Goal: Task Accomplishment & Management: Use online tool/utility

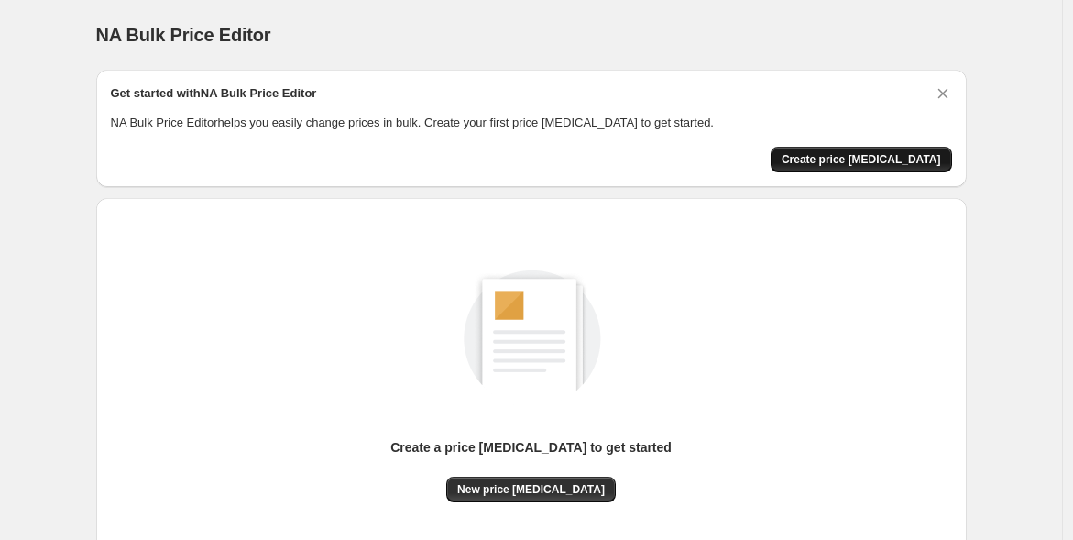
click at [863, 149] on button "Create price change job" at bounding box center [861, 160] width 181 height 26
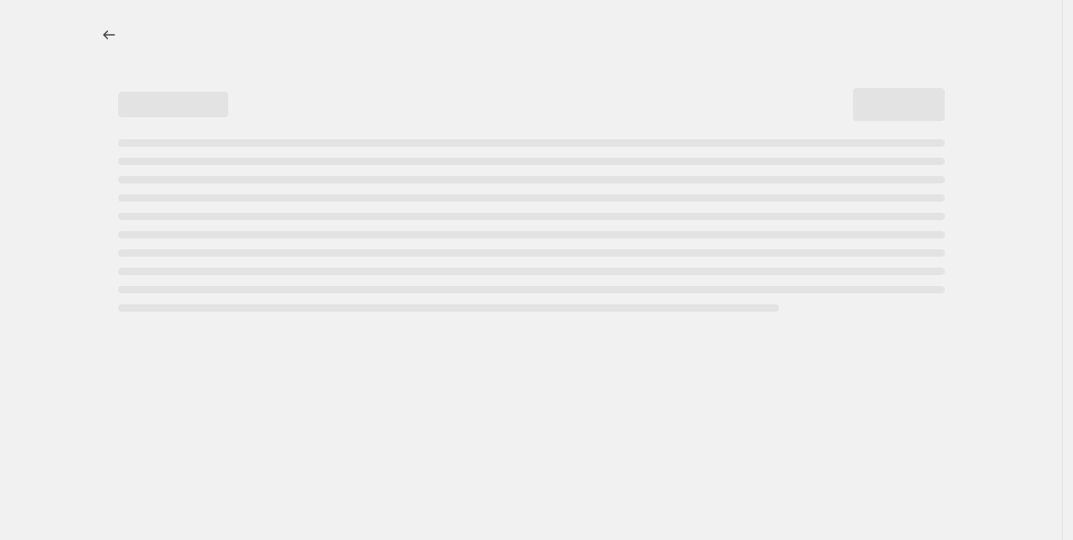
select select "percentage"
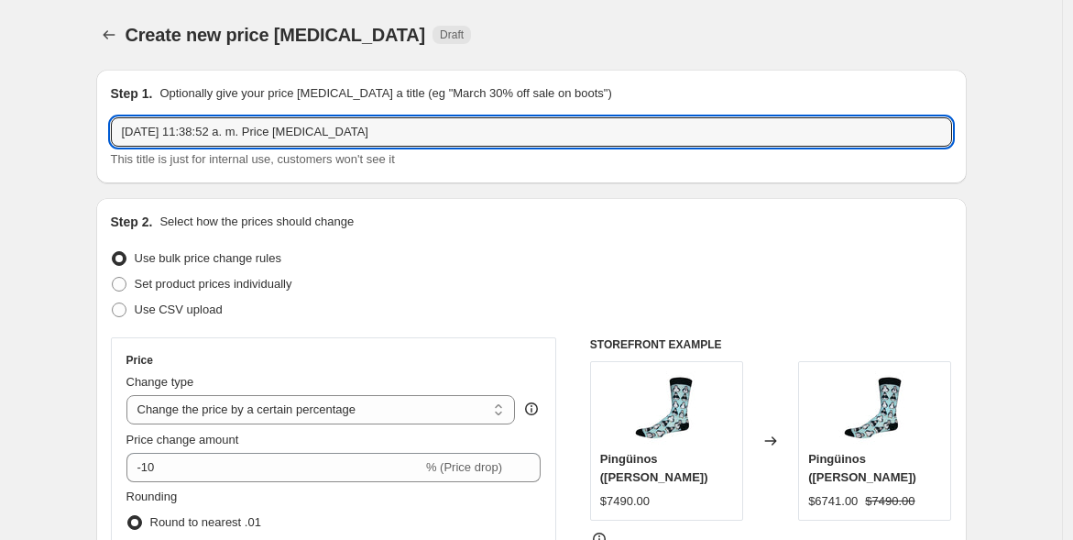
drag, startPoint x: 354, startPoint y: 131, endPoint x: 30, endPoint y: 154, distance: 324.4
type input "Many Mornings y Socksmith"
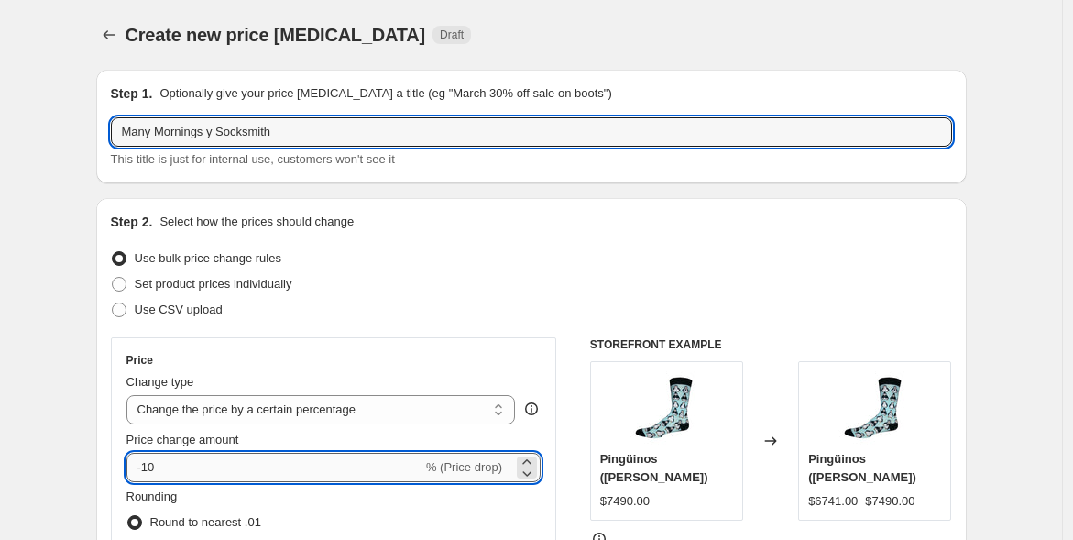
click at [168, 470] on input "-10" at bounding box center [274, 467] width 296 height 29
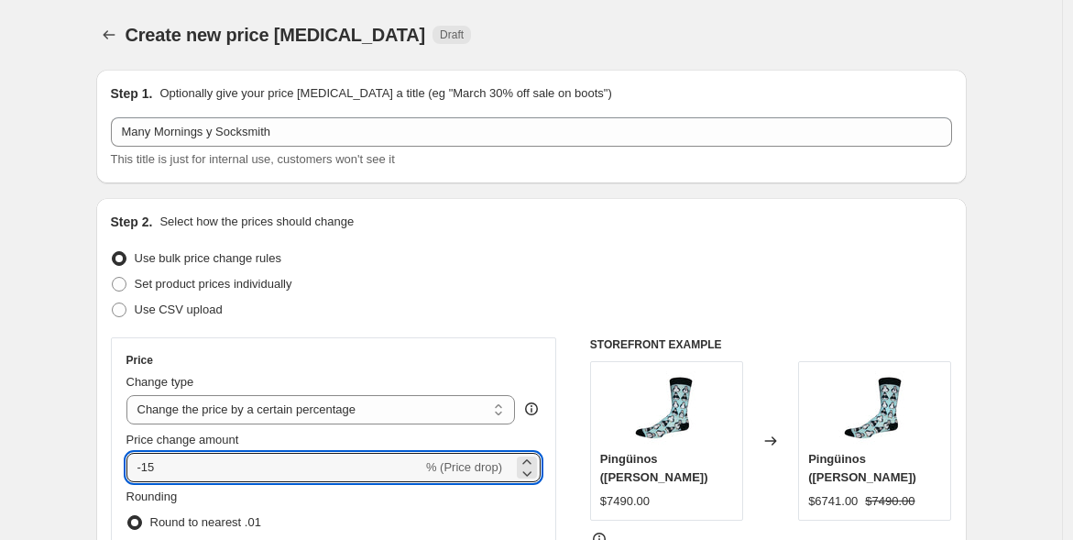
type input "-15"
click at [908, 259] on div "Use bulk price change rules" at bounding box center [531, 259] width 841 height 26
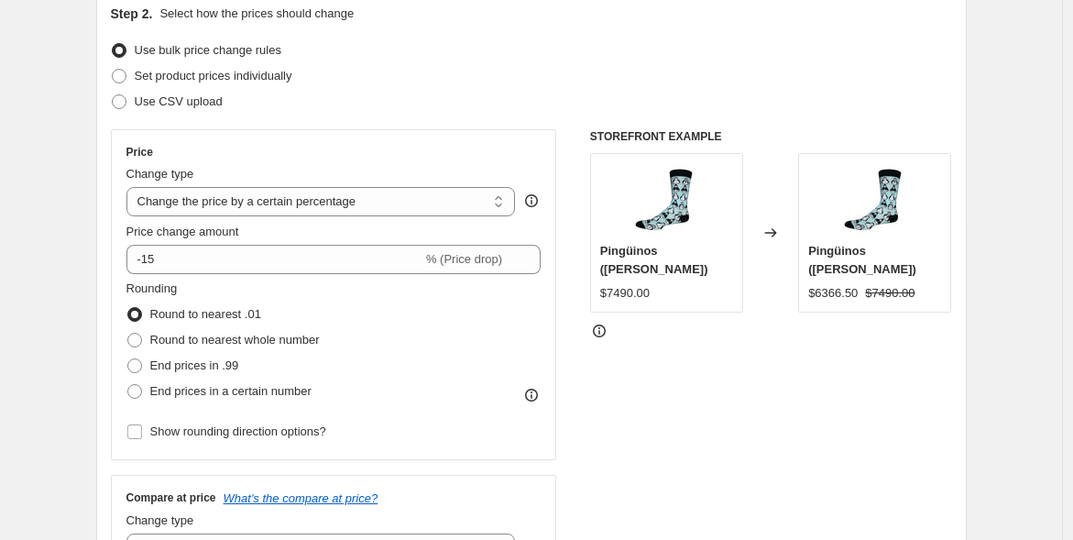
scroll to position [223, 0]
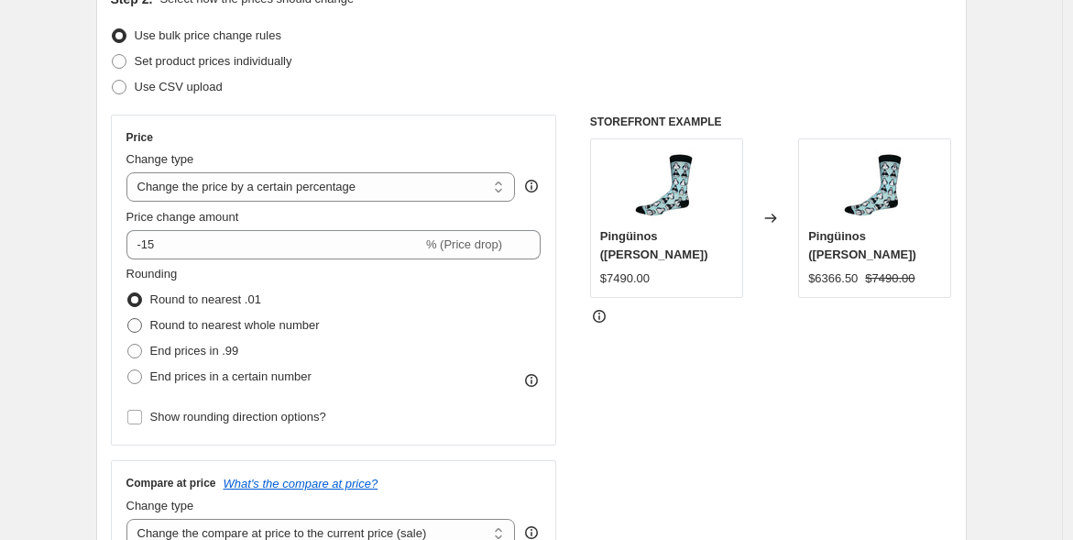
click at [141, 326] on span at bounding box center [134, 325] width 15 height 15
click at [128, 319] on input "Round to nearest whole number" at bounding box center [127, 318] width 1 height 1
radio input "true"
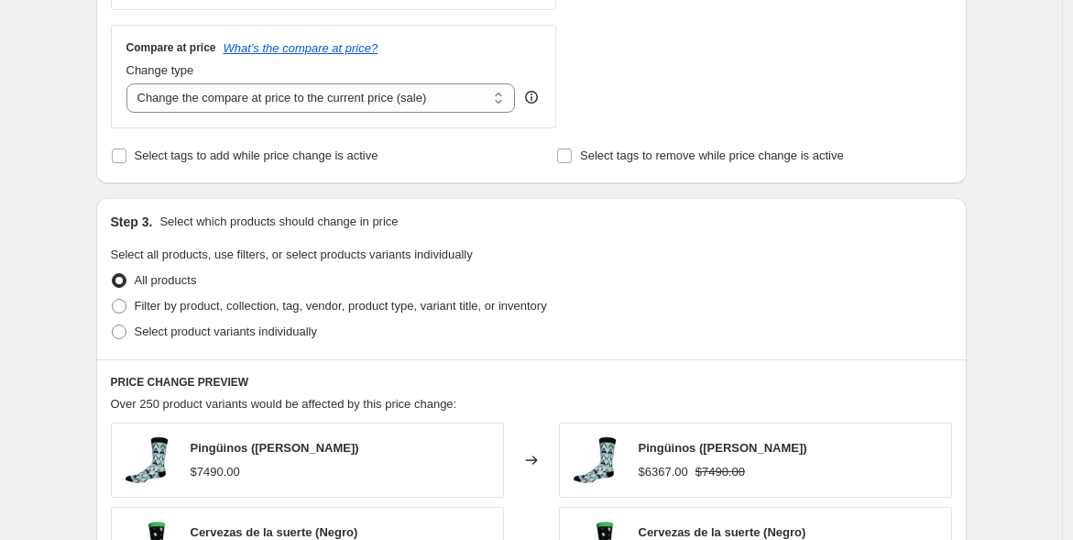
scroll to position [667, 0]
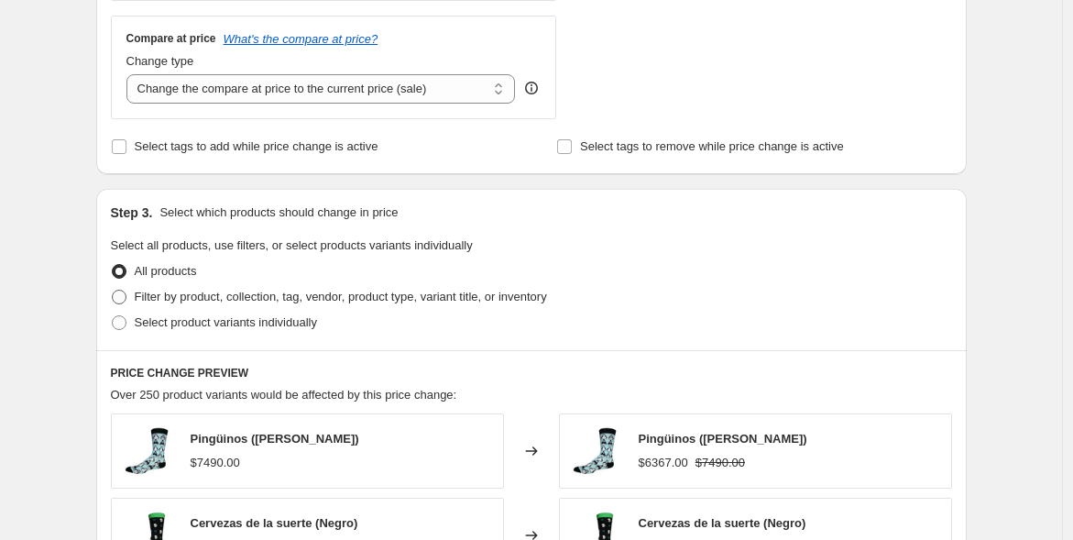
click at [115, 293] on span at bounding box center [119, 297] width 15 height 15
click at [113, 291] on input "Filter by product, collection, tag, vendor, product type, variant title, or inv…" at bounding box center [112, 290] width 1 height 1
radio input "true"
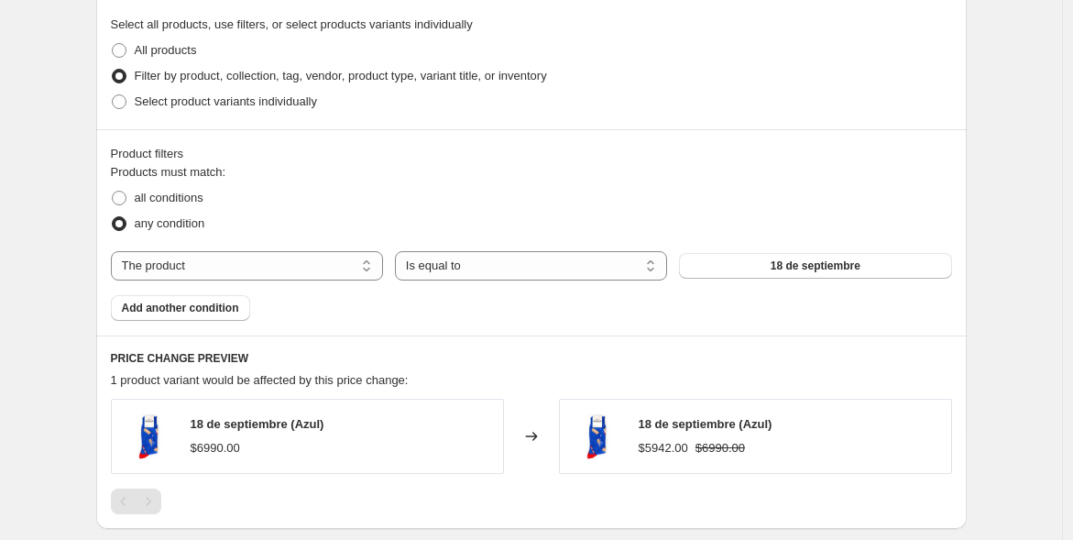
scroll to position [885, 0]
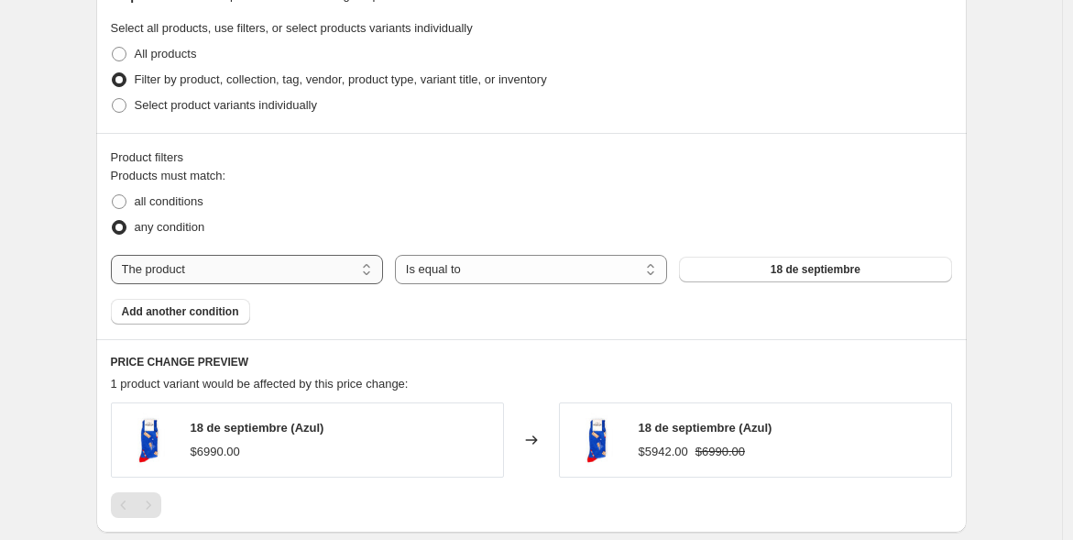
click at [335, 282] on select "The product The product's collection The product's tag The product's vendor The…" at bounding box center [247, 269] width 272 height 29
select select "vendor"
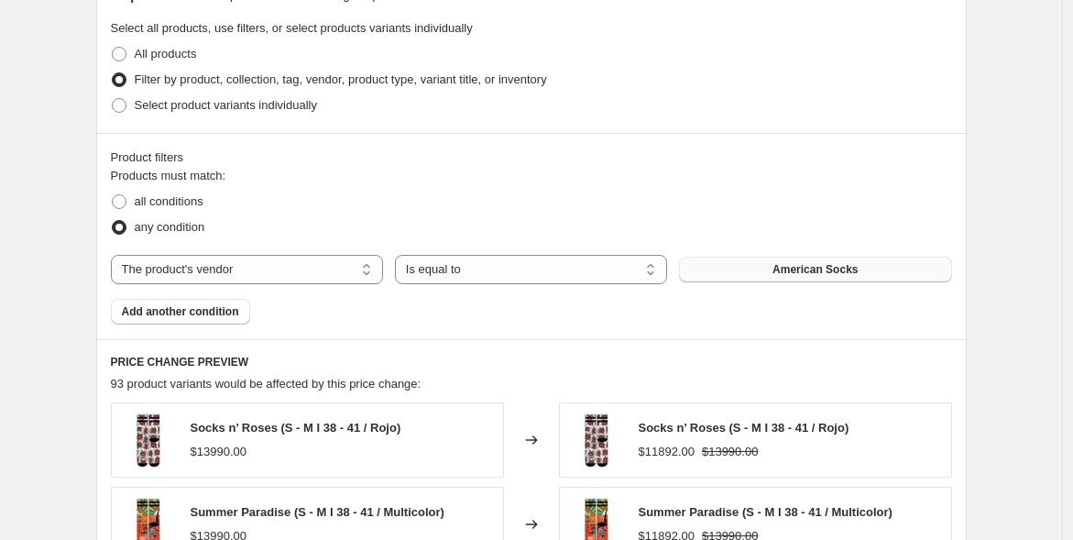
click at [741, 264] on button "American Socks" at bounding box center [815, 270] width 272 height 26
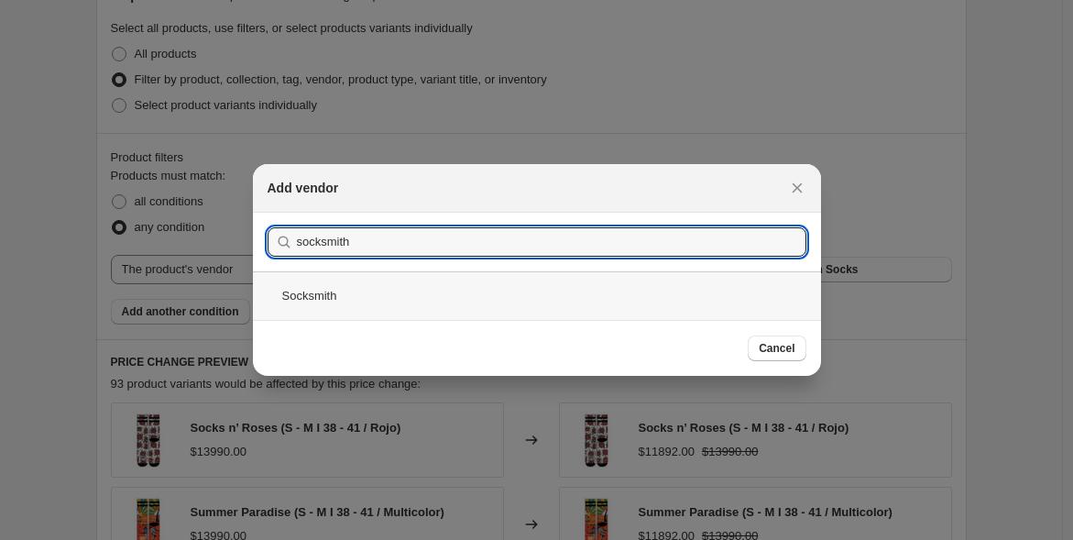
type input "socksmith"
click at [488, 309] on div "Socksmith" at bounding box center [537, 295] width 568 height 49
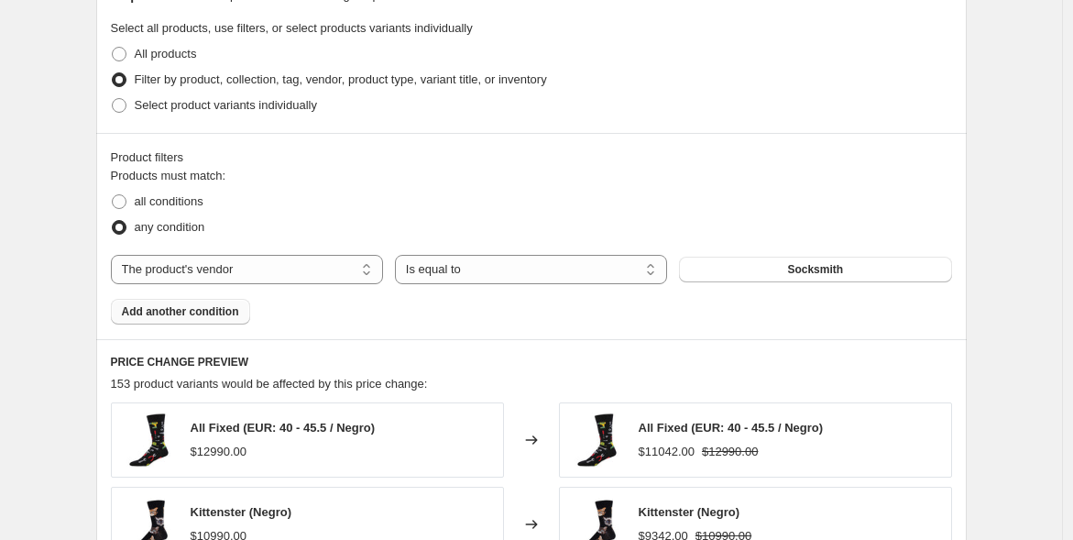
click at [197, 313] on span "Add another condition" at bounding box center [180, 311] width 117 height 15
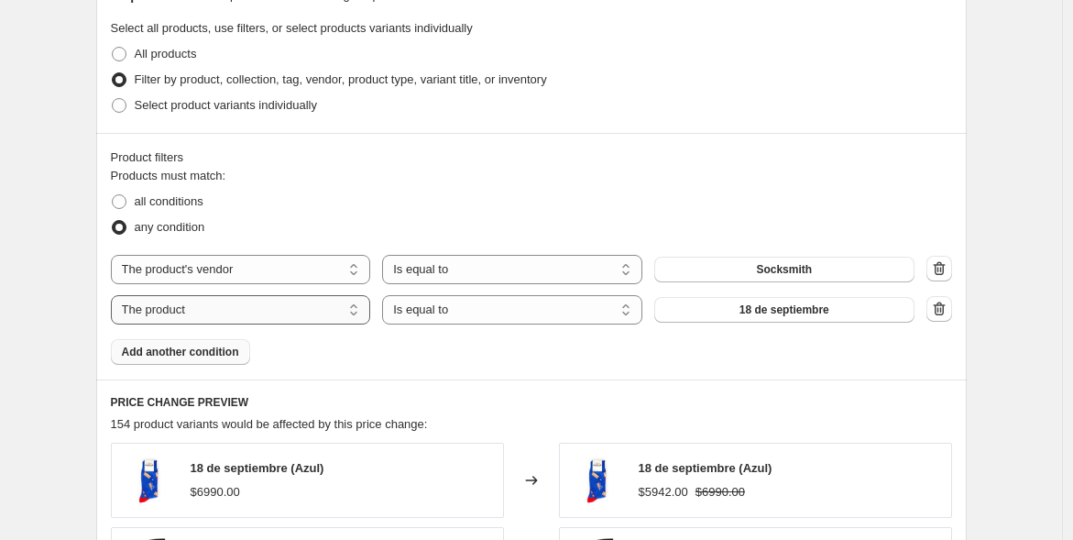
click at [212, 307] on select "The product The product's collection The product's tag The product's vendor The…" at bounding box center [241, 309] width 260 height 29
select select "vendor"
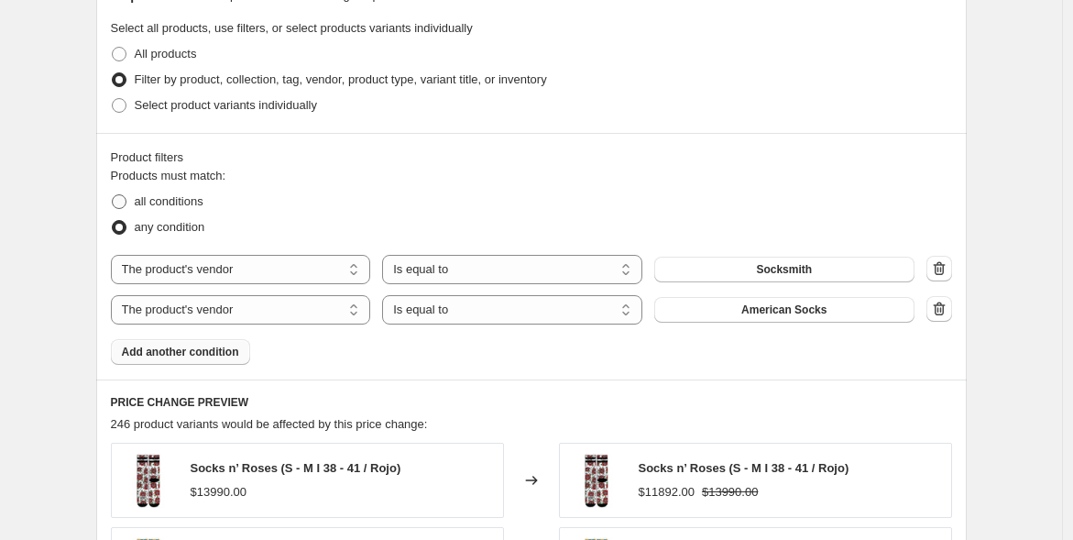
click at [126, 204] on span at bounding box center [119, 201] width 15 height 15
click at [113, 195] on input "all conditions" at bounding box center [112, 194] width 1 height 1
radio input "true"
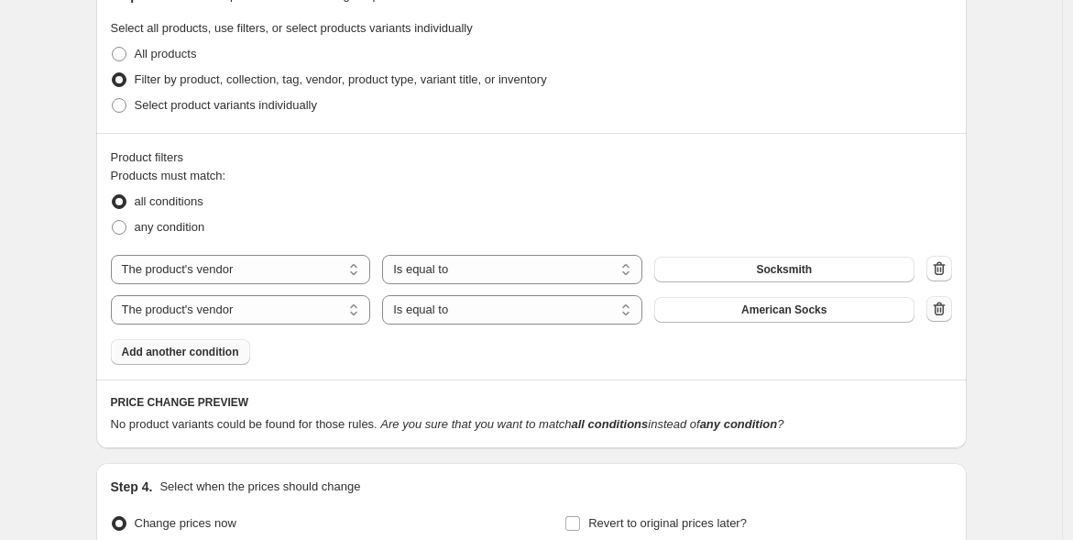
click at [946, 313] on icon "button" at bounding box center [939, 309] width 18 height 18
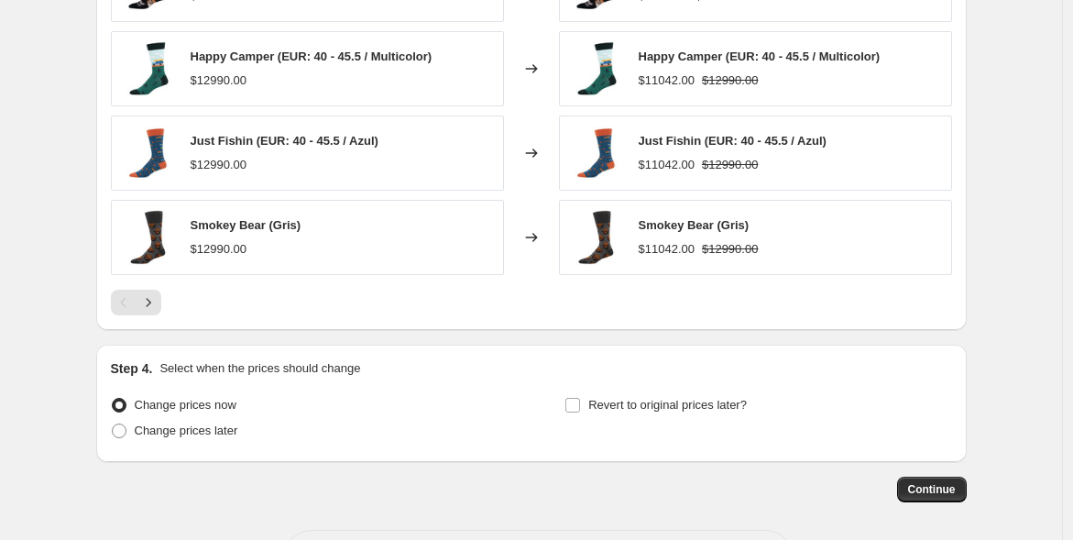
scroll to position [1494, 0]
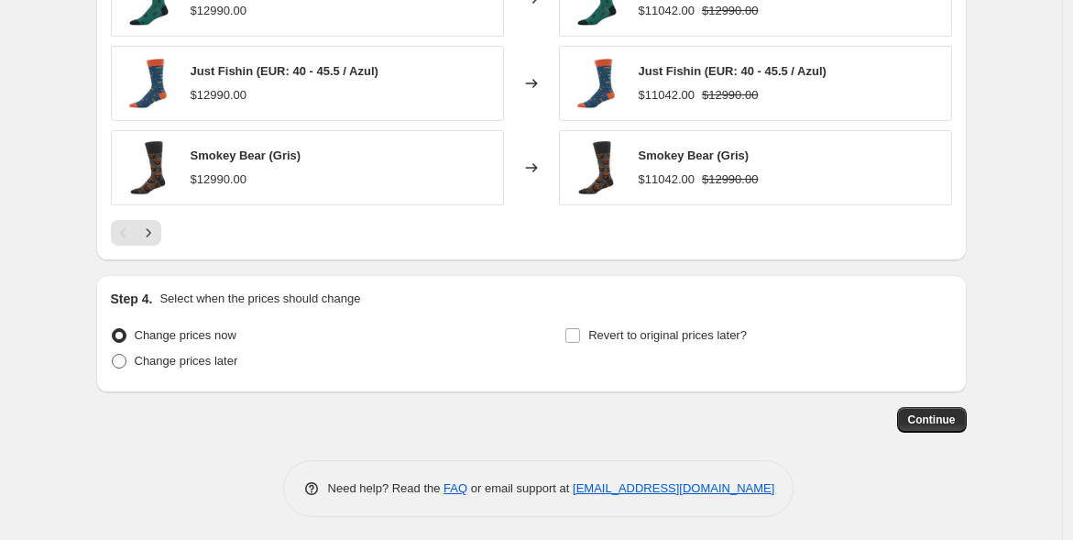
click at [123, 359] on span at bounding box center [119, 361] width 15 height 15
click at [113, 355] on input "Change prices later" at bounding box center [112, 354] width 1 height 1
radio input "true"
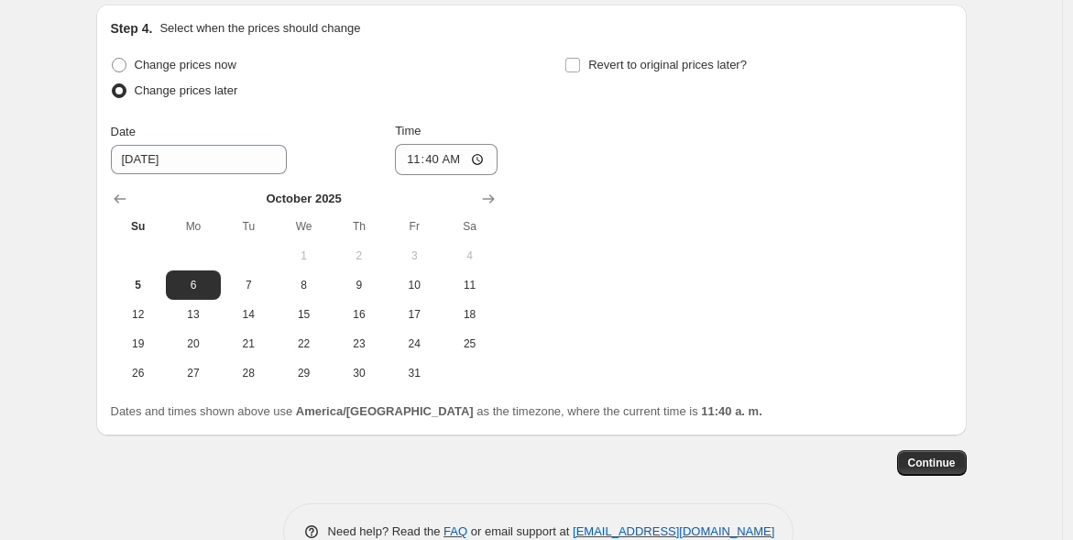
scroll to position [1759, 0]
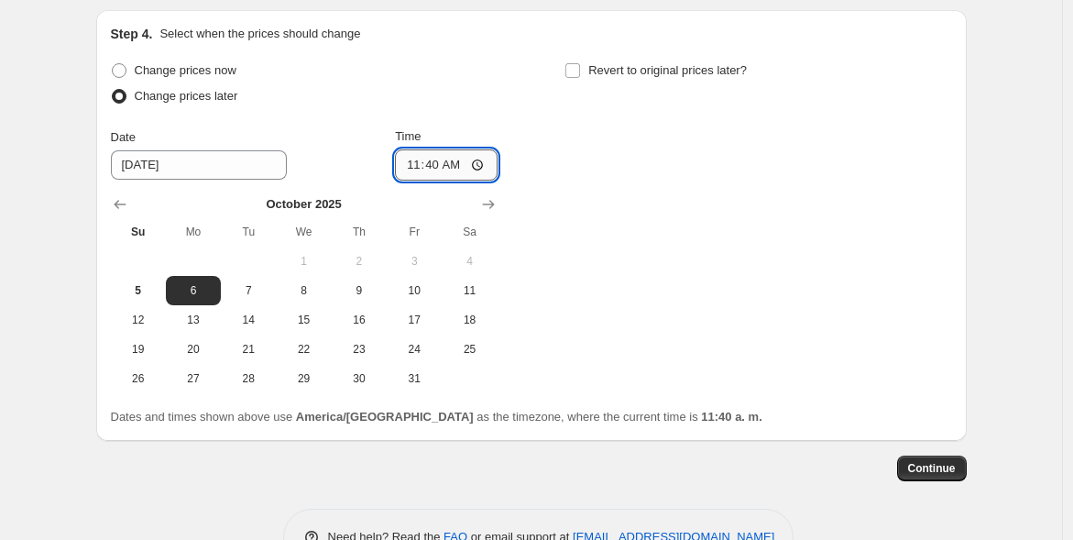
click at [442, 158] on input "11:40" at bounding box center [446, 164] width 103 height 31
type input "18:00"
click at [618, 168] on div "Change prices now Change prices later Date 10/6/2025 Time 18:00 October 2025 Su…" at bounding box center [531, 225] width 841 height 335
click at [576, 68] on input "Revert to original prices later?" at bounding box center [573, 70] width 15 height 15
checkbox input "true"
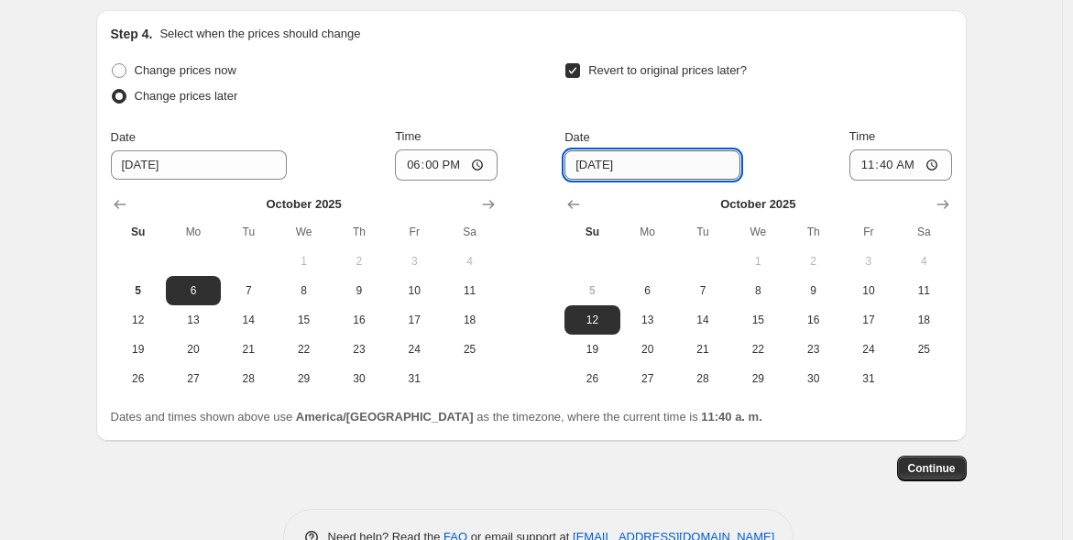
click at [621, 162] on input "10/12/2025" at bounding box center [653, 164] width 176 height 29
click at [588, 283] on span "5" at bounding box center [592, 290] width 40 height 15
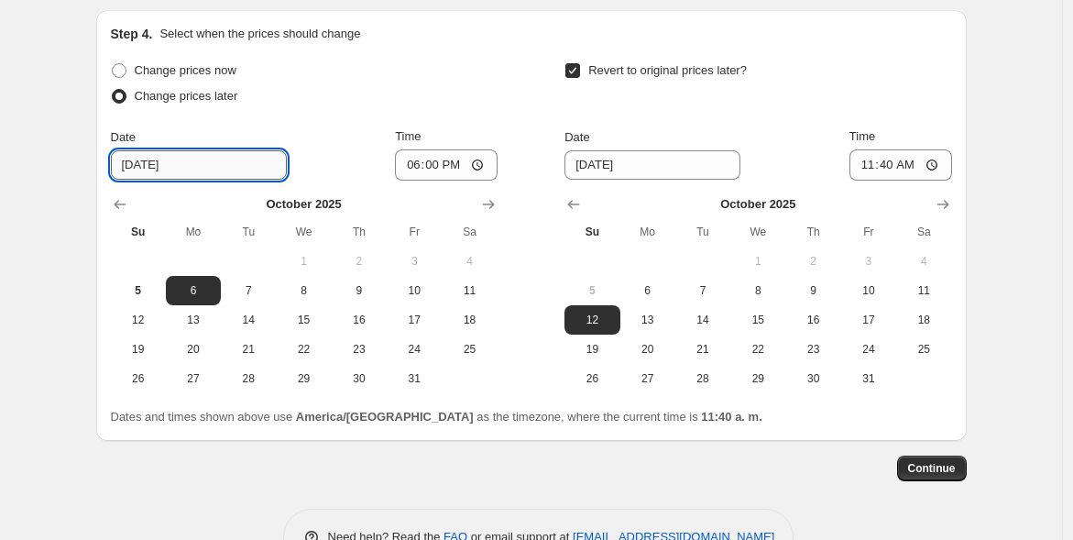
click at [144, 154] on input "10/6/2025" at bounding box center [199, 164] width 176 height 29
click at [151, 160] on input "10/6/2025" at bounding box center [199, 164] width 176 height 29
type input "10/5/2025"
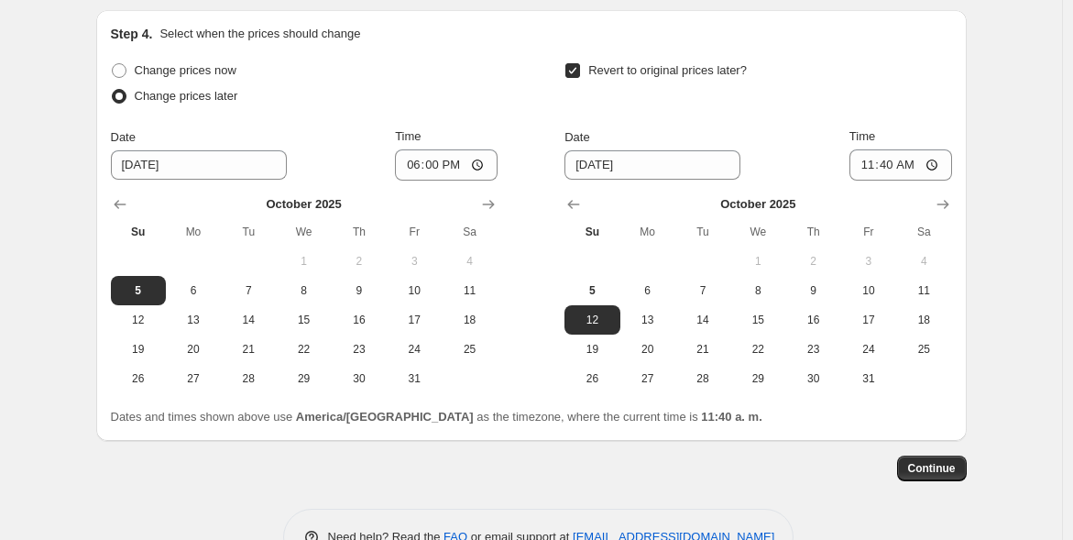
click at [322, 128] on div "Date 10/5/2025 Time 18:00" at bounding box center [304, 153] width 387 height 53
click at [773, 289] on span "8" at bounding box center [758, 290] width 40 height 15
type input "10/8/2025"
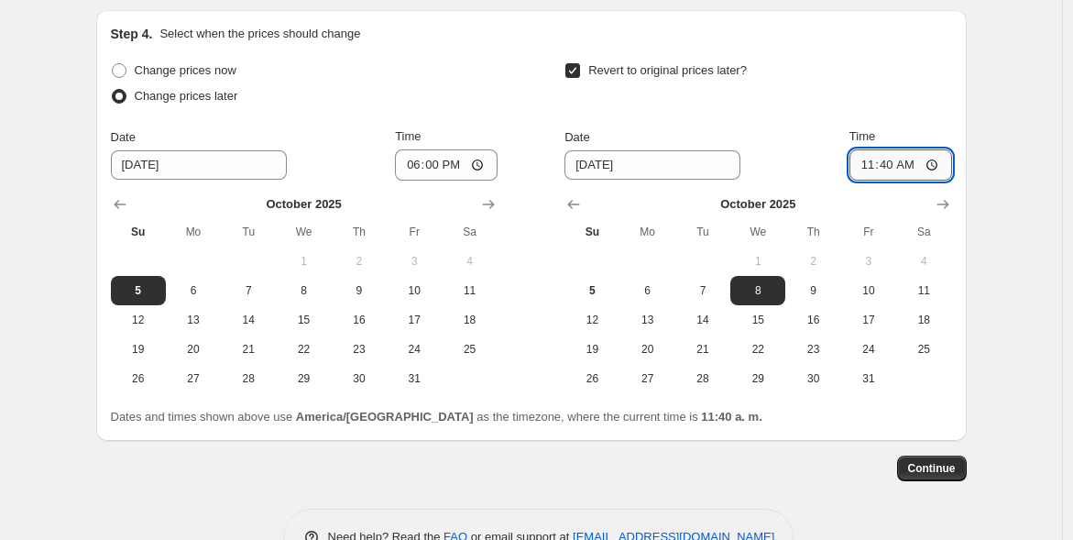
click at [903, 161] on input "11:40" at bounding box center [901, 164] width 103 height 31
type input "00:40"
click at [796, 105] on div "Revert to original prices later?" at bounding box center [758, 85] width 387 height 55
click at [914, 158] on input "00:40" at bounding box center [901, 164] width 103 height 31
click at [823, 283] on span "9" at bounding box center [813, 290] width 40 height 15
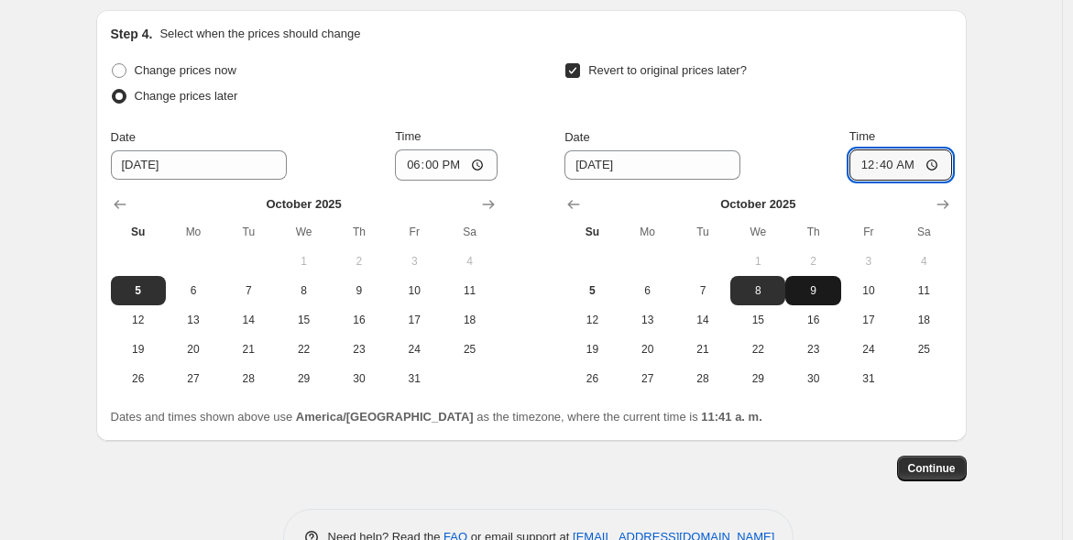
type input "10/9/2025"
click at [915, 162] on input "00:40" at bounding box center [901, 164] width 103 height 31
type input "00:05"
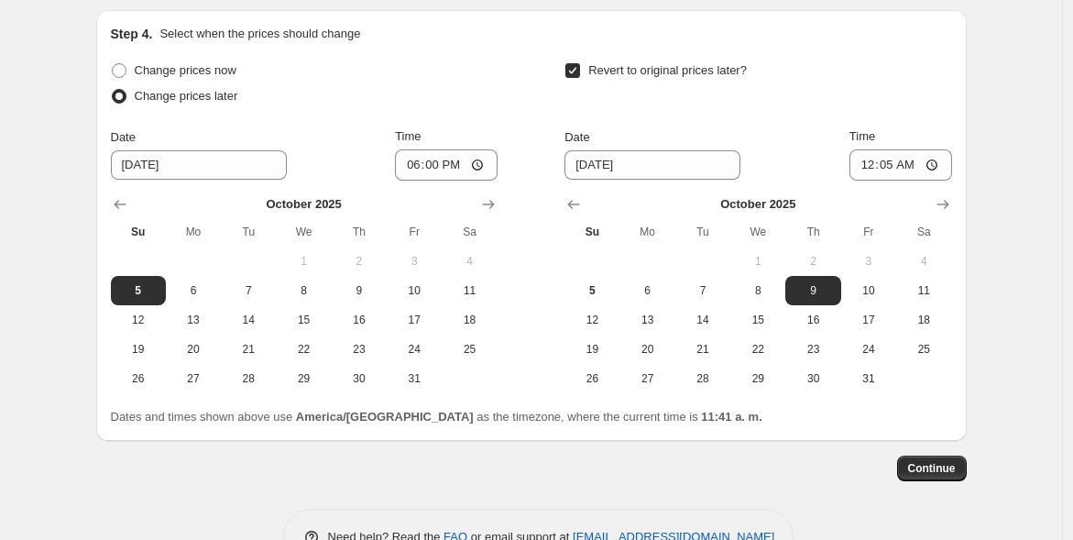
click at [794, 128] on div "Date 10/9/2025 Time 00:05" at bounding box center [758, 153] width 387 height 53
click at [935, 477] on button "Continue" at bounding box center [932, 469] width 70 height 26
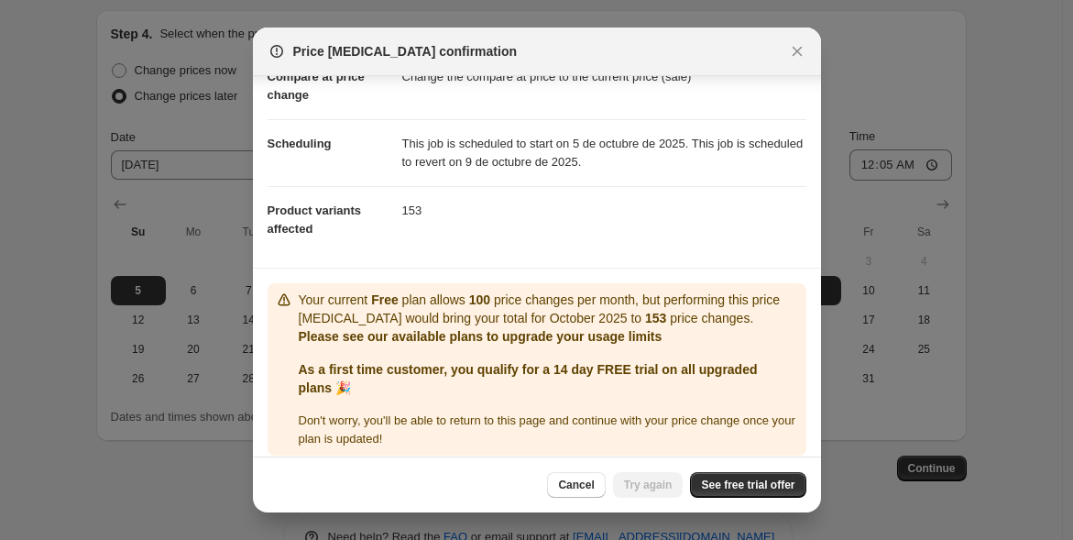
scroll to position [116, 0]
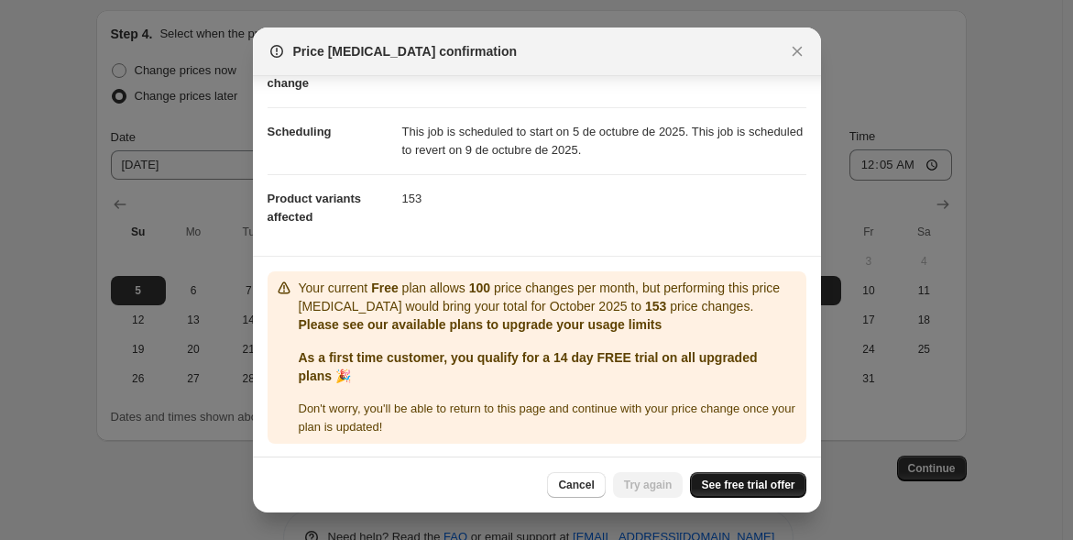
click at [727, 482] on span "See free trial offer" at bounding box center [747, 485] width 93 height 15
click at [662, 489] on span "Try again" at bounding box center [648, 485] width 49 height 15
click at [729, 480] on span "See free trial offer" at bounding box center [747, 485] width 93 height 15
click at [663, 484] on span "Try again" at bounding box center [648, 485] width 49 height 15
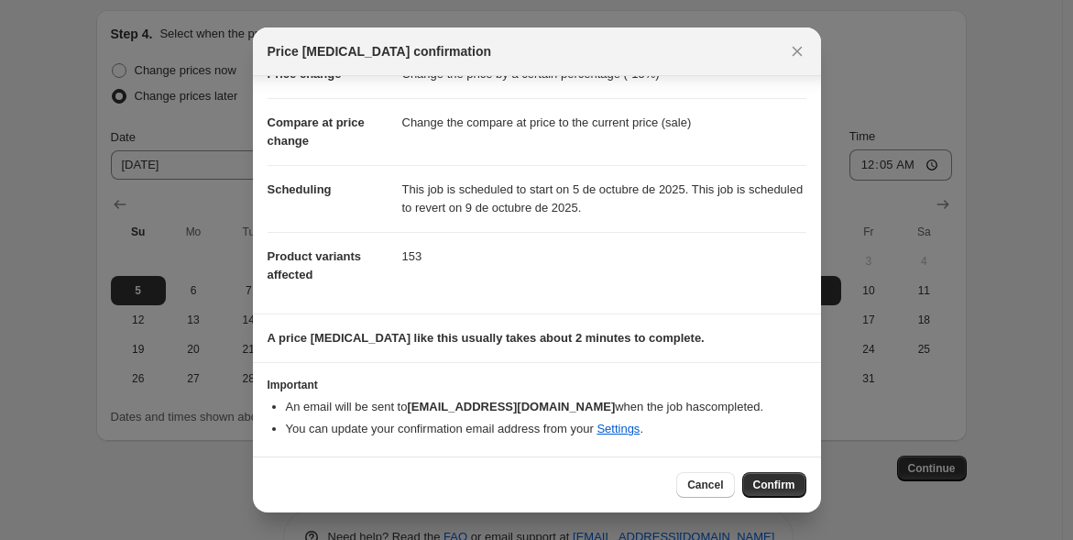
scroll to position [57, 0]
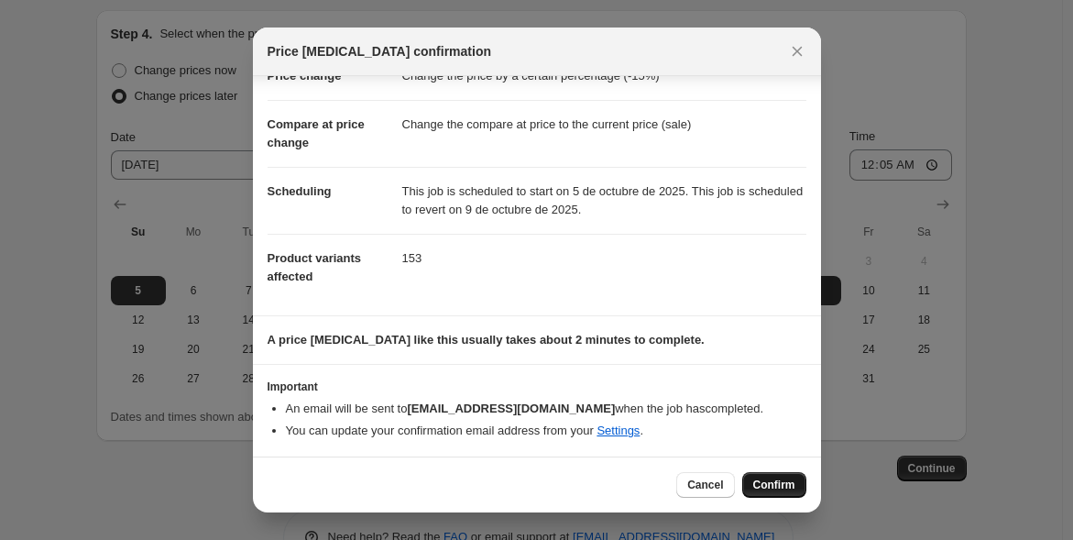
click at [769, 490] on span "Confirm" at bounding box center [774, 485] width 42 height 15
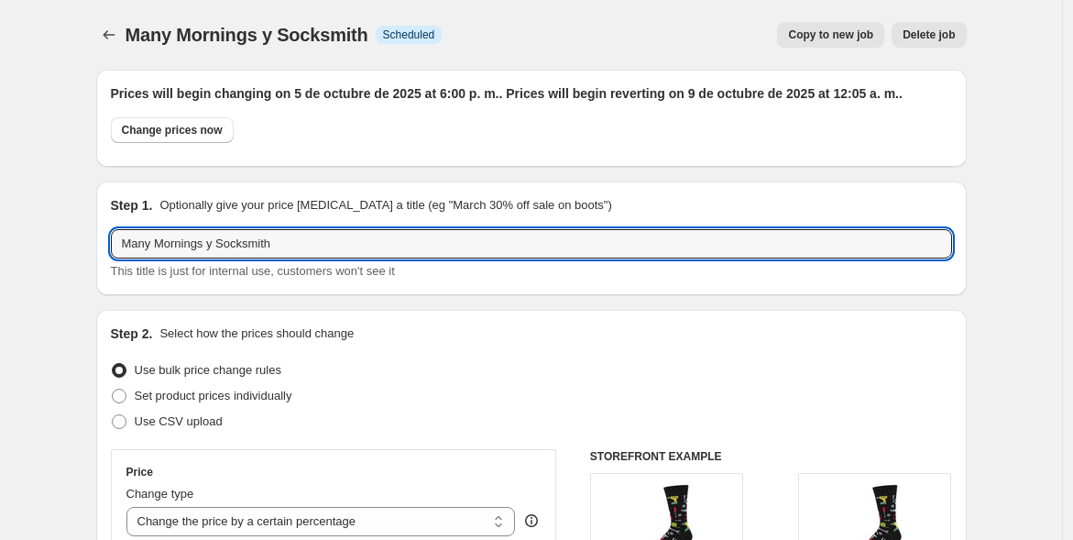
drag, startPoint x: 219, startPoint y: 251, endPoint x: 96, endPoint y: 258, distance: 123.0
click at [201, 249] on input "Socksmith" at bounding box center [531, 243] width 841 height 29
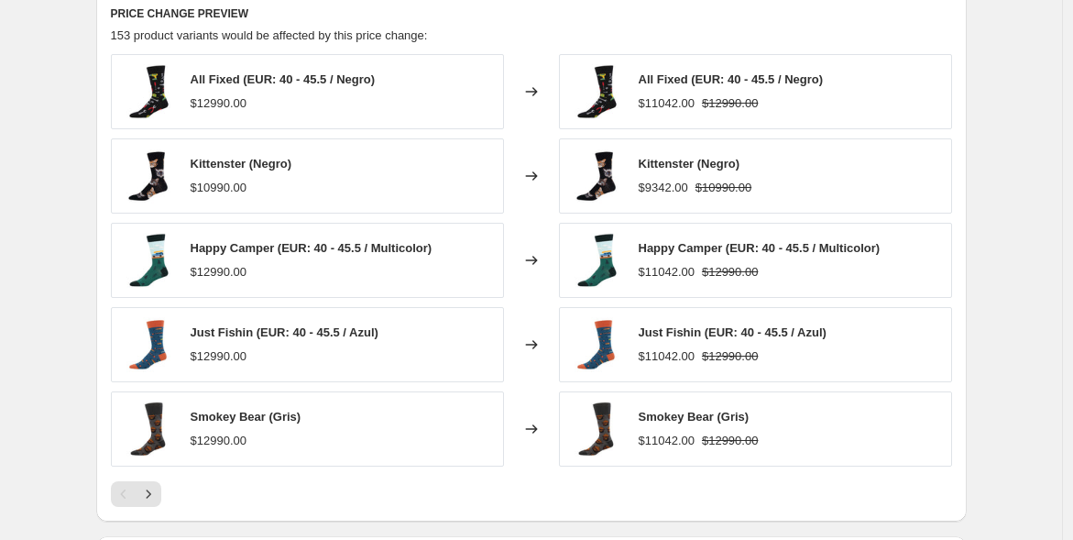
scroll to position [1919, 0]
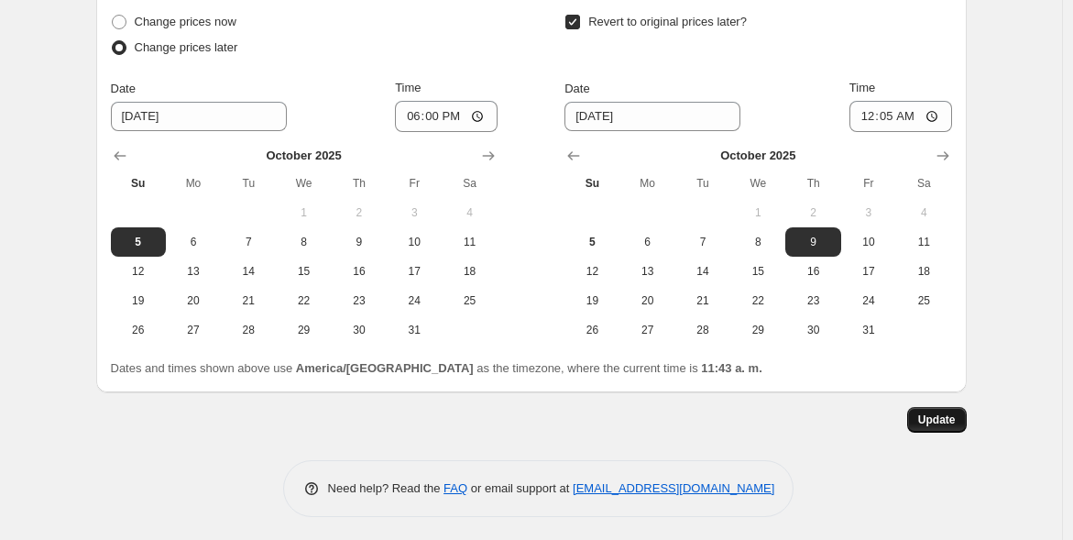
click at [955, 412] on span "Update" at bounding box center [937, 419] width 38 height 15
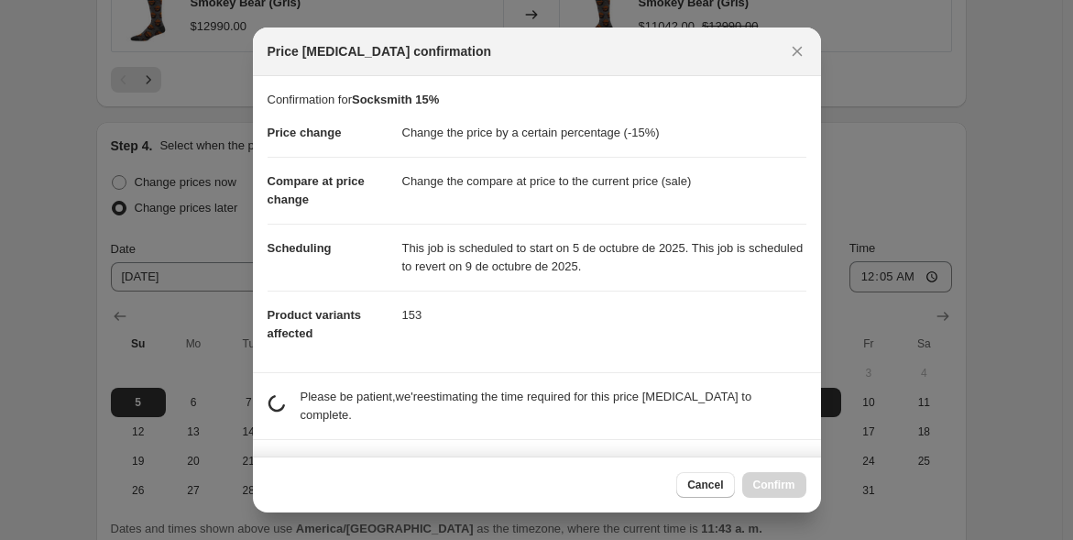
scroll to position [0, 0]
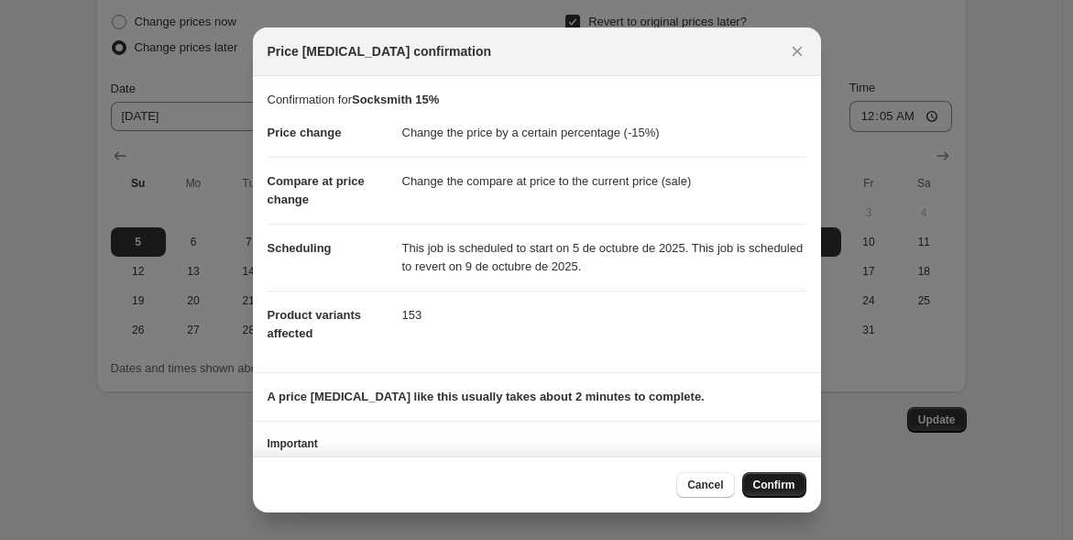
click at [764, 479] on span "Confirm" at bounding box center [774, 485] width 42 height 15
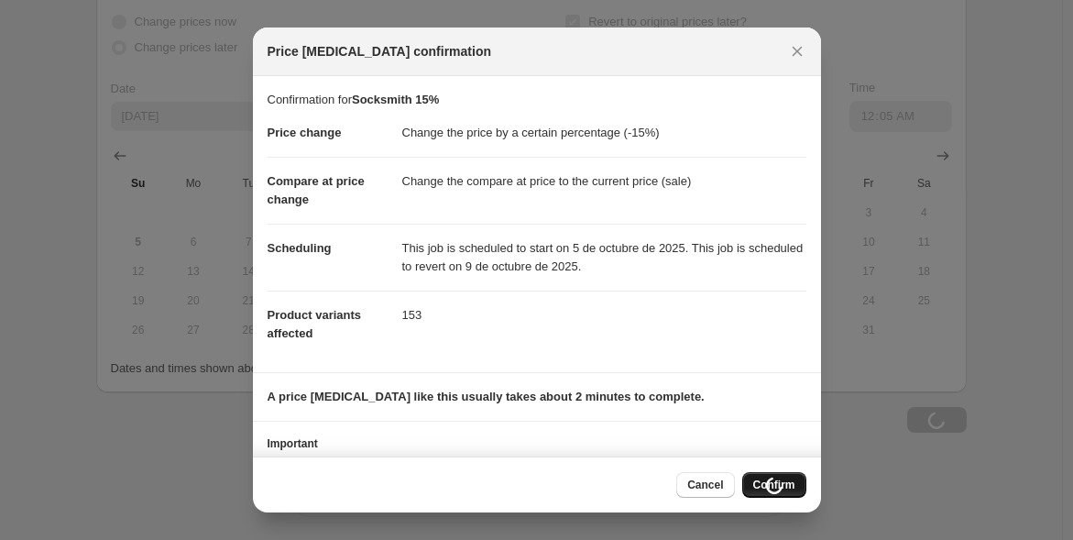
type input "Socksmith 15%"
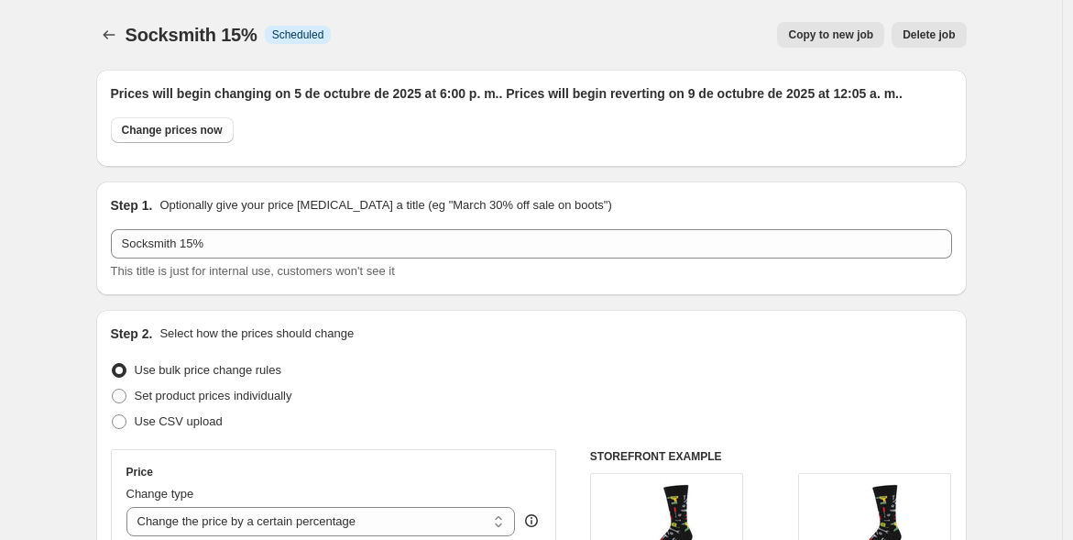
click at [848, 29] on span "Copy to new job" at bounding box center [830, 34] width 85 height 15
select select "percentage"
select select "vendor"
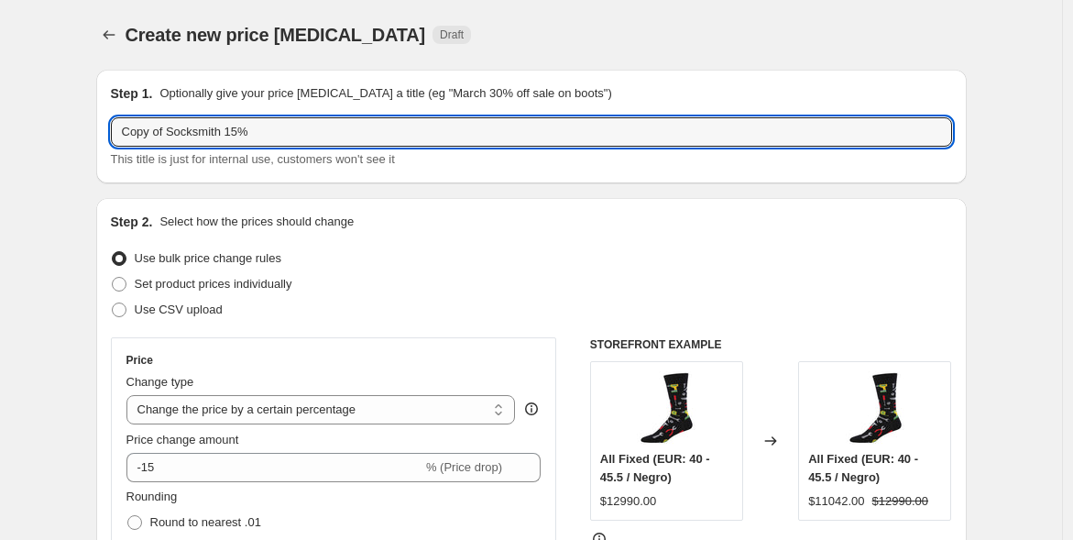
drag, startPoint x: 222, startPoint y: 134, endPoint x: 47, endPoint y: 148, distance: 175.6
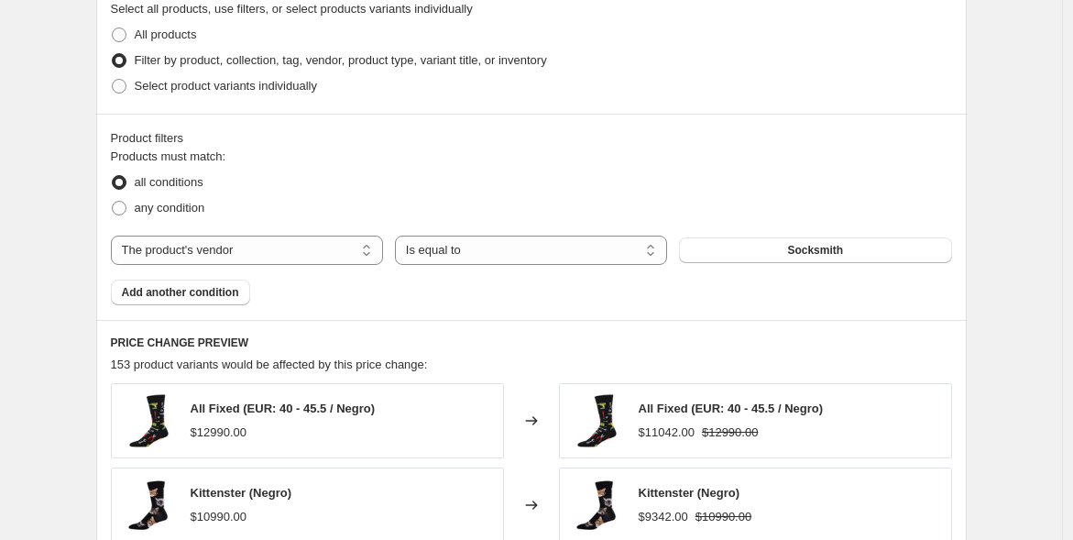
scroll to position [901, 0]
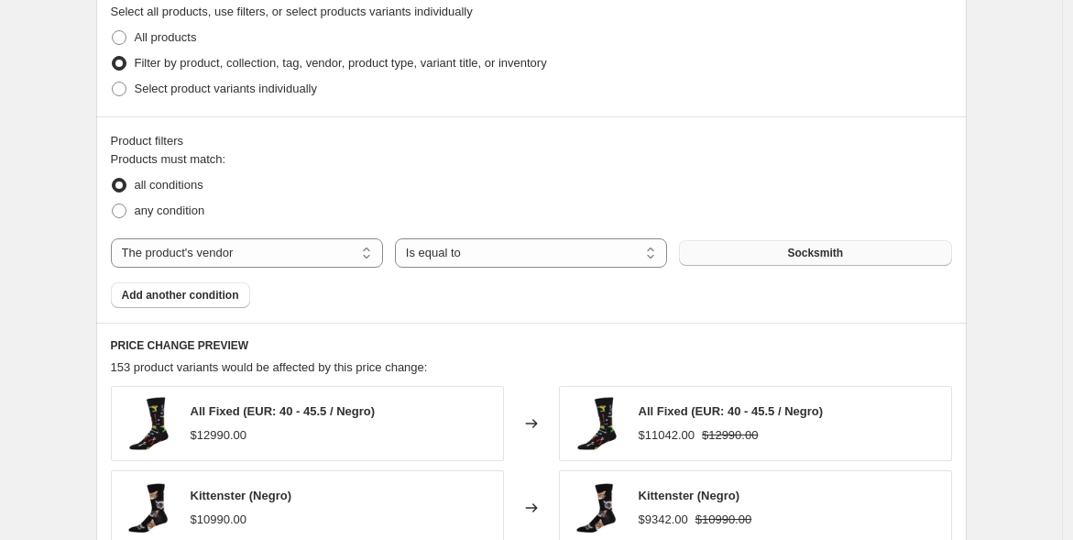
type input "Many Mornings 15%"
click at [784, 245] on button "Socksmith" at bounding box center [815, 253] width 272 height 26
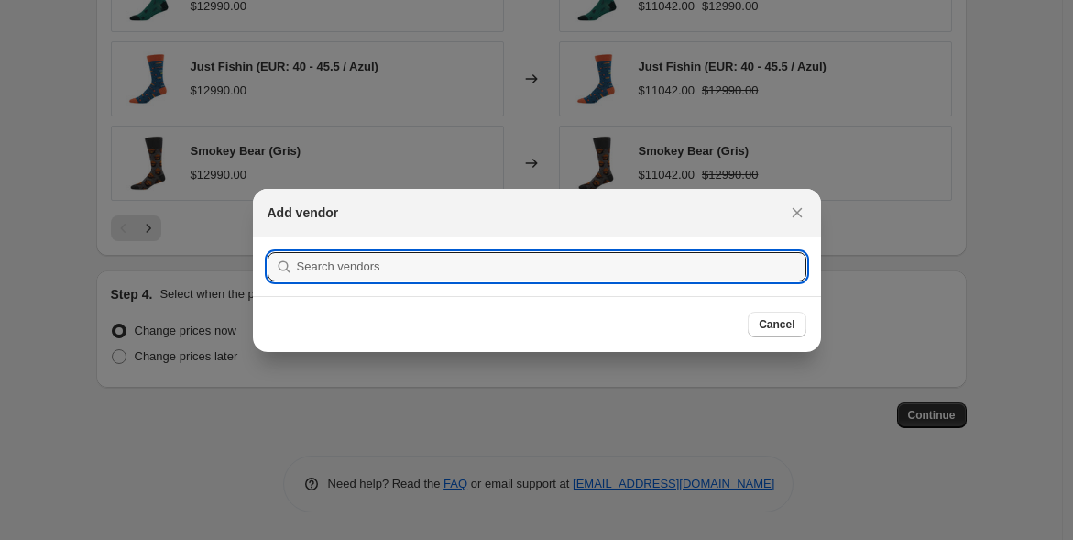
scroll to position [0, 0]
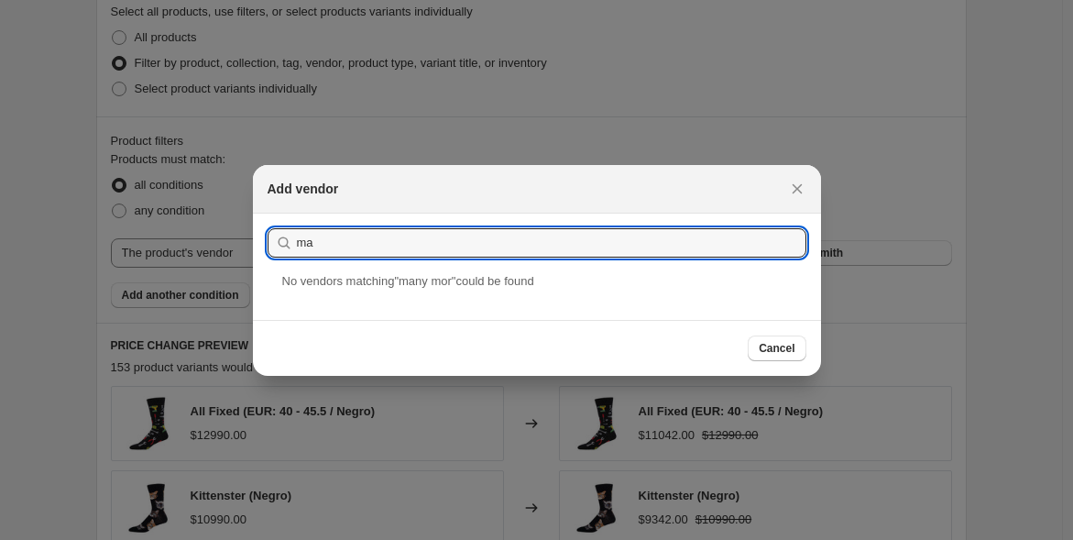
type input "m"
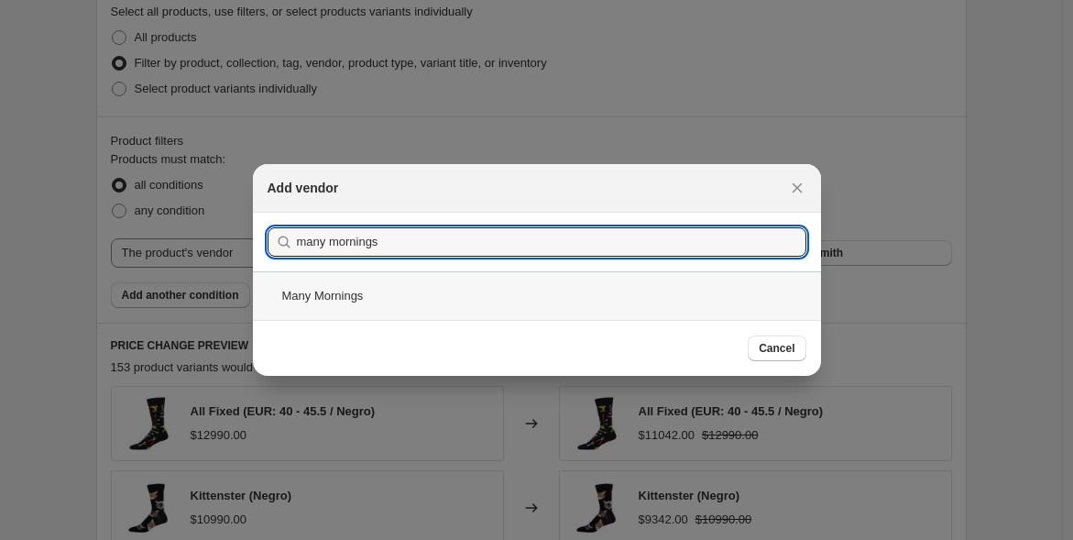
type input "many mornings"
click at [489, 287] on div "Many Mornings" at bounding box center [537, 295] width 568 height 49
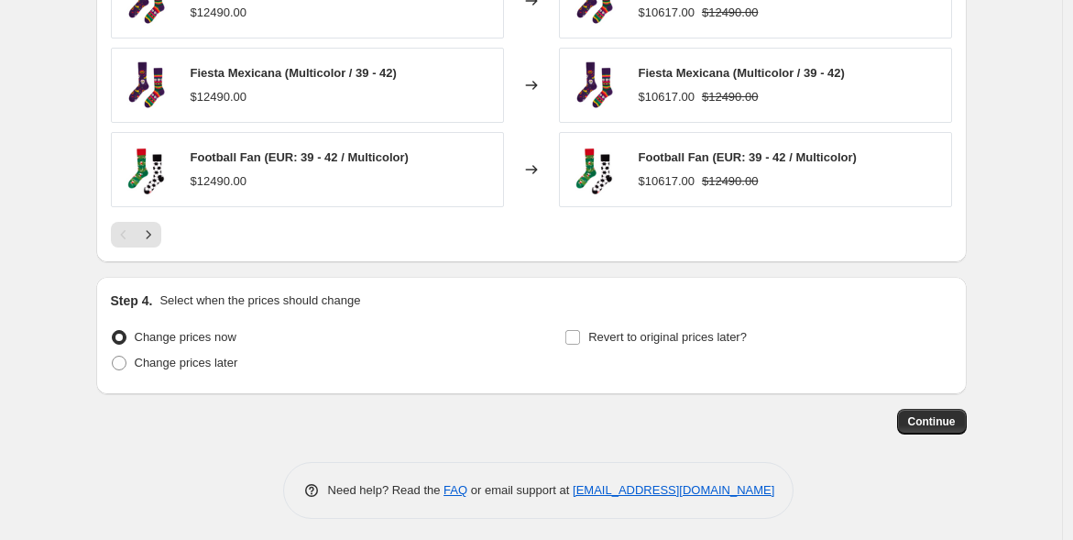
scroll to position [1494, 0]
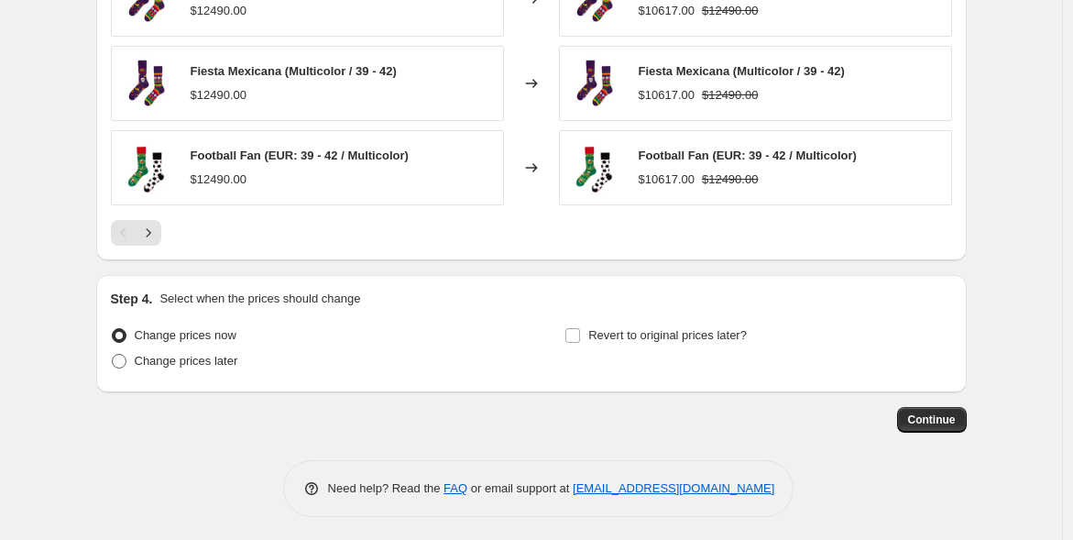
click at [126, 356] on span at bounding box center [119, 361] width 15 height 15
click at [113, 355] on input "Change prices later" at bounding box center [112, 354] width 1 height 1
radio input "true"
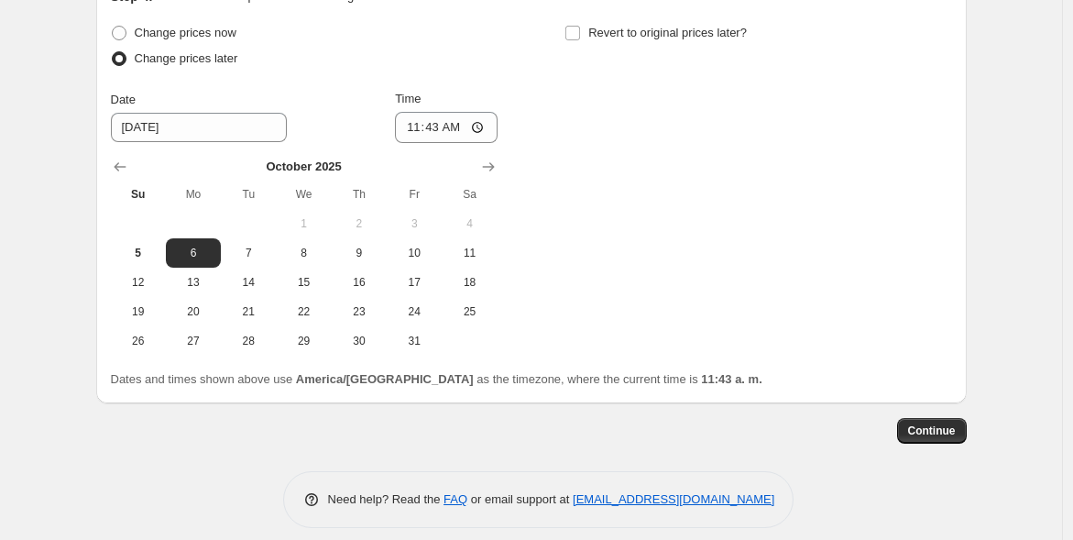
scroll to position [1808, 0]
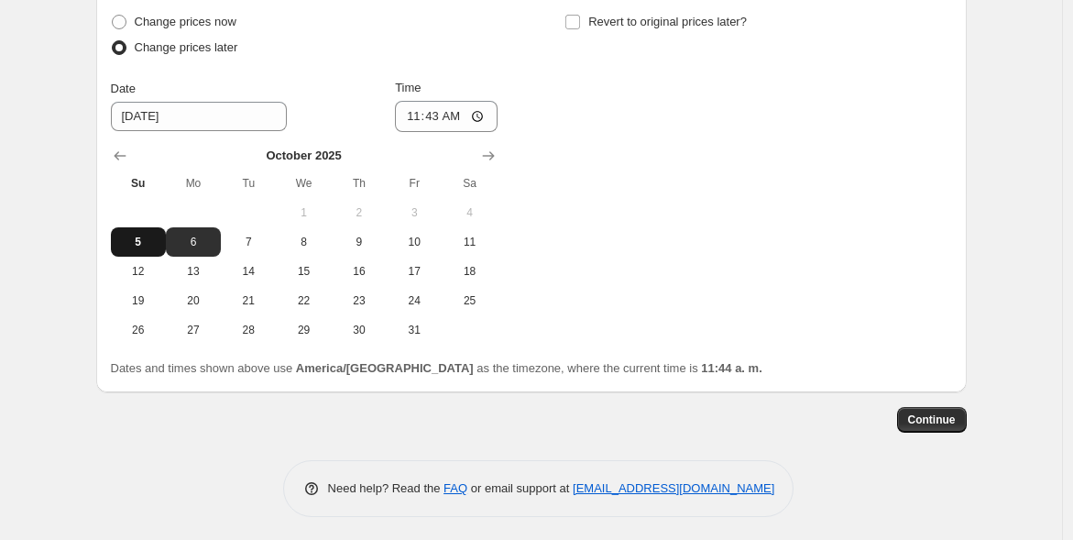
click at [119, 236] on button "5" at bounding box center [138, 241] width 55 height 29
type input "10/5/2025"
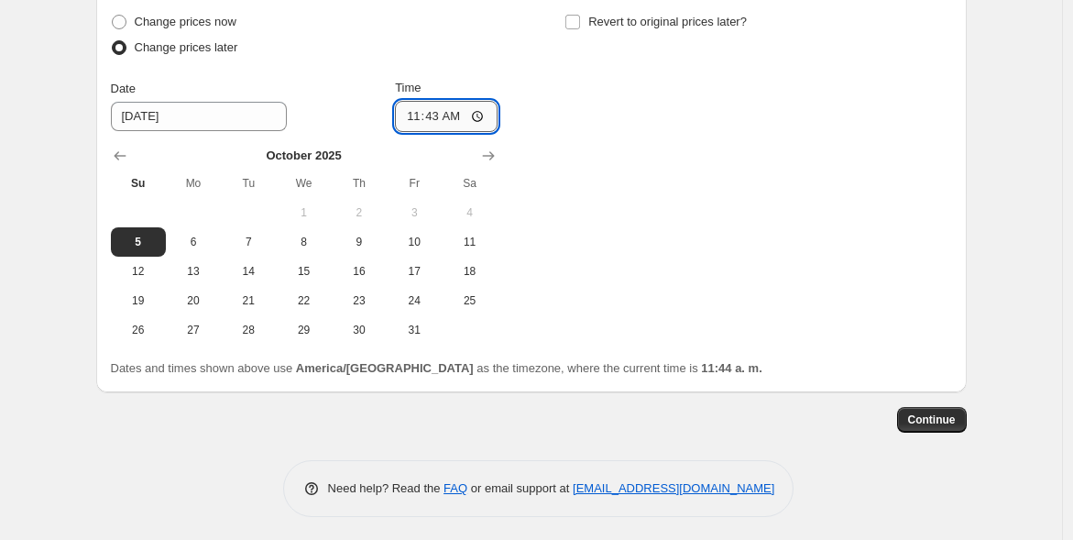
click at [441, 106] on input "11:43" at bounding box center [446, 116] width 103 height 31
type input "10:00"
click at [580, 15] on input "Revert to original prices later?" at bounding box center [573, 22] width 15 height 15
checkbox input "true"
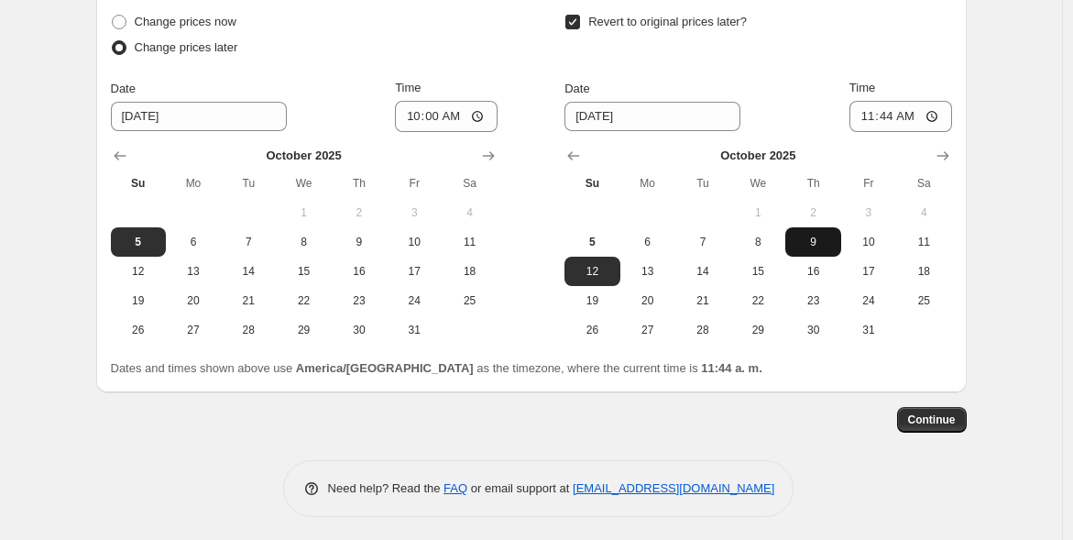
click at [809, 235] on span "9" at bounding box center [813, 242] width 40 height 15
type input "10/9/2025"
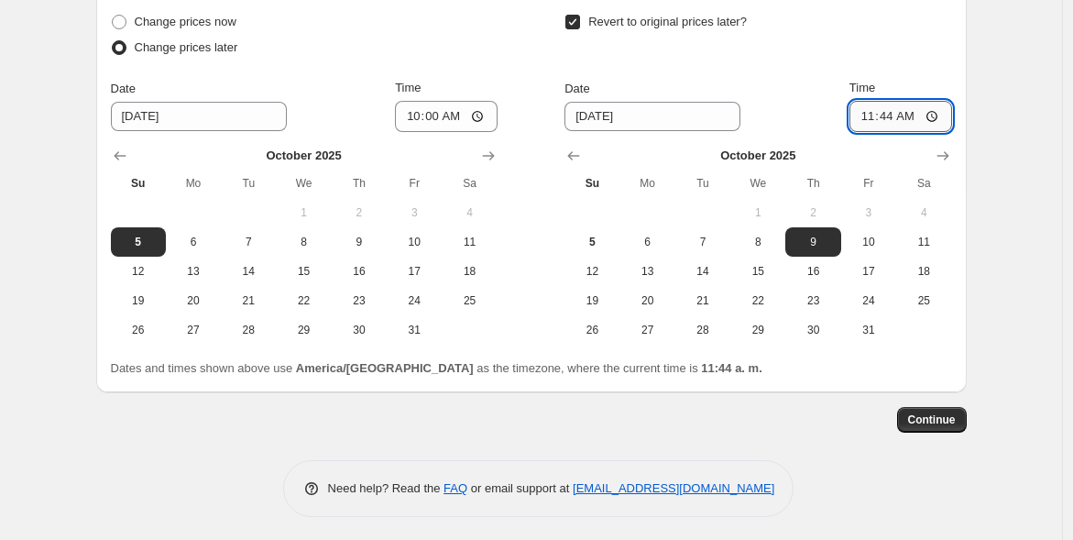
click at [893, 115] on input "11:44" at bounding box center [901, 116] width 103 height 31
type input "00:05"
click at [947, 417] on span "Continue" at bounding box center [932, 419] width 48 height 15
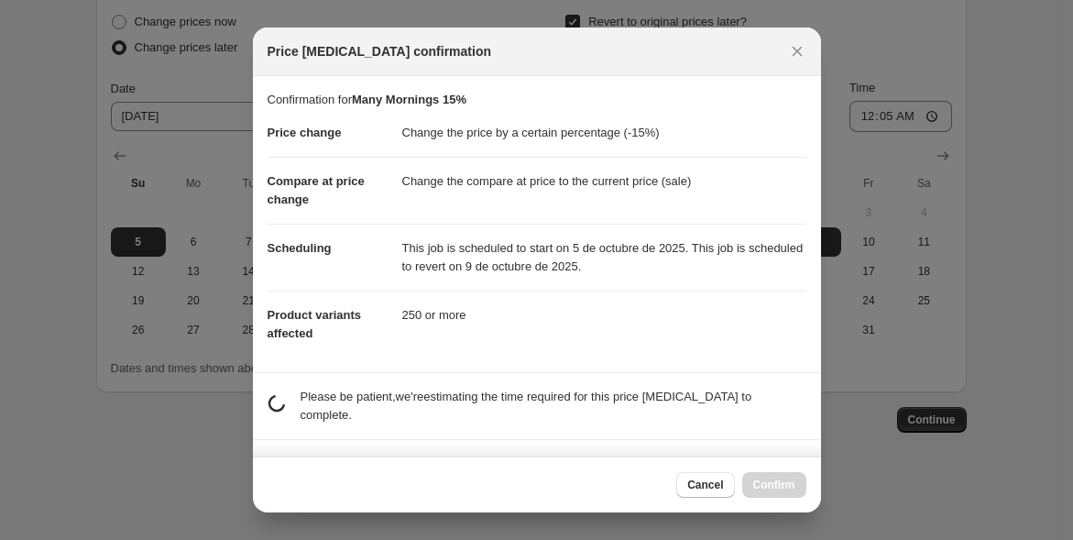
scroll to position [60, 0]
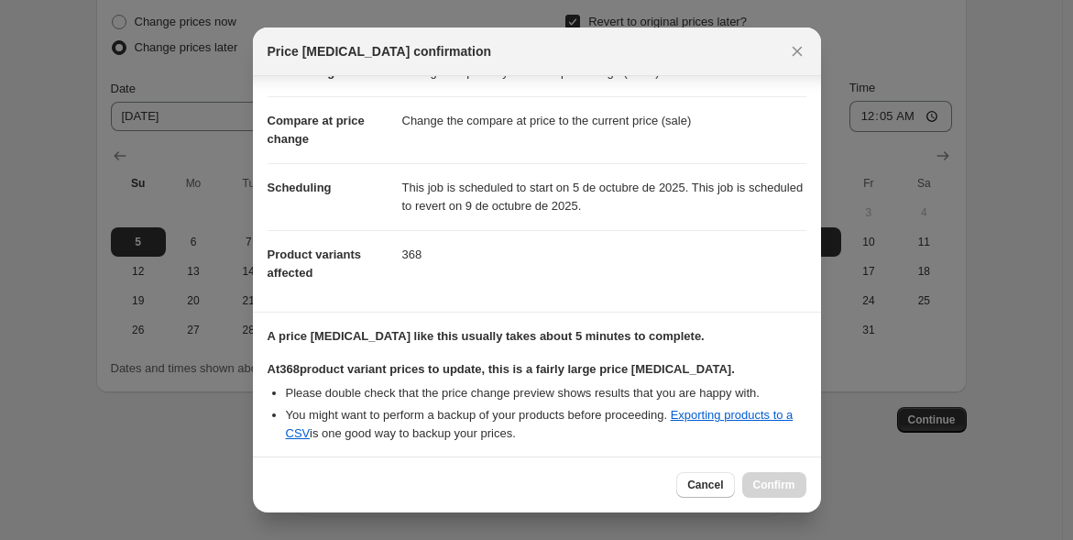
click at [532, 250] on dd "368" at bounding box center [604, 254] width 404 height 49
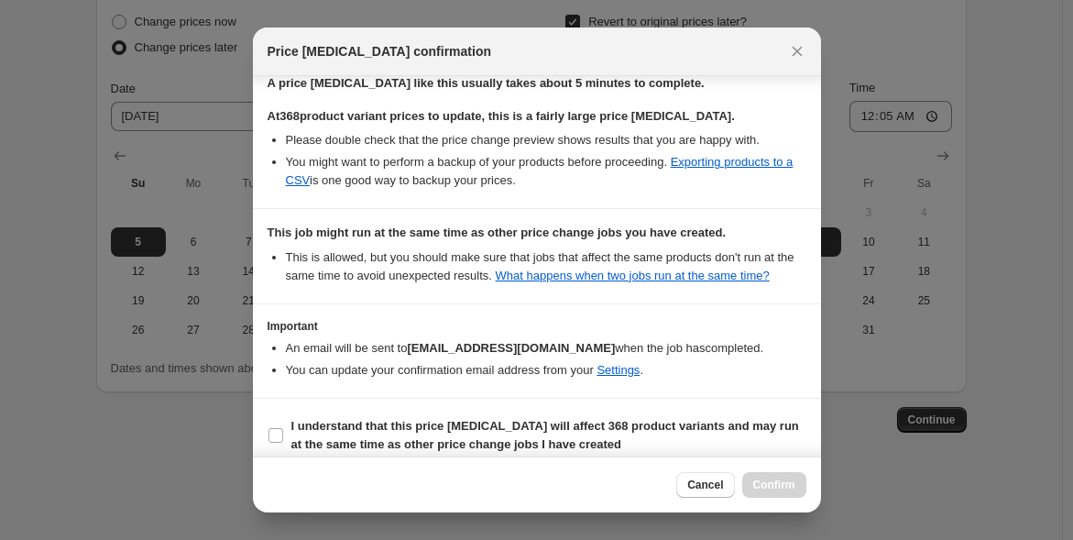
scroll to position [326, 0]
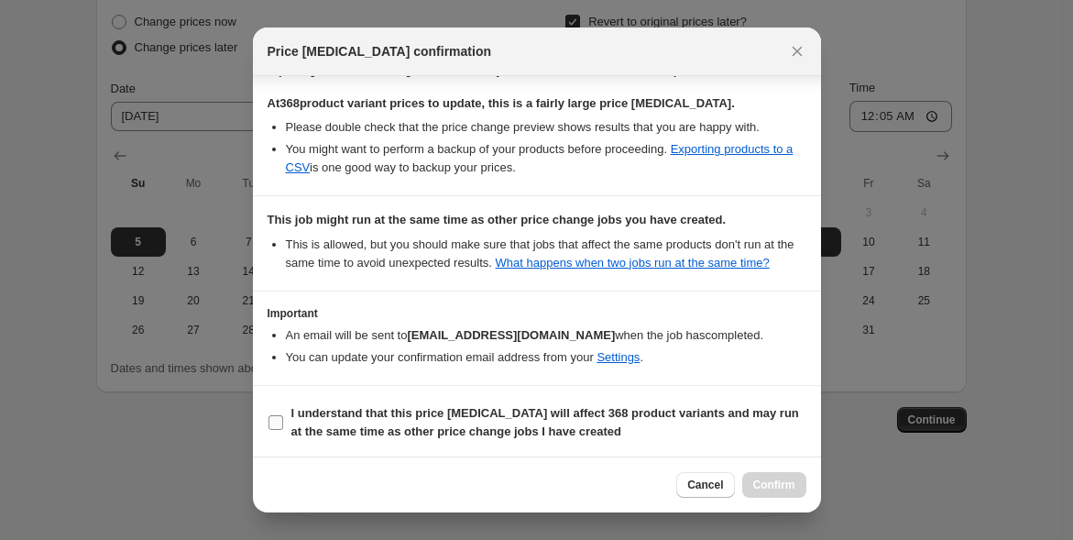
click at [269, 428] on span ":r49:" at bounding box center [276, 422] width 16 height 16
click at [269, 428] on input "I understand that this price change job will affect 368 product variants and ma…" at bounding box center [276, 422] width 15 height 15
checkbox input "true"
click at [793, 473] on button "Confirm" at bounding box center [774, 485] width 64 height 26
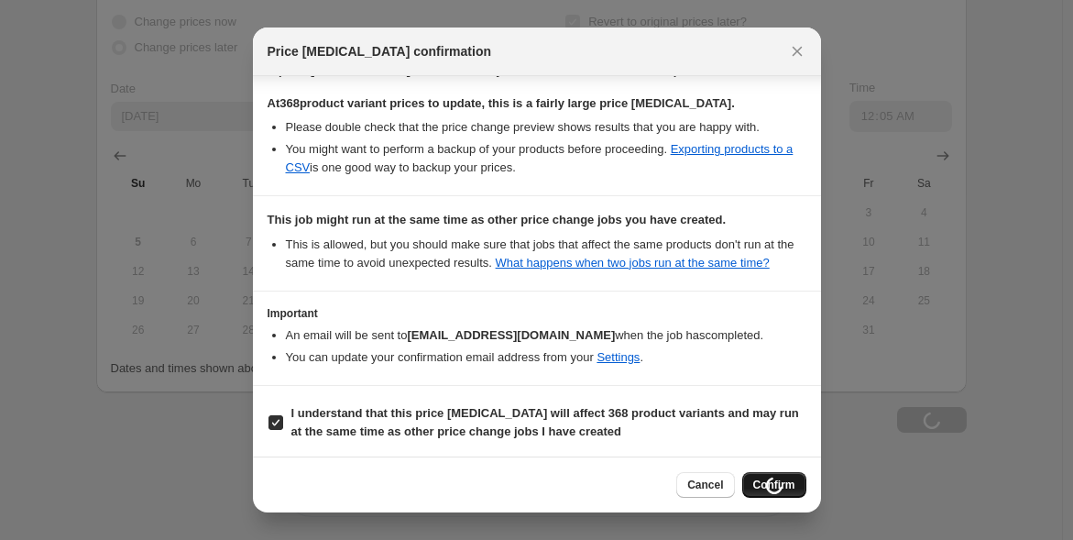
scroll to position [1808, 0]
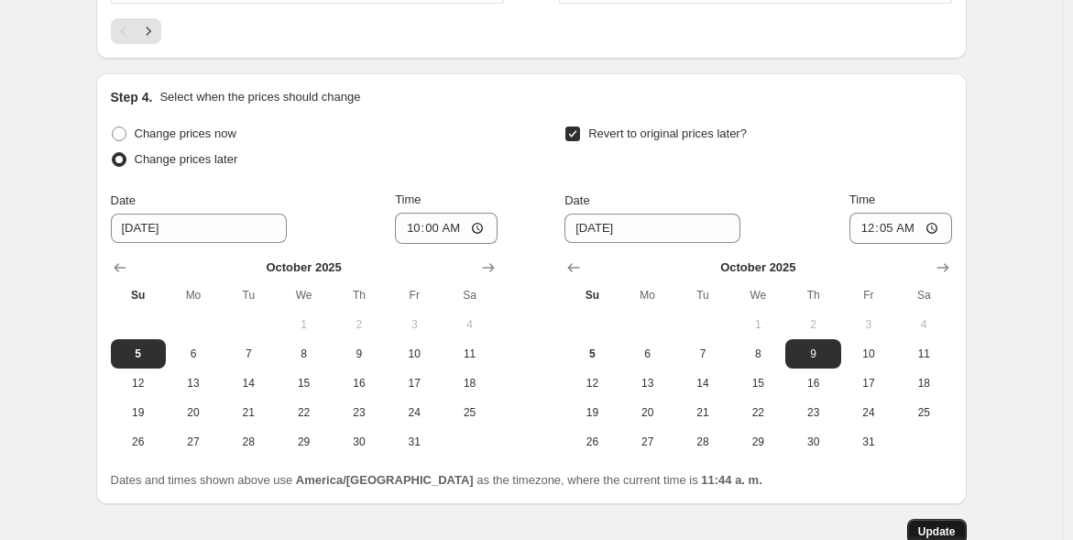
click at [931, 525] on span "Update" at bounding box center [937, 531] width 38 height 15
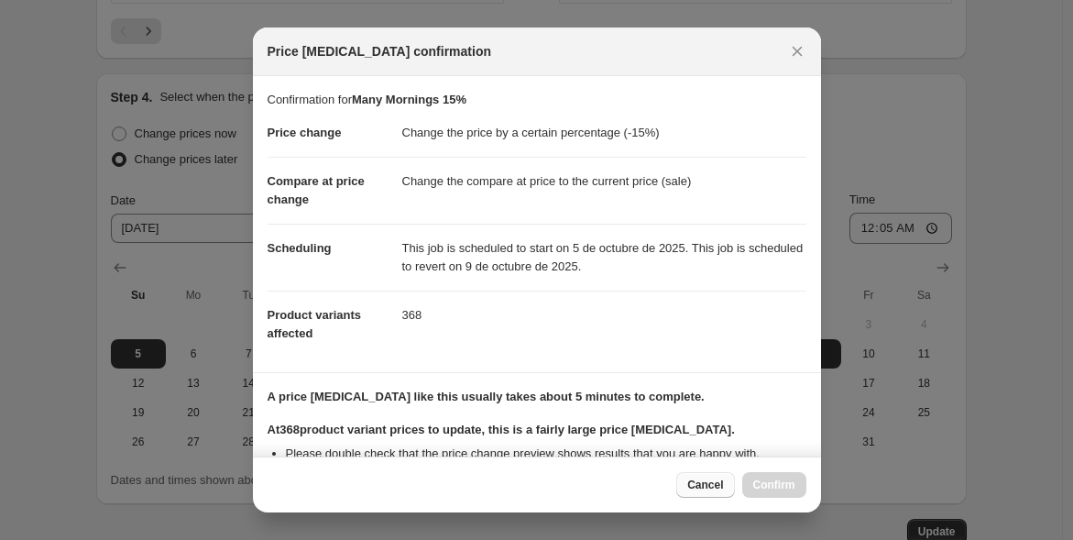
click at [715, 489] on span "Cancel" at bounding box center [705, 485] width 36 height 15
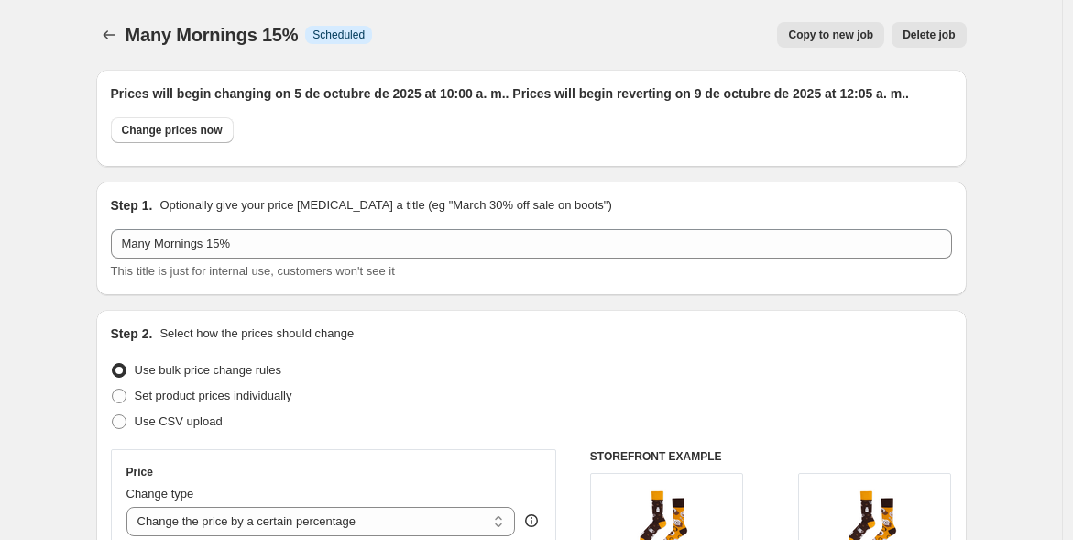
click at [840, 37] on span "Copy to new job" at bounding box center [830, 34] width 85 height 15
select select "percentage"
select select "vendor"
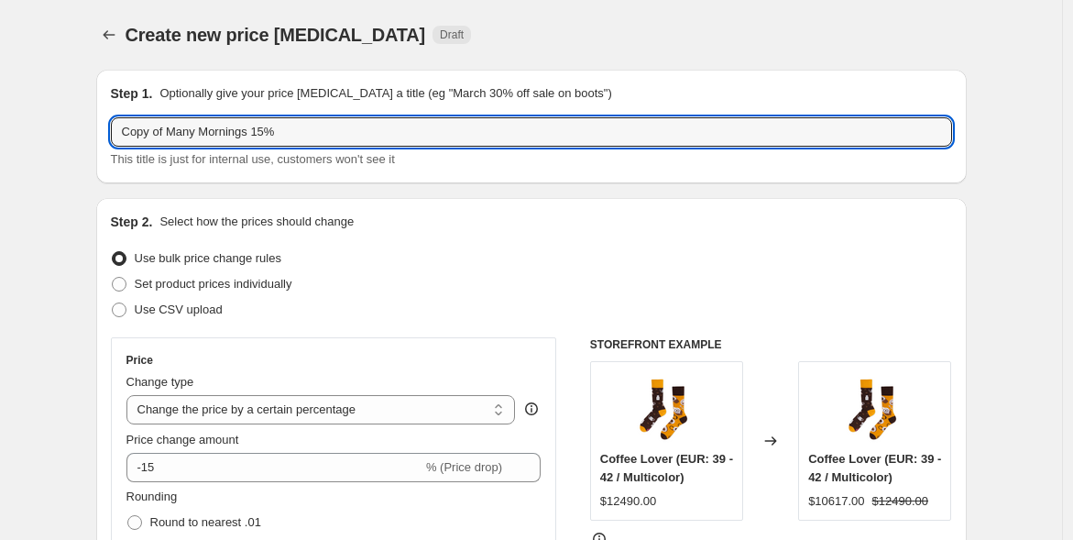
drag, startPoint x: 252, startPoint y: 134, endPoint x: 24, endPoint y: 166, distance: 230.5
click at [143, 129] on input "Socj it to me 15%" at bounding box center [531, 131] width 841 height 29
click at [212, 126] on input "Sock it to me 15%" at bounding box center [531, 131] width 841 height 29
type input "Sock it to me 20%"
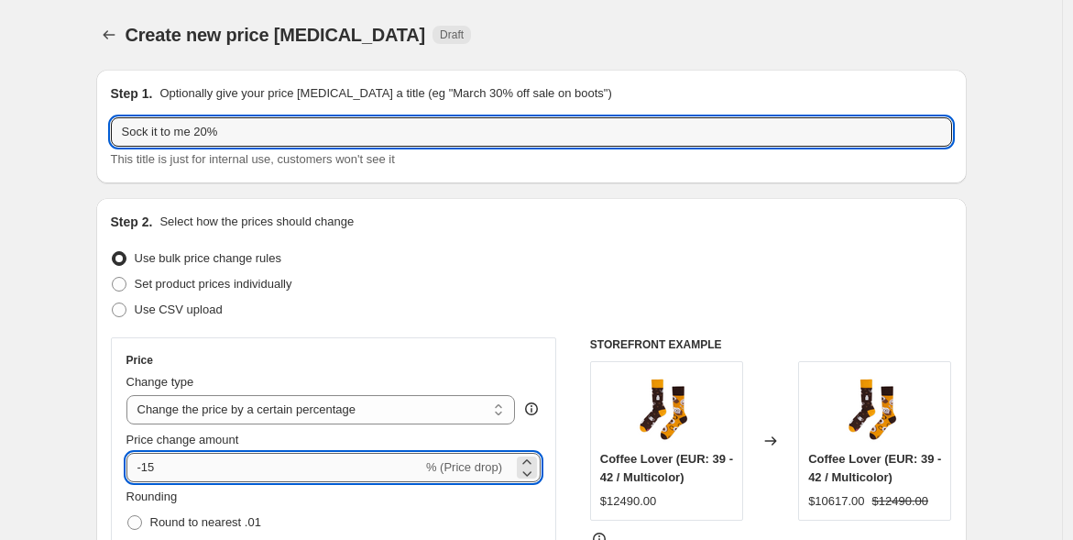
click at [188, 475] on input "-15" at bounding box center [274, 467] width 296 height 29
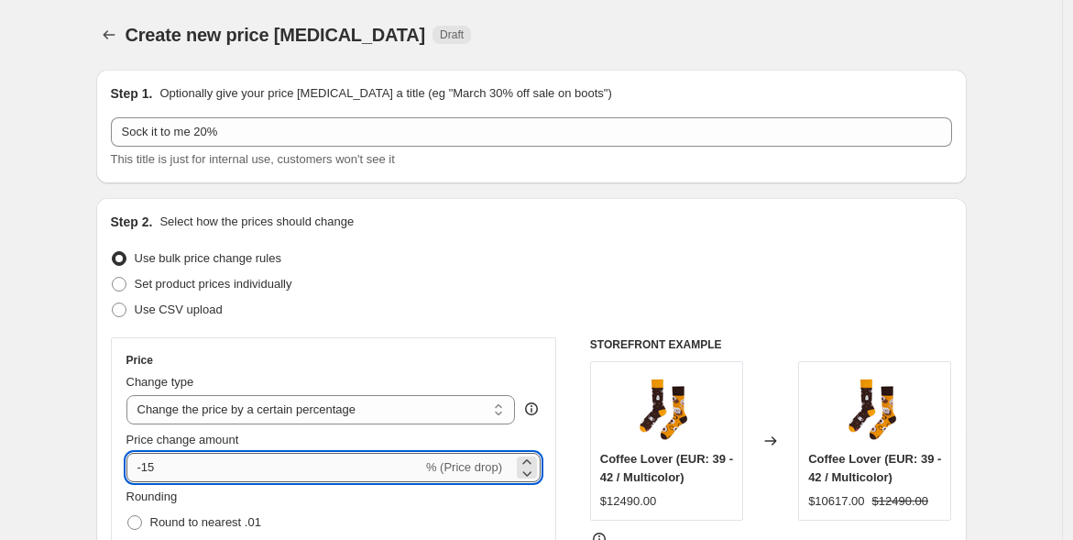
click at [188, 475] on input "-15" at bounding box center [274, 467] width 296 height 29
type input "-1"
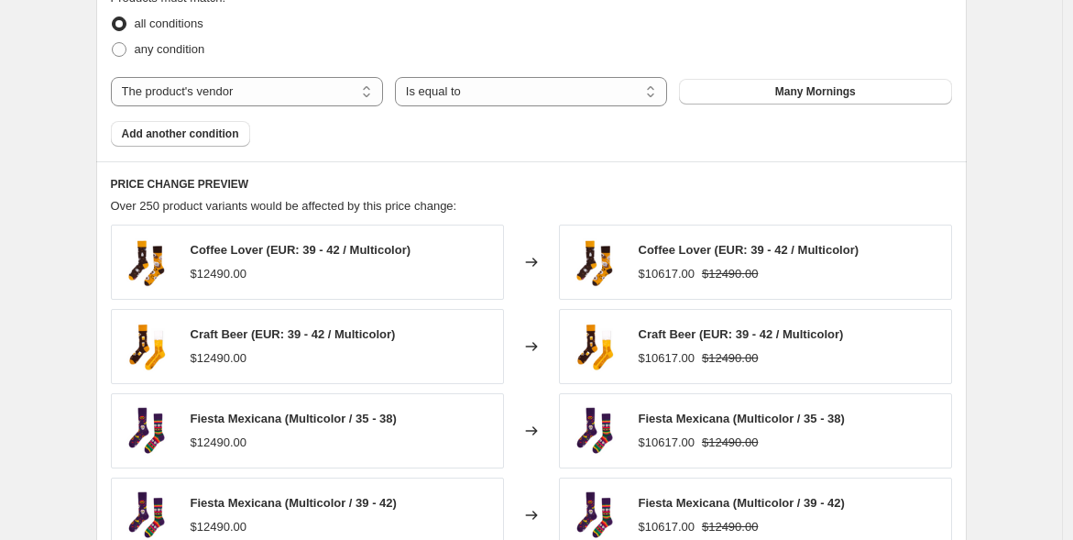
scroll to position [1057, 0]
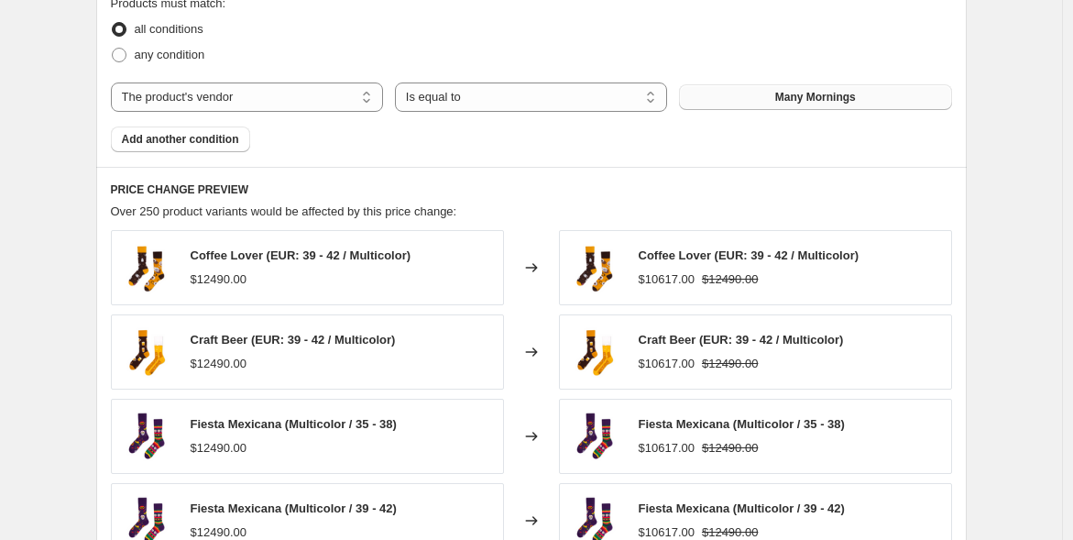
type input "-20"
click at [742, 98] on button "Many Mornings" at bounding box center [815, 97] width 272 height 26
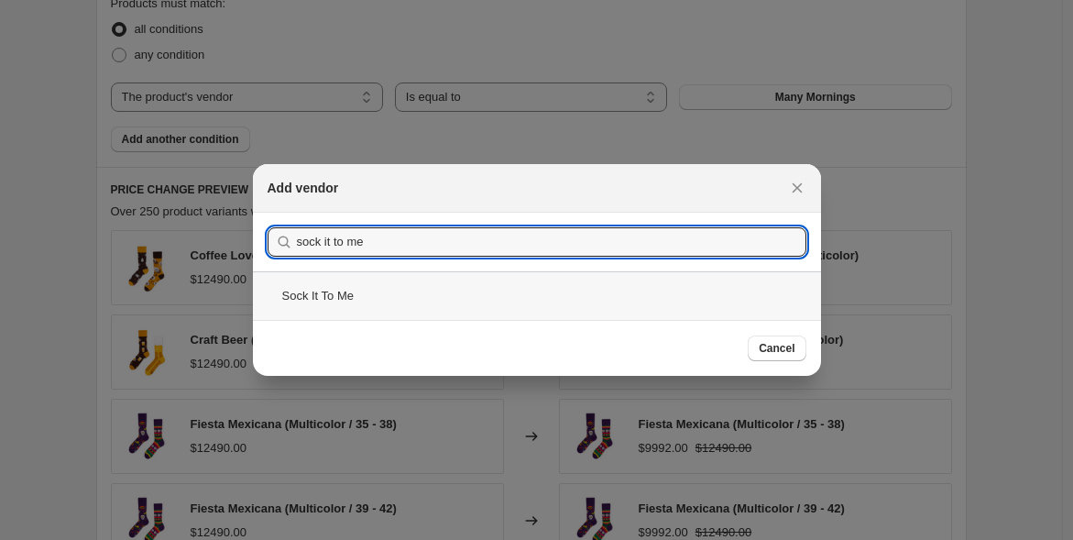
type input "sock it to me"
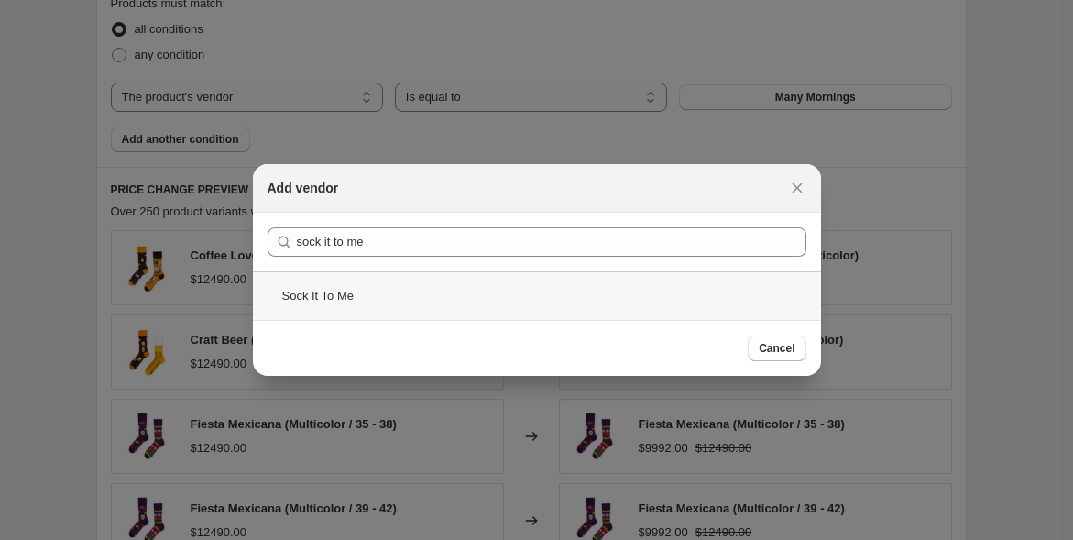
click at [368, 295] on div "Sock It To Me" at bounding box center [537, 295] width 568 height 49
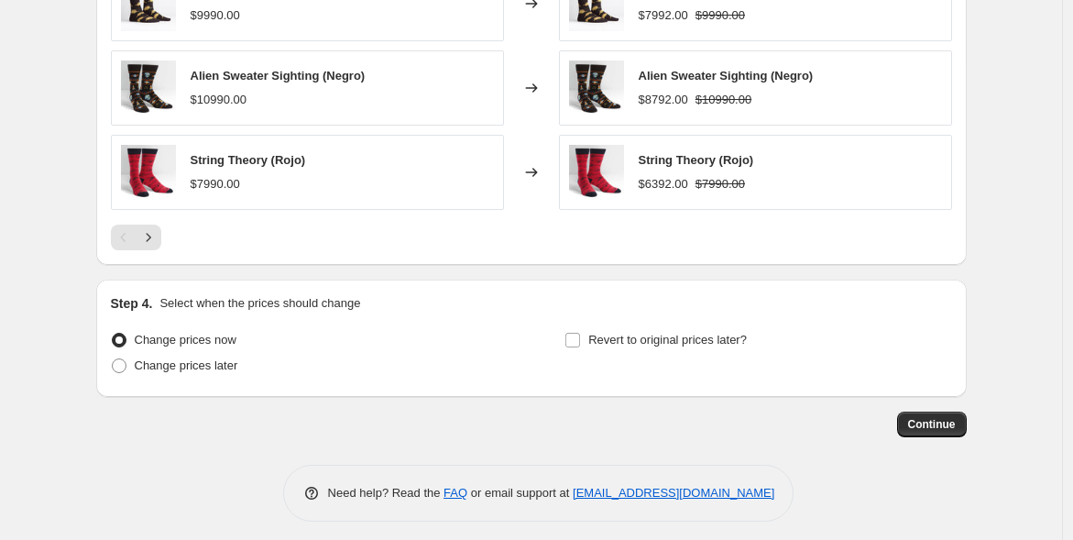
scroll to position [1494, 0]
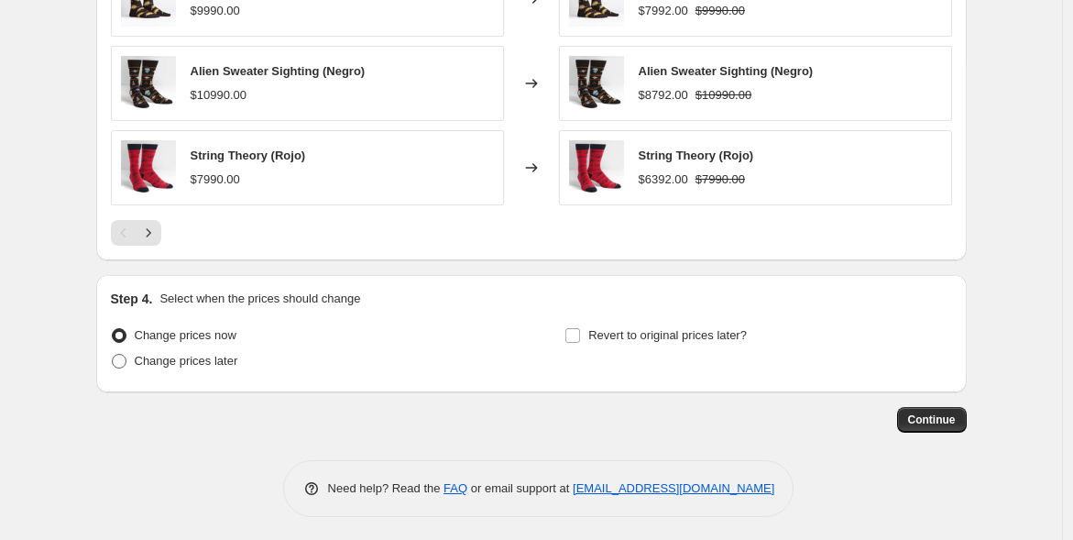
click at [165, 364] on span "Change prices later" at bounding box center [187, 361] width 104 height 14
click at [113, 355] on input "Change prices later" at bounding box center [112, 354] width 1 height 1
radio input "true"
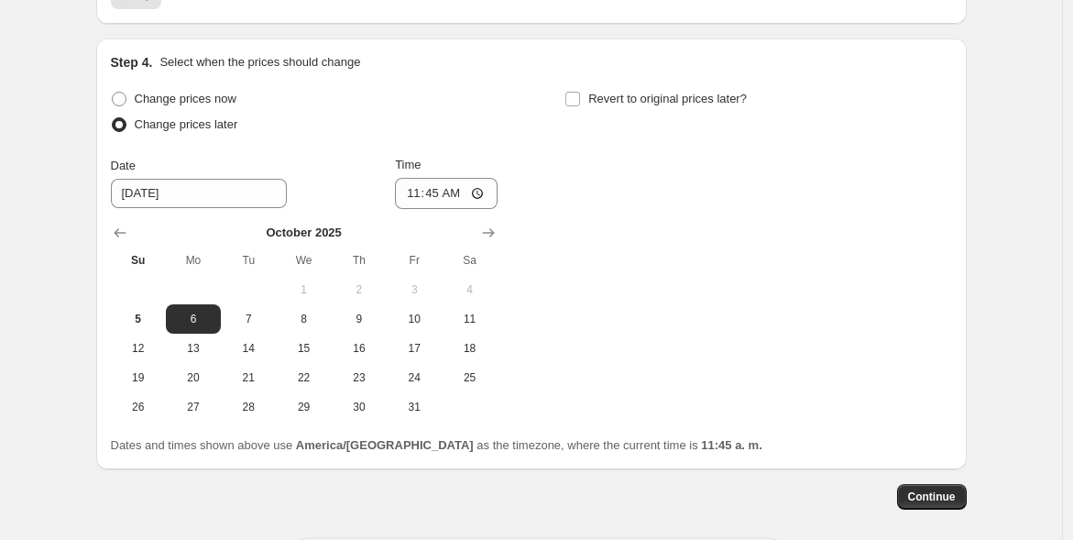
scroll to position [1808, 0]
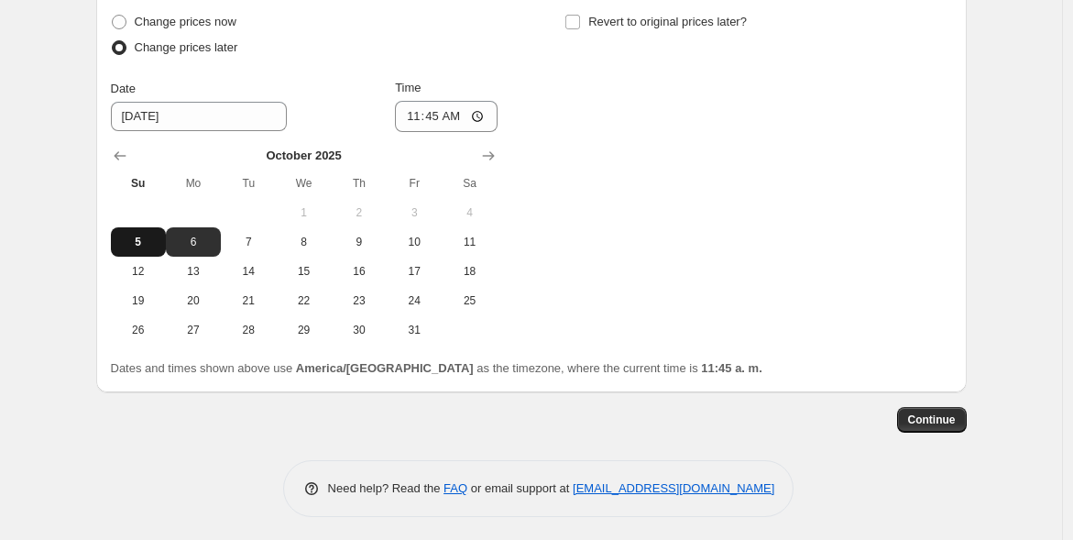
click at [136, 235] on span "5" at bounding box center [138, 242] width 40 height 15
type input "10/5/2025"
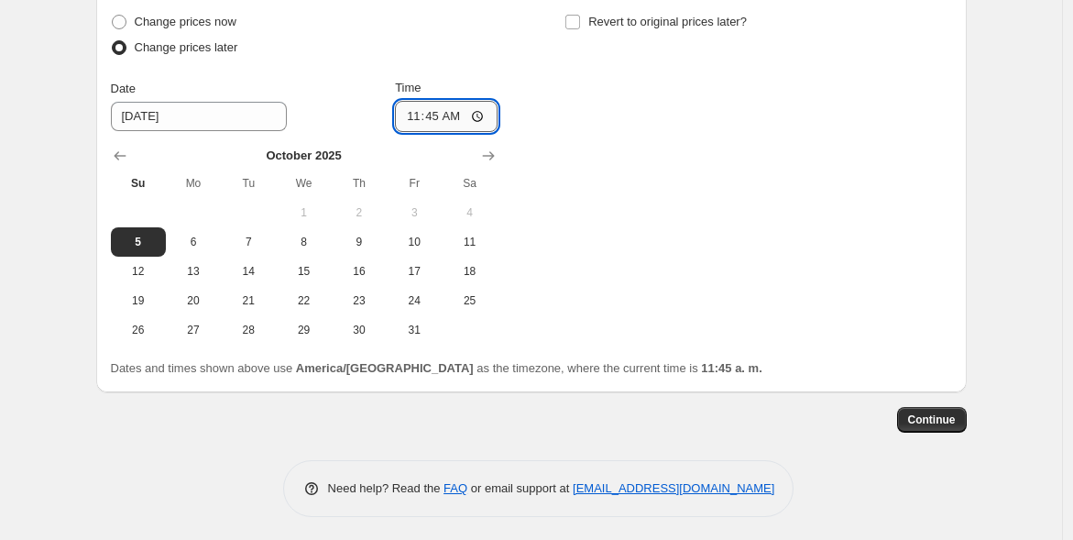
click at [442, 120] on input "11:45" at bounding box center [446, 116] width 103 height 31
type input "18:00"
click at [577, 15] on input "Revert to original prices later?" at bounding box center [573, 22] width 15 height 15
checkbox input "true"
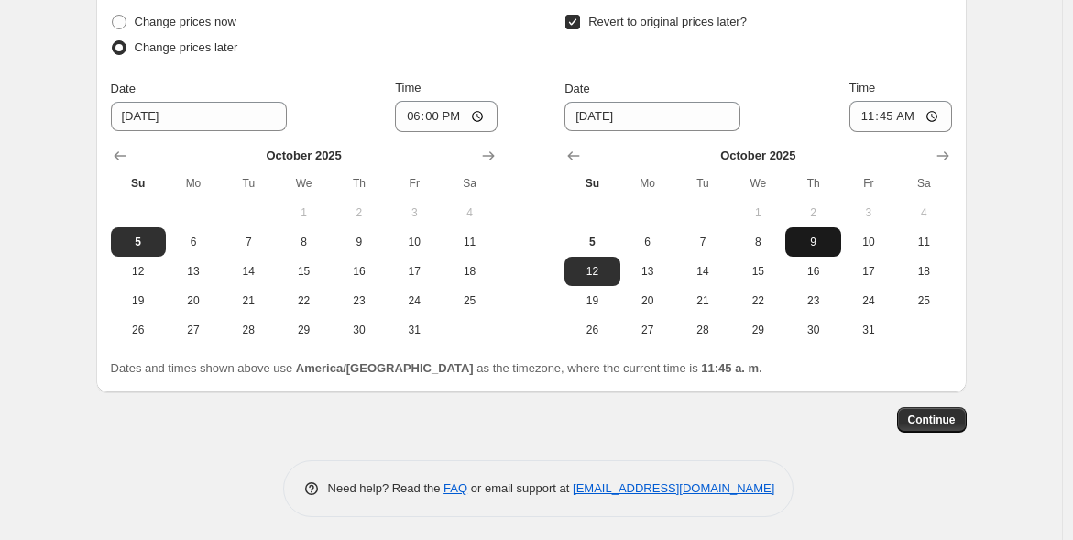
click at [804, 240] on span "9" at bounding box center [813, 242] width 40 height 15
type input "10/9/2025"
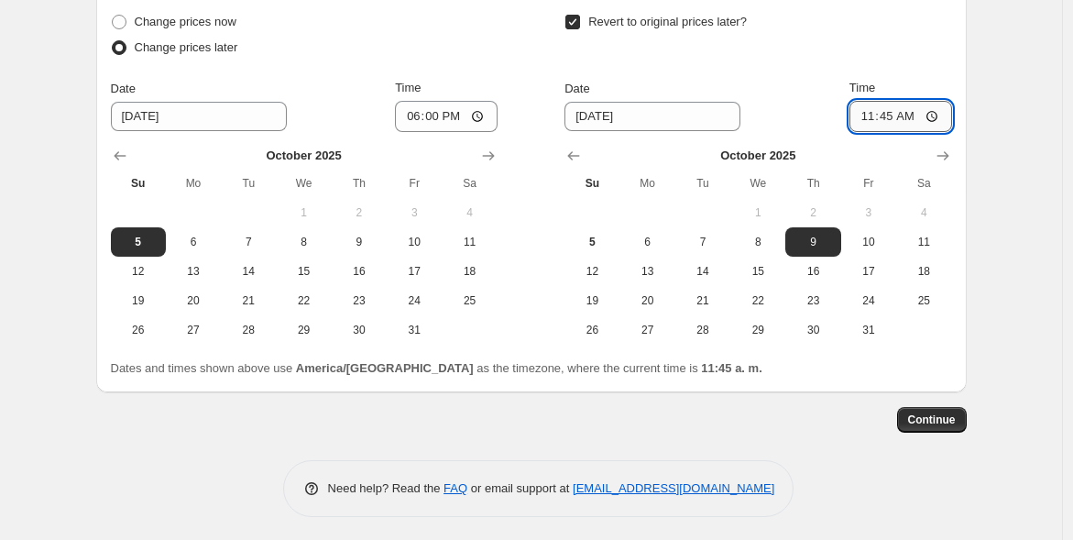
click at [891, 113] on input "11:45" at bounding box center [901, 116] width 103 height 31
type input "00:05"
click at [942, 423] on button "Continue" at bounding box center [932, 420] width 70 height 26
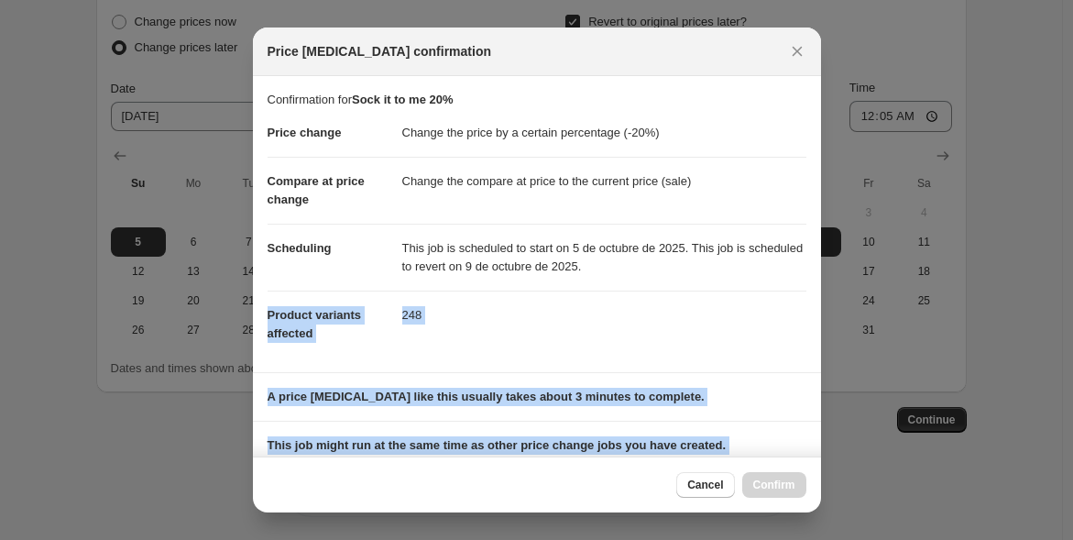
drag, startPoint x: 807, startPoint y: 261, endPoint x: 811, endPoint y: 499, distance: 237.4
click at [811, 499] on div "Price change job confirmation Confirmation for Sock it to me 20% Price change C…" at bounding box center [537, 269] width 568 height 485
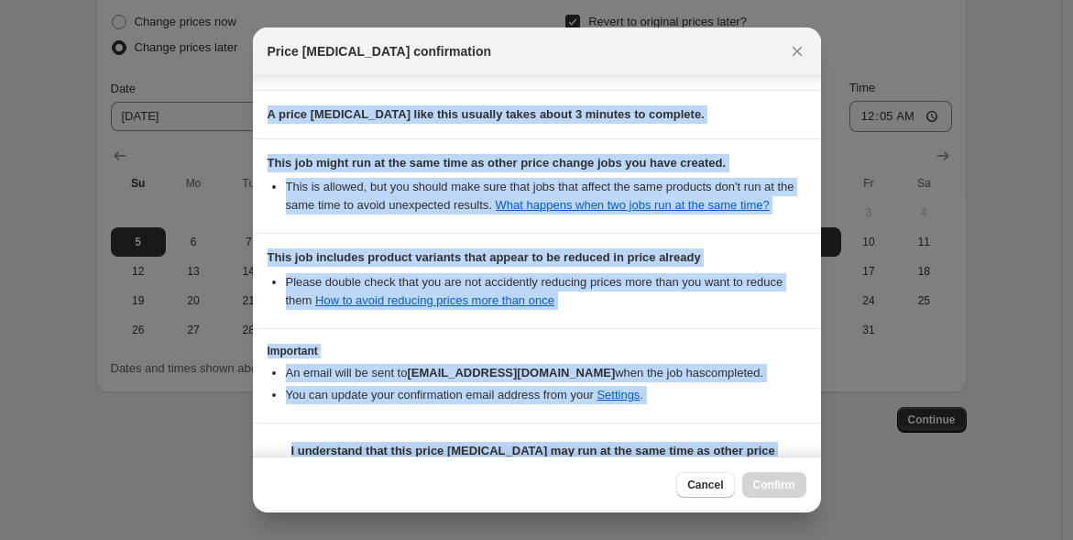
scroll to position [337, 0]
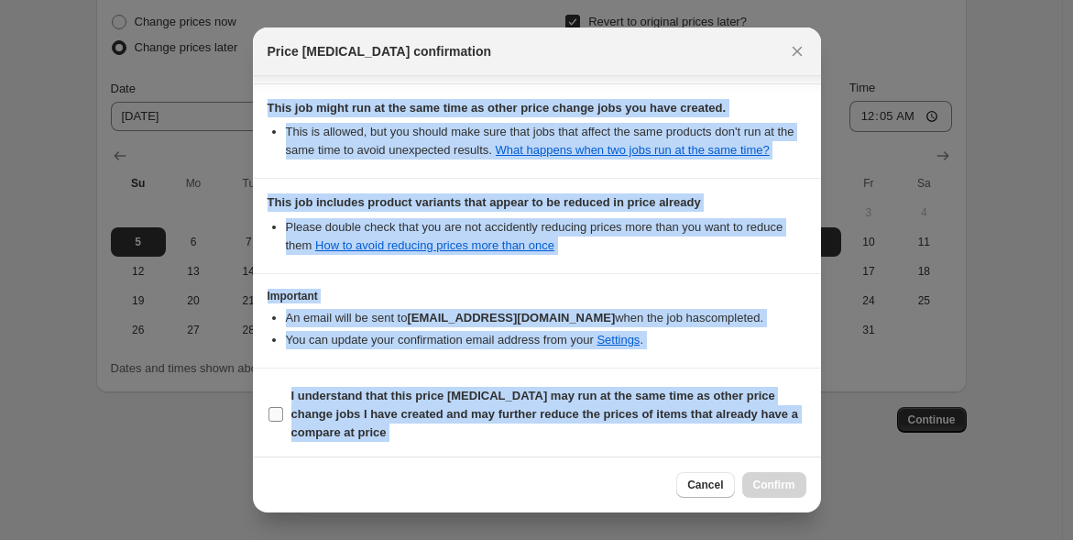
click at [274, 417] on input "I understand that this price change job may run at the same time as other price…" at bounding box center [276, 414] width 15 height 15
checkbox input "true"
click at [787, 482] on span "Confirm" at bounding box center [774, 485] width 42 height 15
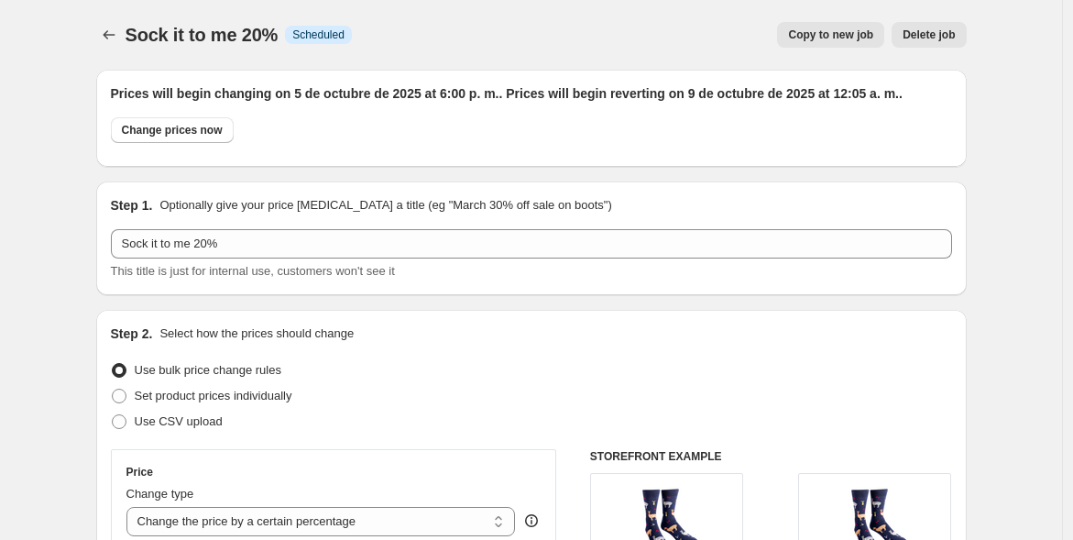
scroll to position [1808, 0]
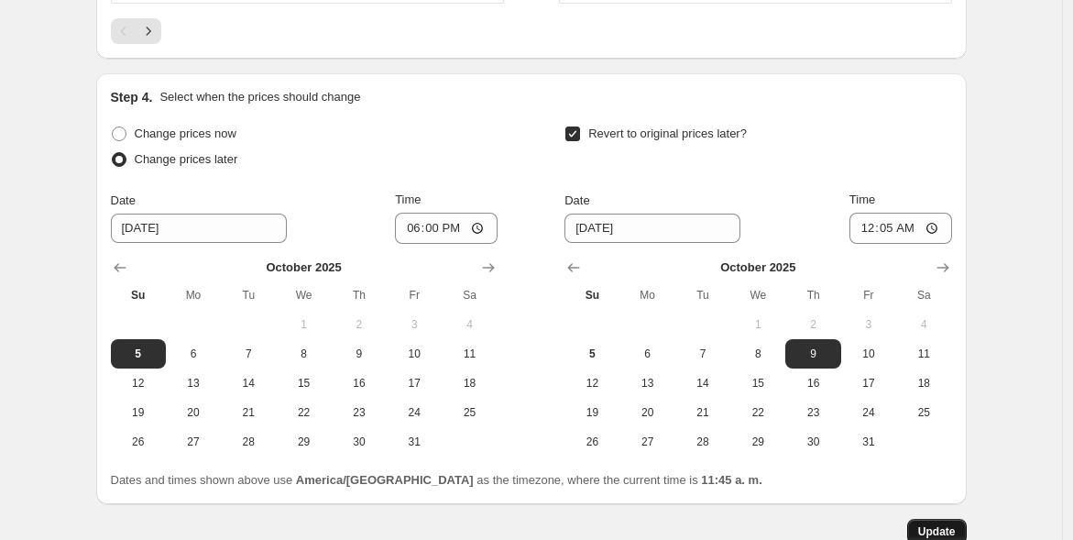
click at [942, 525] on span "Update" at bounding box center [937, 531] width 38 height 15
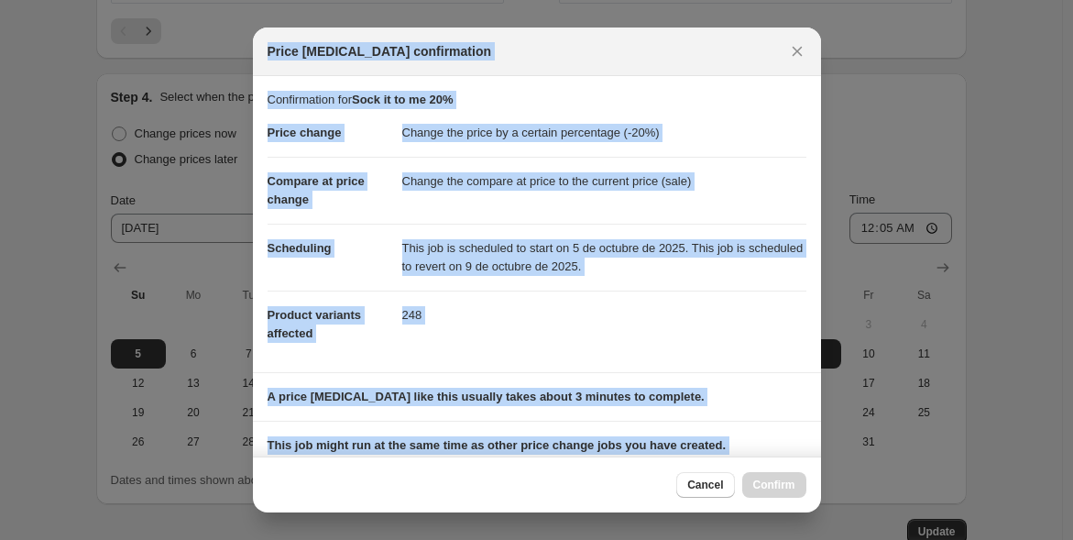
scroll to position [337, 0]
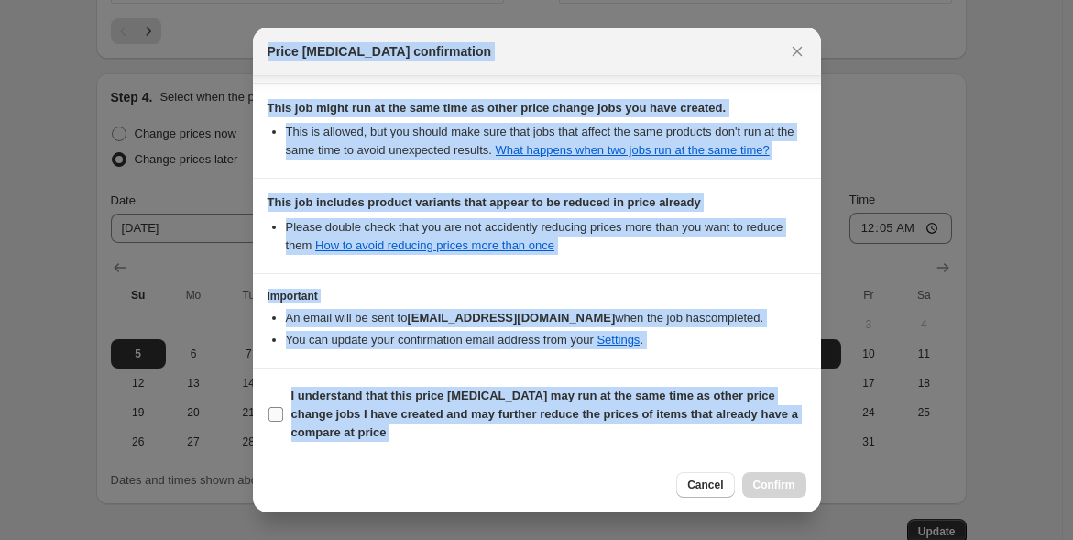
click at [280, 407] on input "I understand that this price change job may run at the same time as other price…" at bounding box center [276, 414] width 15 height 15
checkbox input "true"
click at [773, 482] on span "Confirm" at bounding box center [774, 485] width 42 height 15
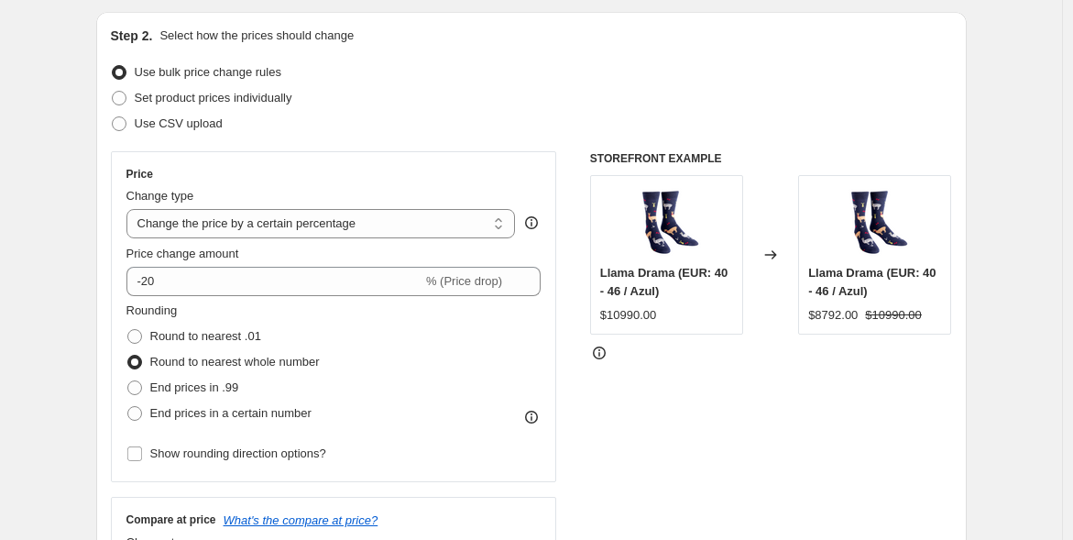
scroll to position [0, 0]
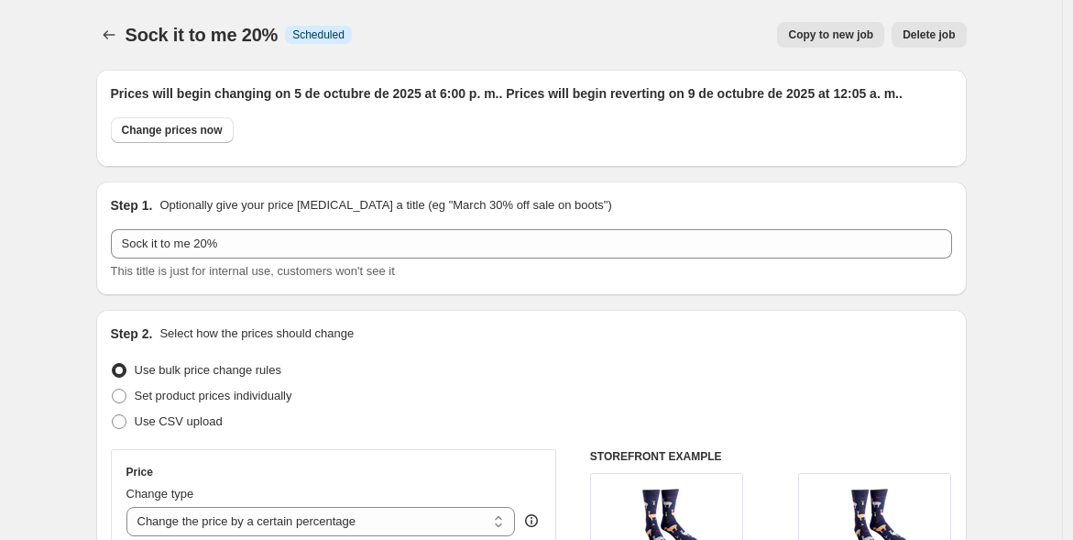
click at [834, 37] on span "Copy to new job" at bounding box center [830, 34] width 85 height 15
select select "percentage"
select select "vendor"
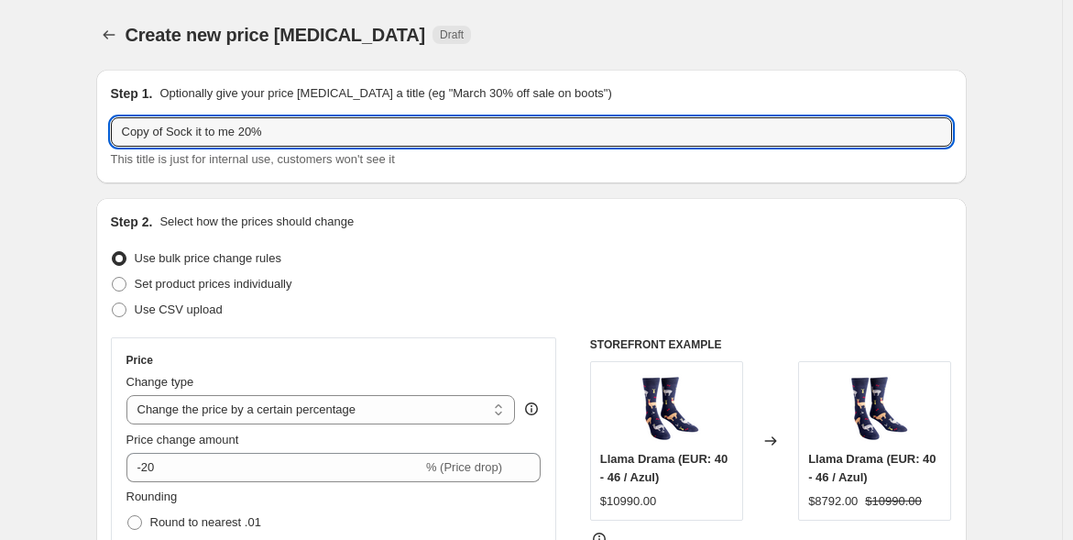
drag, startPoint x: 278, startPoint y: 132, endPoint x: -33, endPoint y: 166, distance: 312.6
click at [0, 166] on html "Home Settings Plans Skip to content Create new price change job. This page is r…" at bounding box center [536, 270] width 1073 height 540
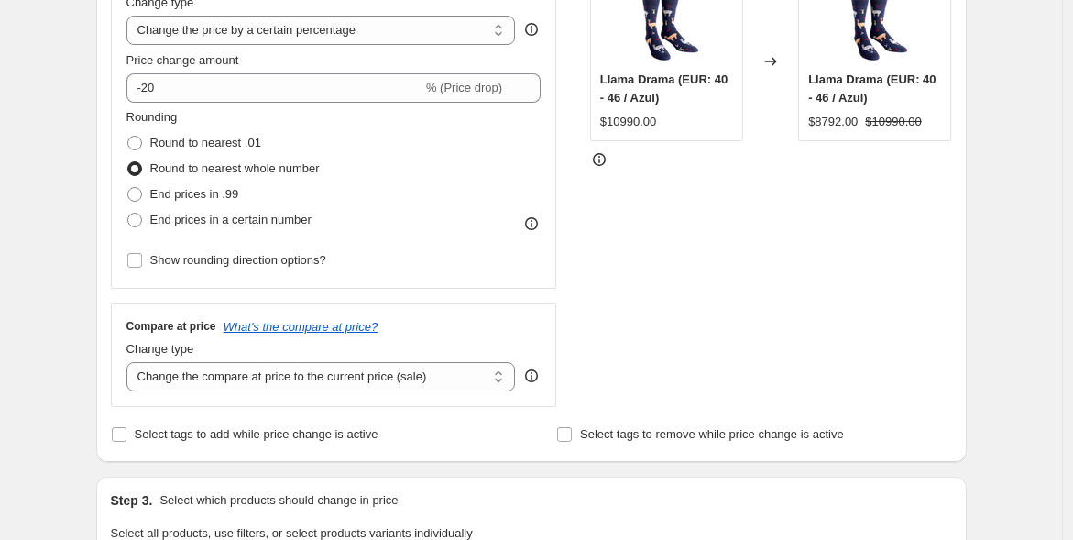
scroll to position [371, 0]
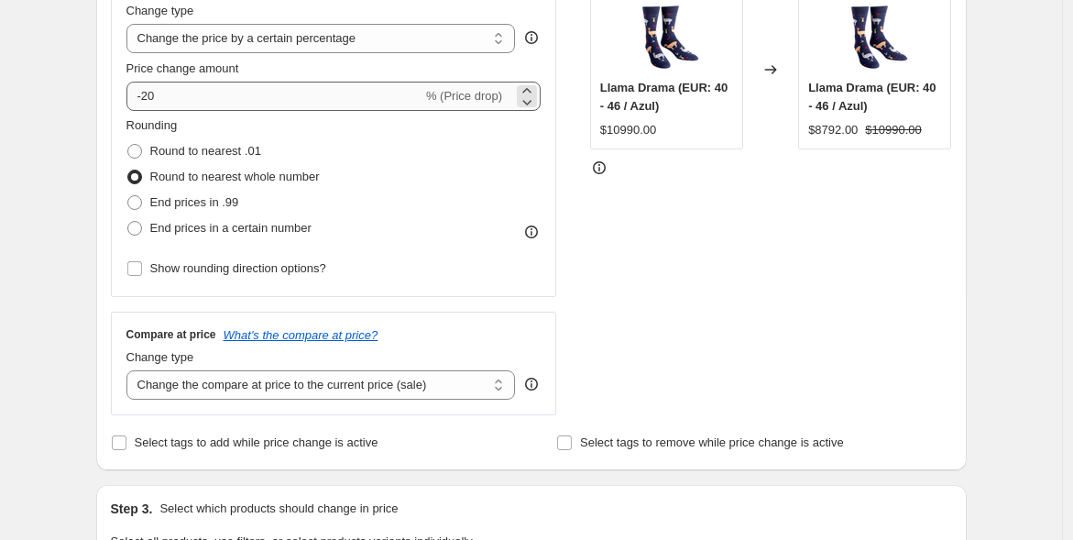
type input "People Socks 25%"
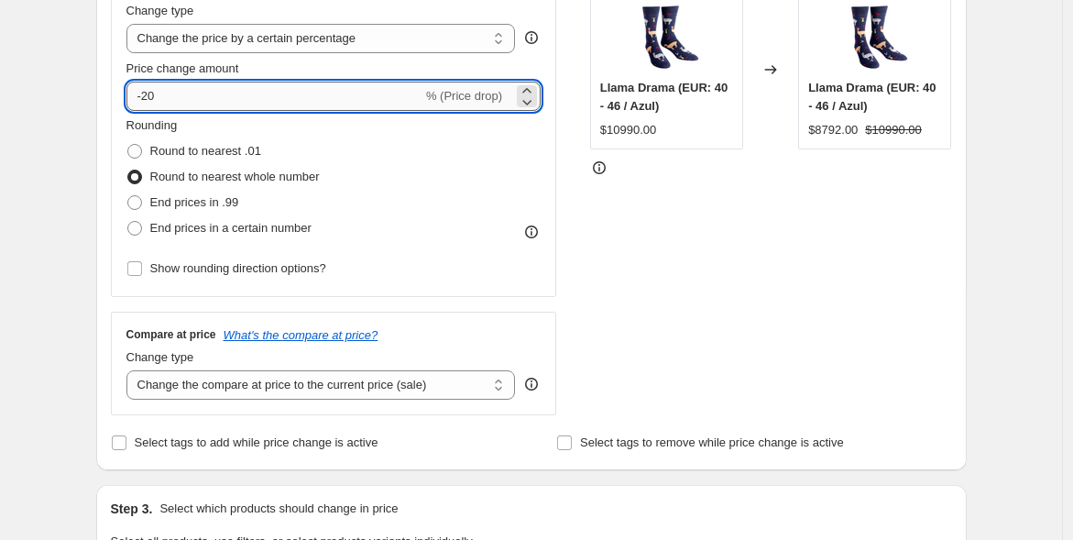
click at [170, 87] on input "-20" at bounding box center [274, 96] width 296 height 29
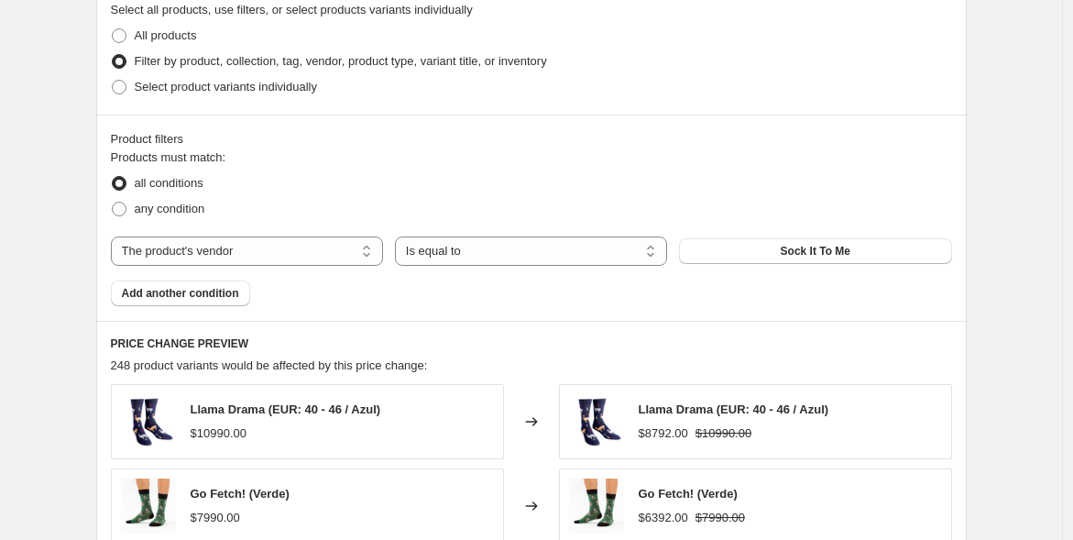
scroll to position [900, 0]
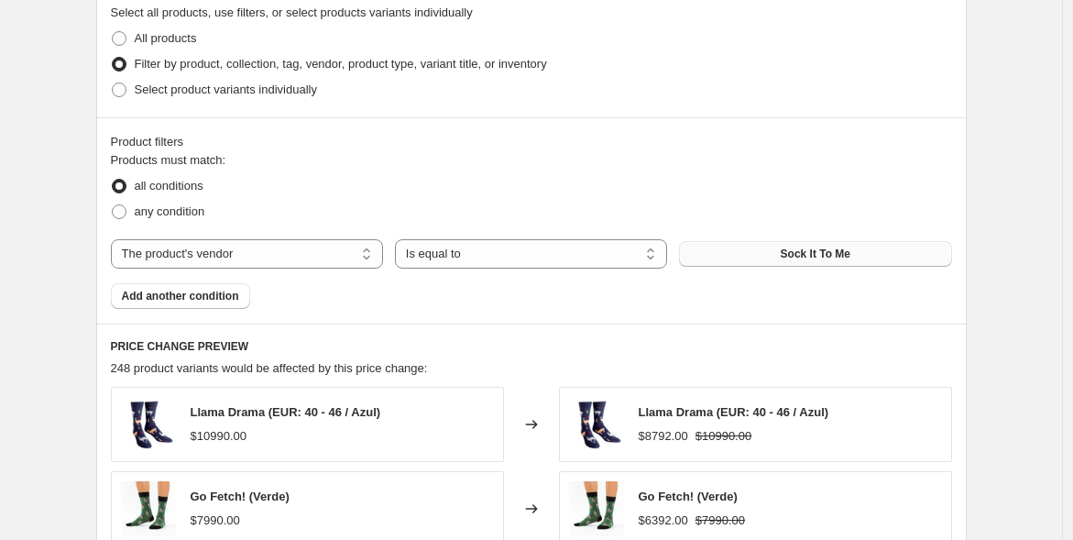
type input "-25"
click at [841, 259] on button "Sock It To Me" at bounding box center [815, 254] width 272 height 26
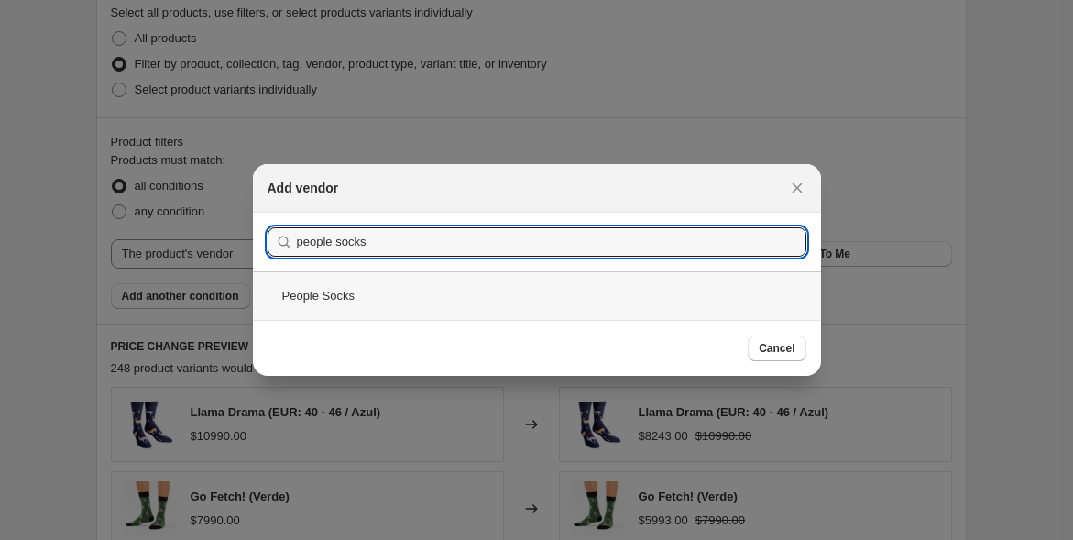
type input "people socks"
click at [384, 281] on div "People Socks" at bounding box center [537, 295] width 568 height 49
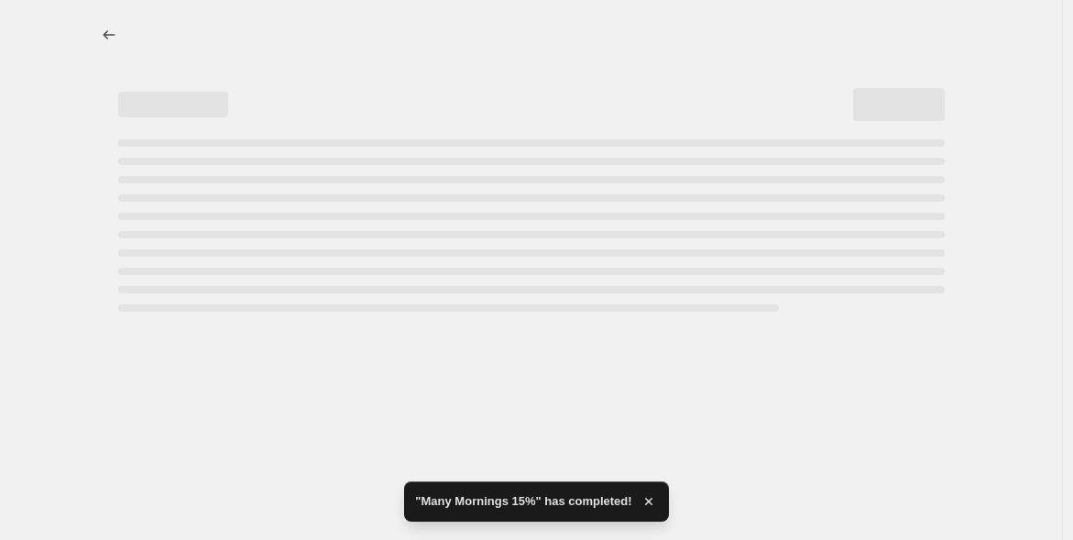
select select "percentage"
select select "vendor"
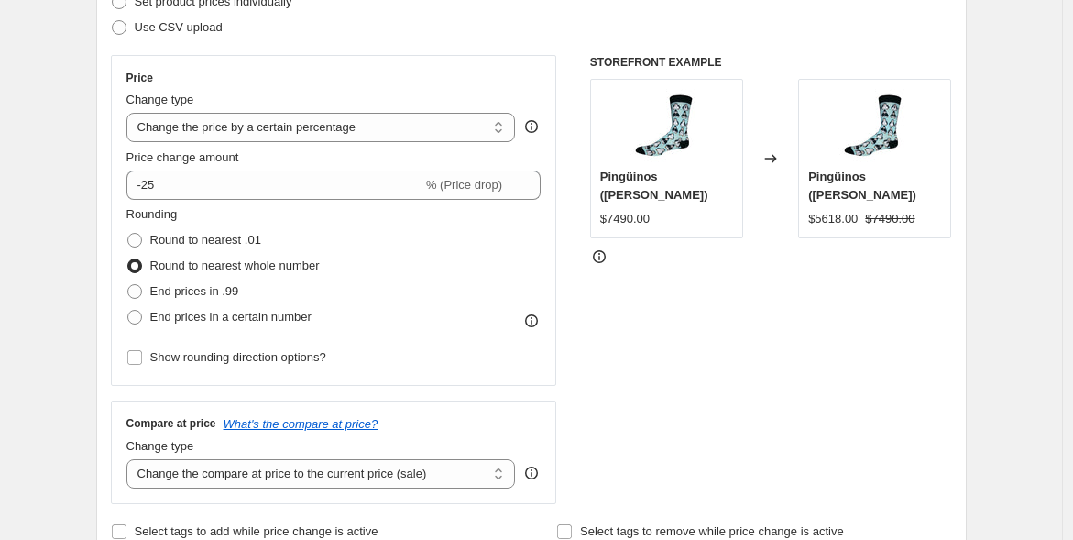
scroll to position [293, 0]
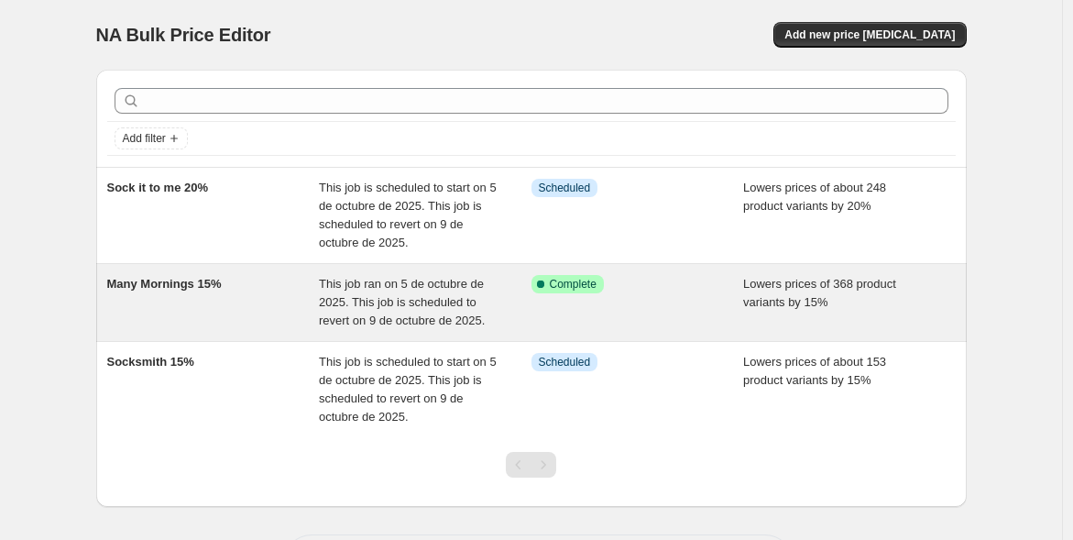
click at [255, 279] on div "Many Mornings 15%" at bounding box center [213, 302] width 213 height 55
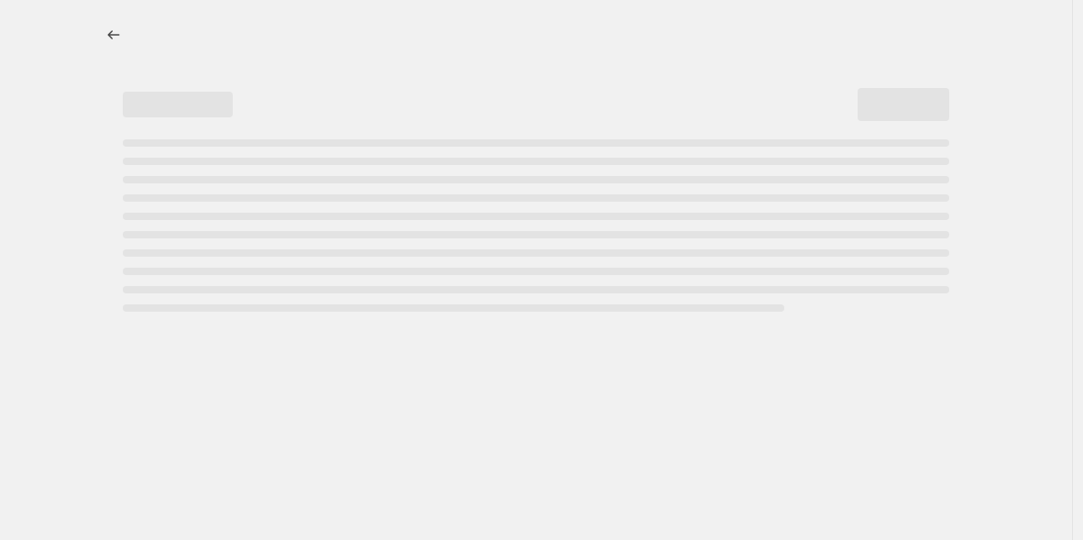
select select "percentage"
select select "vendor"
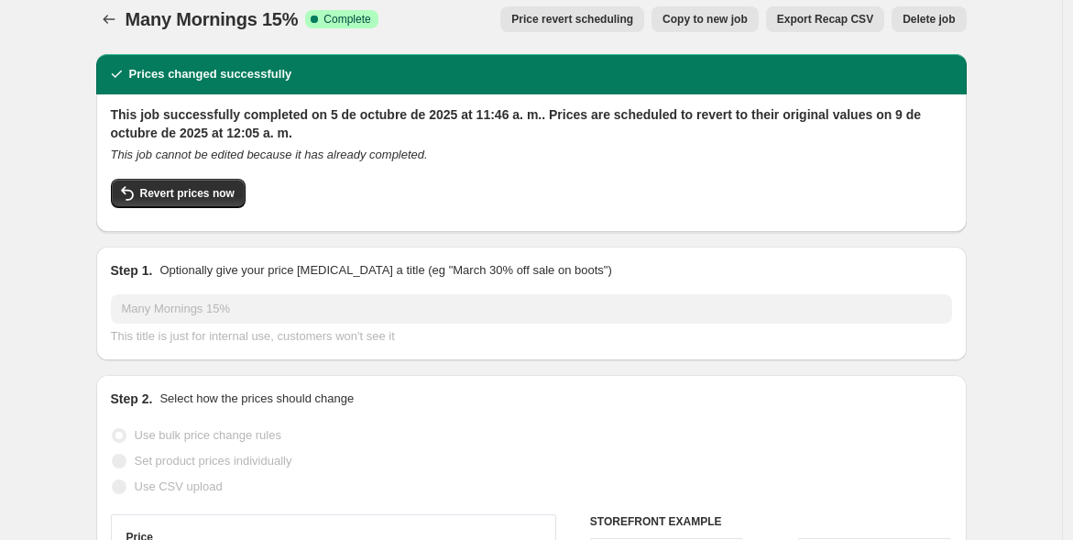
scroll to position [2, 0]
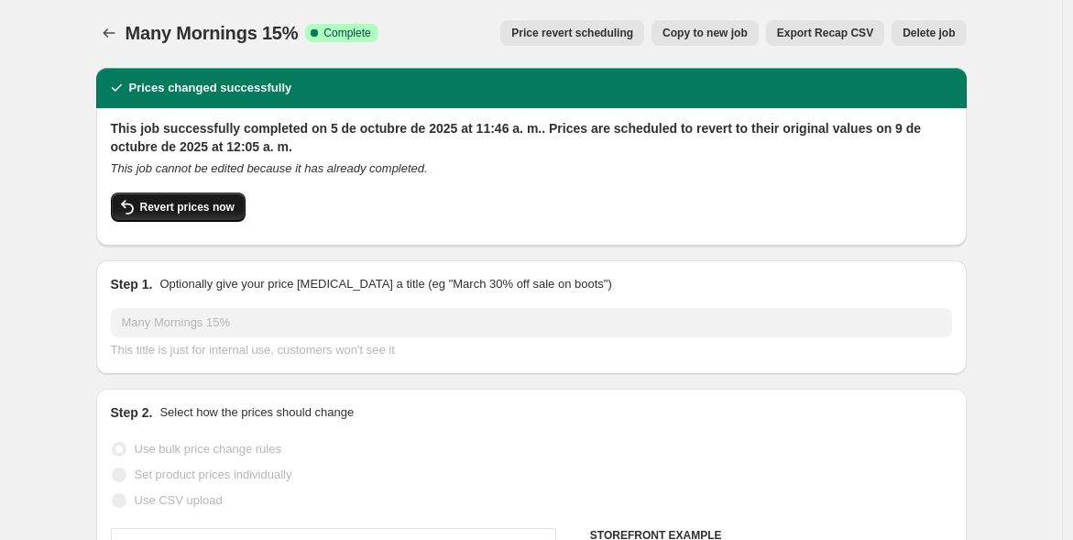
click at [183, 210] on span "Revert prices now" at bounding box center [187, 207] width 94 height 15
checkbox input "false"
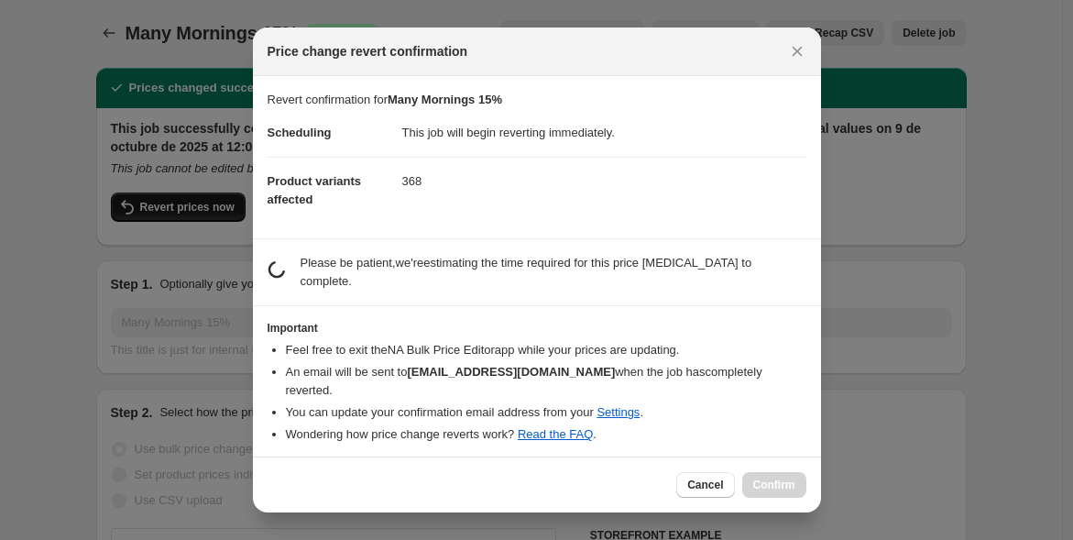
scroll to position [0, 0]
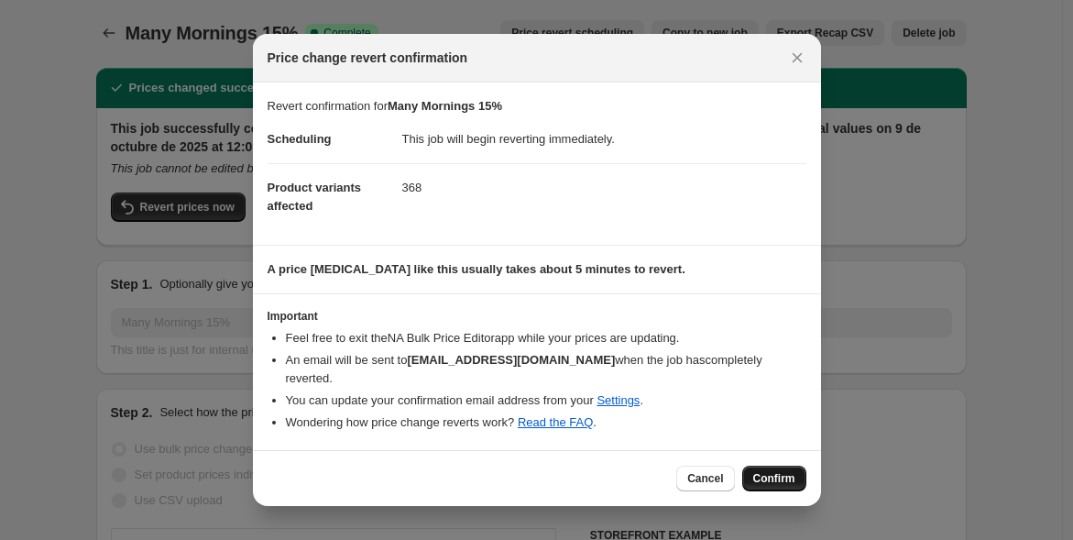
click at [760, 471] on span "Confirm" at bounding box center [774, 478] width 42 height 15
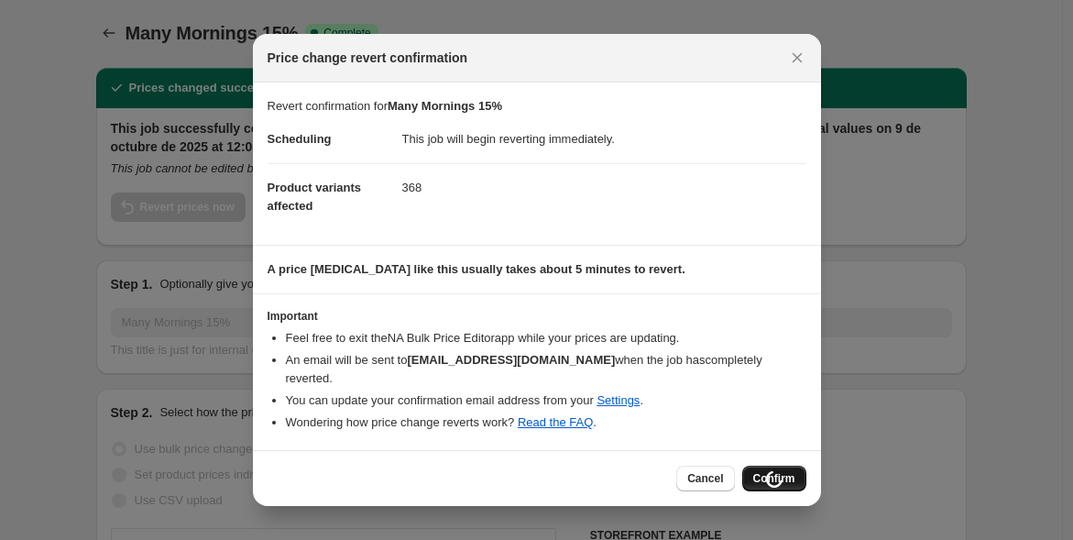
scroll to position [2, 0]
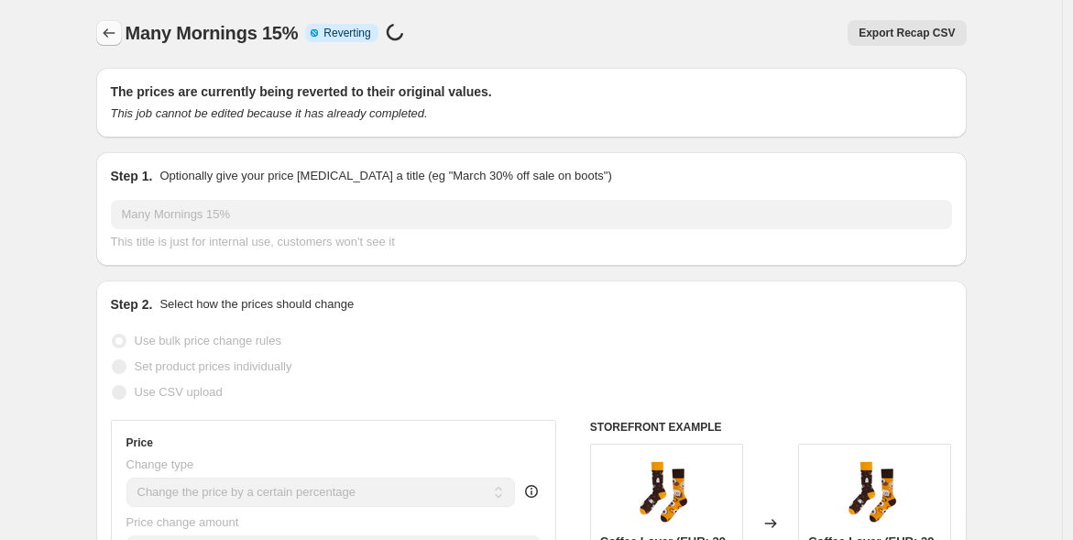
click at [115, 26] on icon "Price change jobs" at bounding box center [109, 33] width 18 height 18
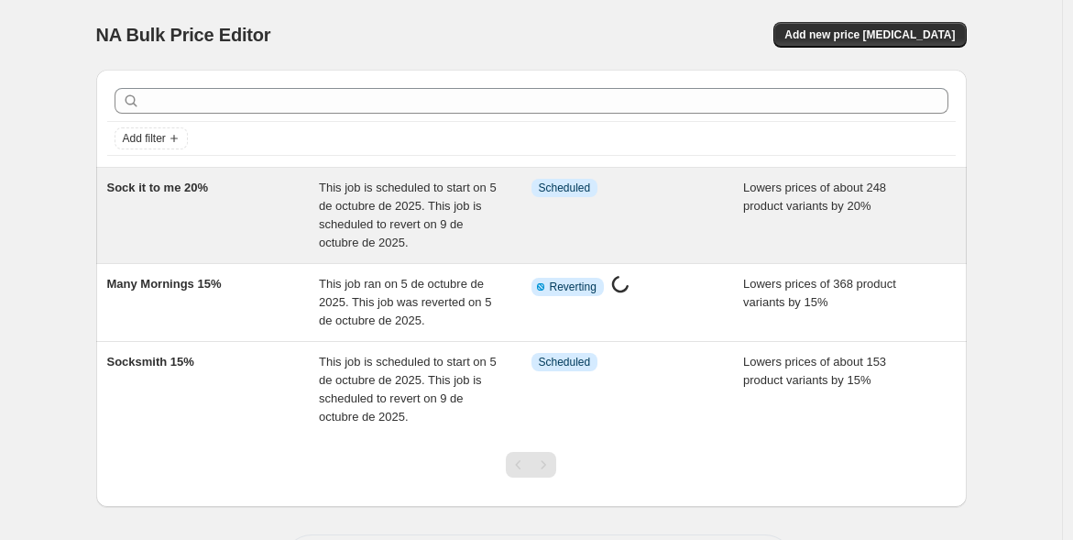
click at [225, 203] on div "Sock it to me 20%" at bounding box center [213, 215] width 213 height 73
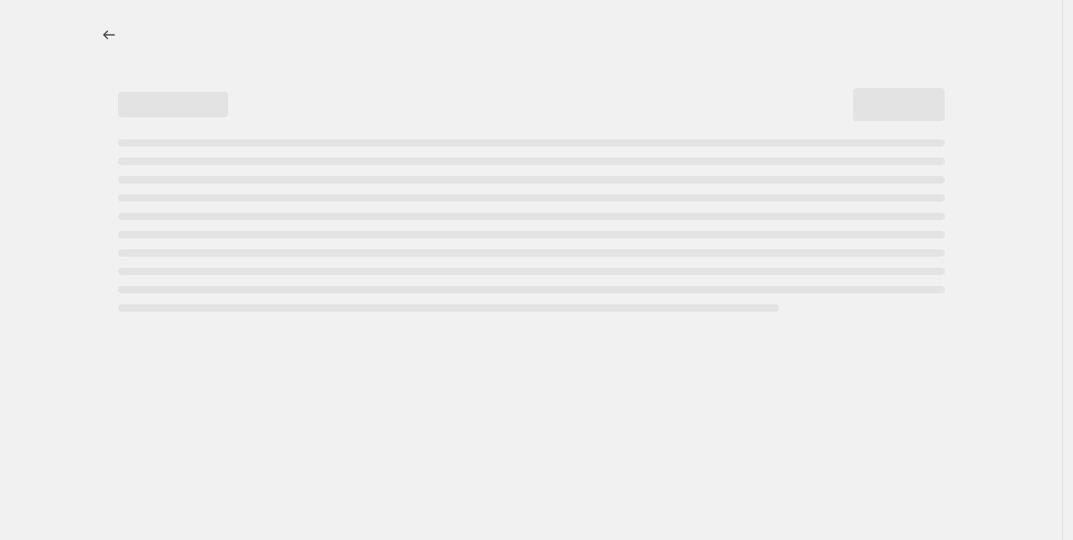
select select "percentage"
select select "vendor"
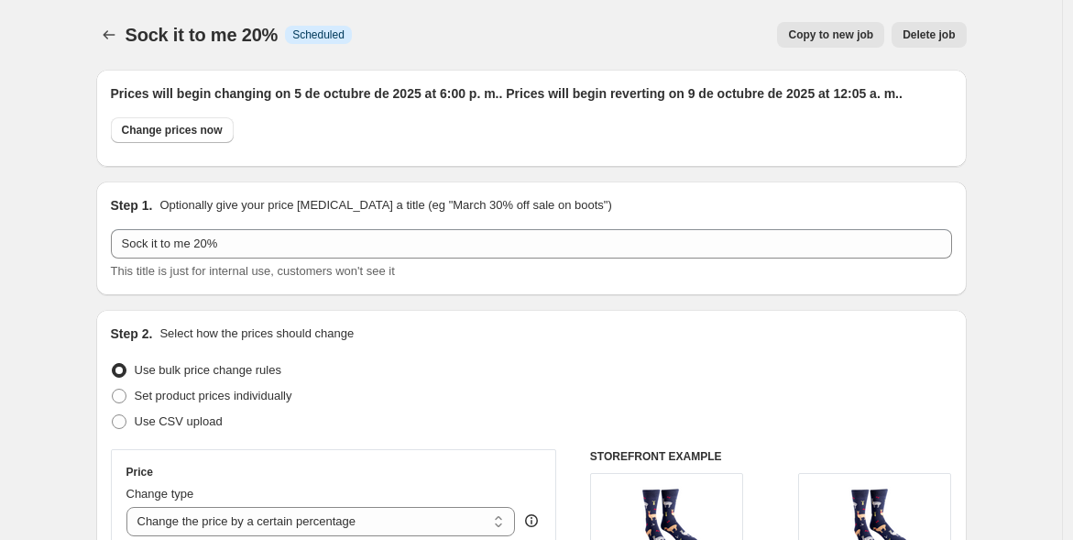
click at [863, 31] on span "Copy to new job" at bounding box center [830, 34] width 85 height 15
select select "percentage"
select select "vendor"
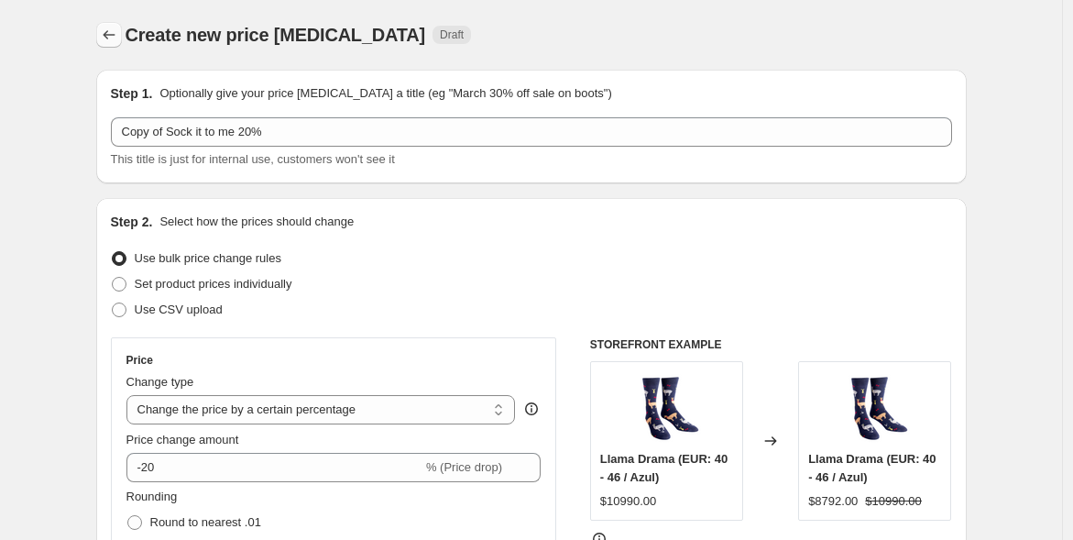
click at [105, 26] on icon "Price change jobs" at bounding box center [109, 35] width 18 height 18
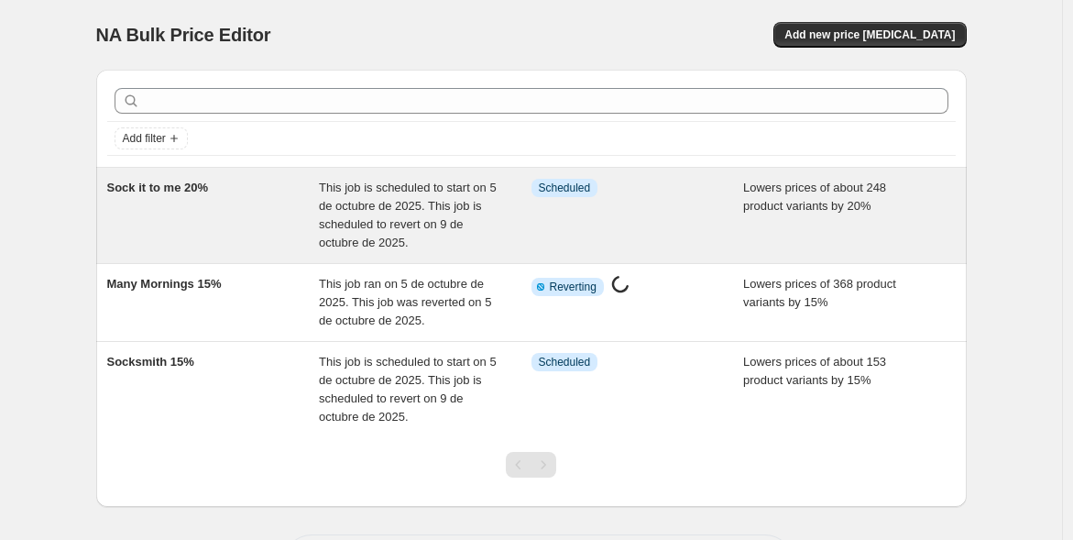
click at [262, 203] on div "Sock it to me 20%" at bounding box center [213, 215] width 213 height 73
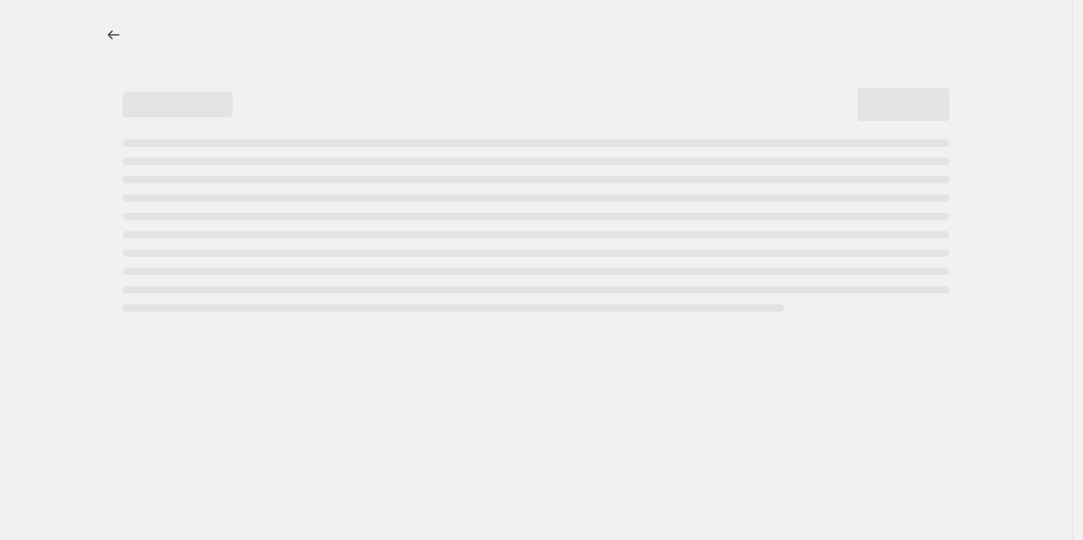
select select "percentage"
select select "vendor"
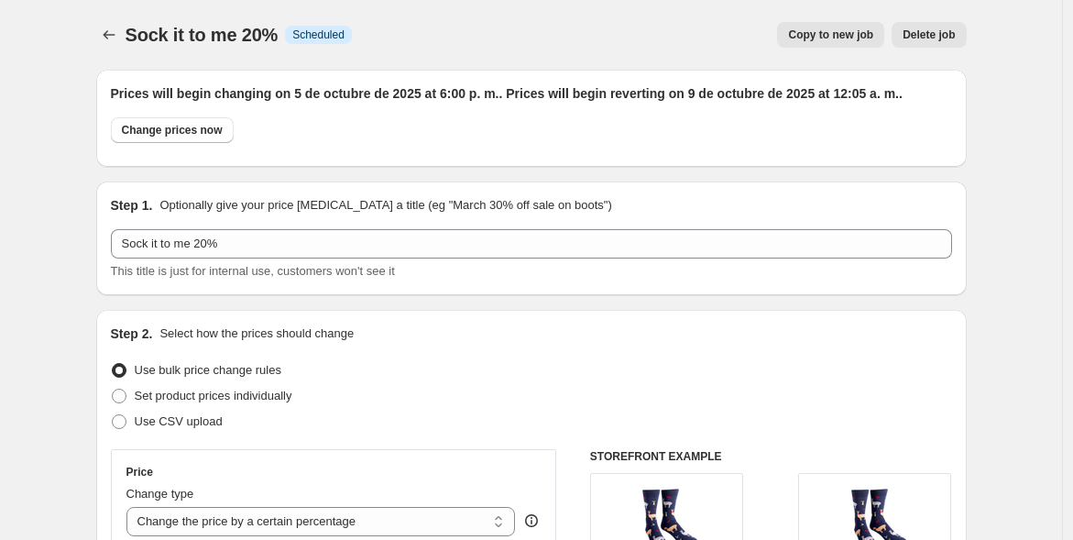
click at [818, 27] on span "Copy to new job" at bounding box center [830, 34] width 85 height 15
select select "percentage"
select select "vendor"
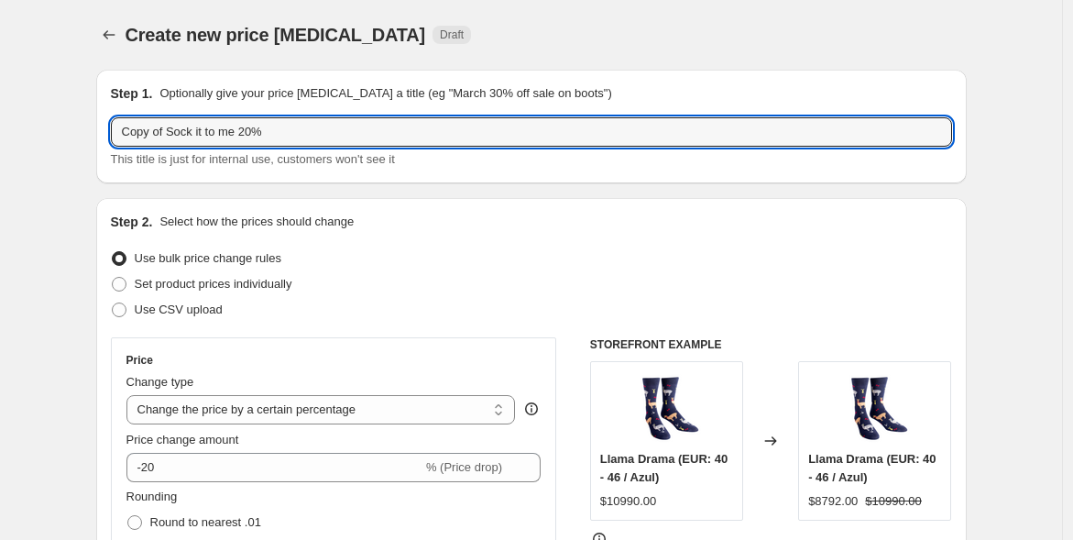
drag, startPoint x: 293, startPoint y: 127, endPoint x: 26, endPoint y: 168, distance: 270.7
type input "People Socks 25%"
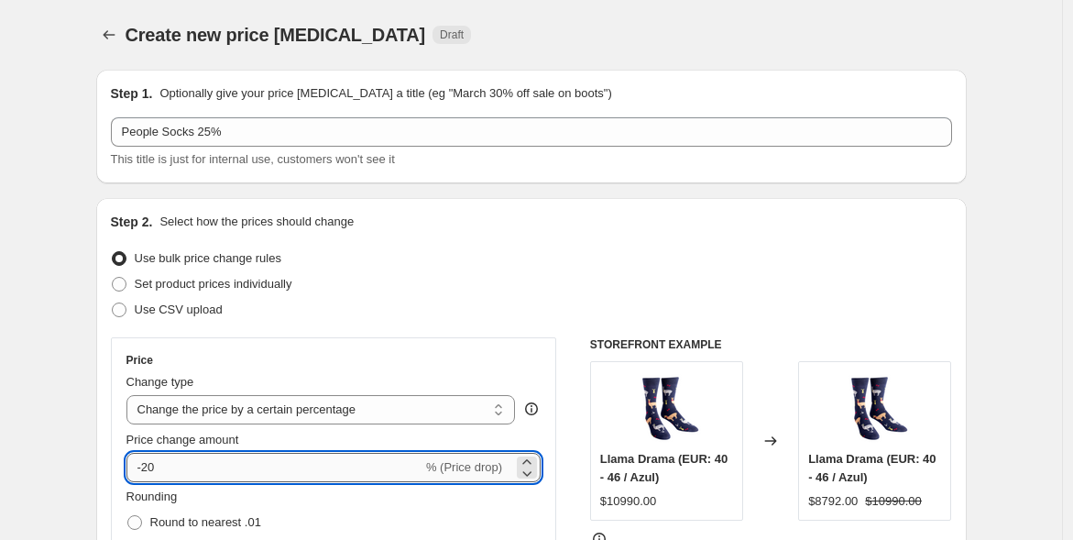
click at [194, 463] on input "-20" at bounding box center [274, 467] width 296 height 29
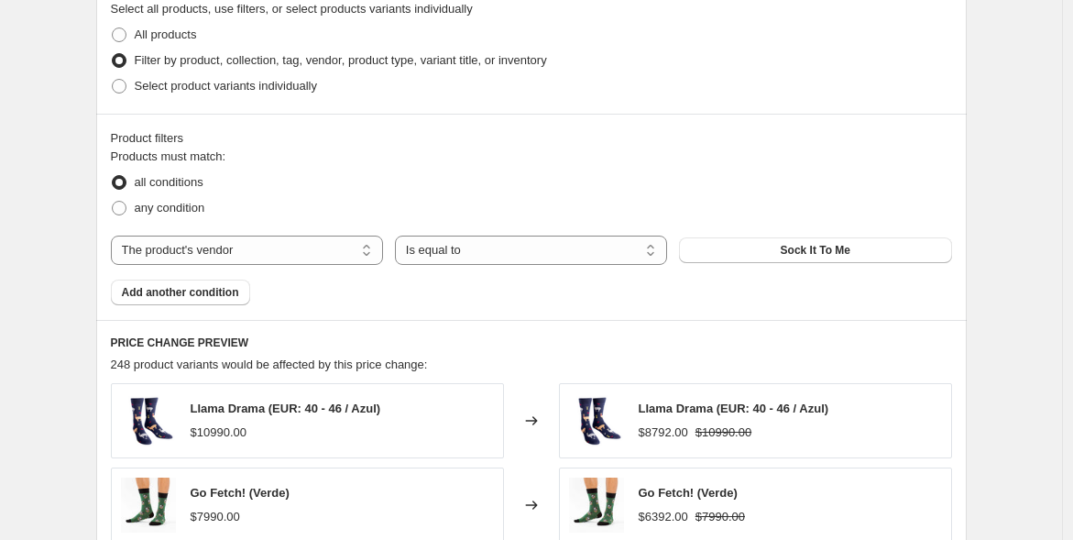
scroll to position [896, 0]
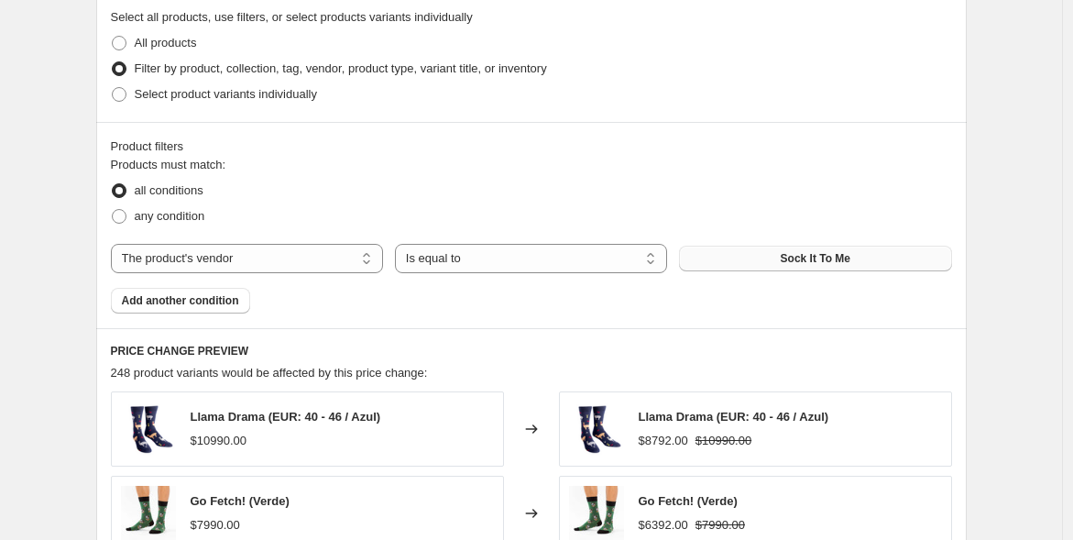
type input "-25"
click at [832, 261] on span "Sock It To Me" at bounding box center [816, 258] width 70 height 15
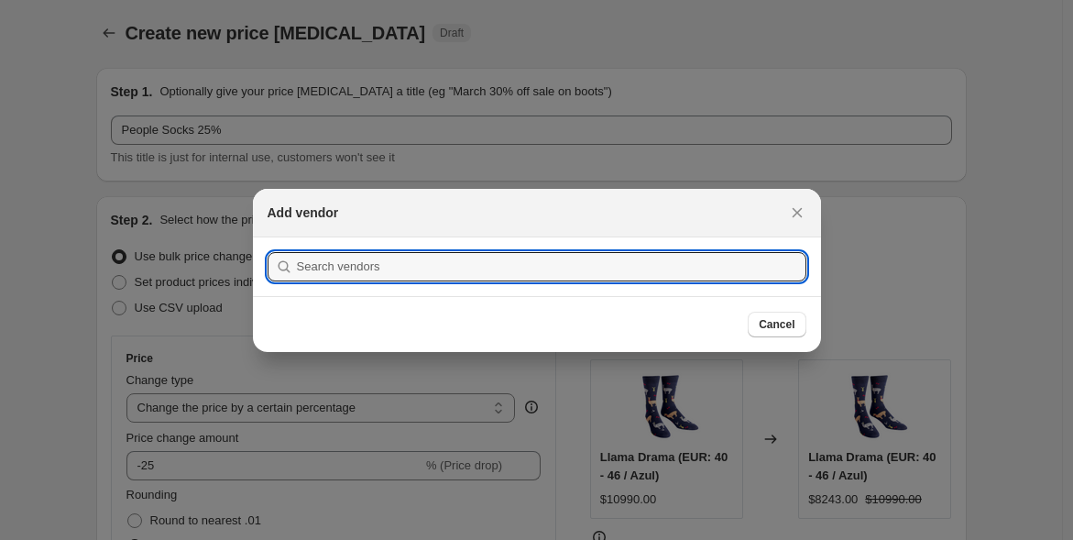
scroll to position [0, 0]
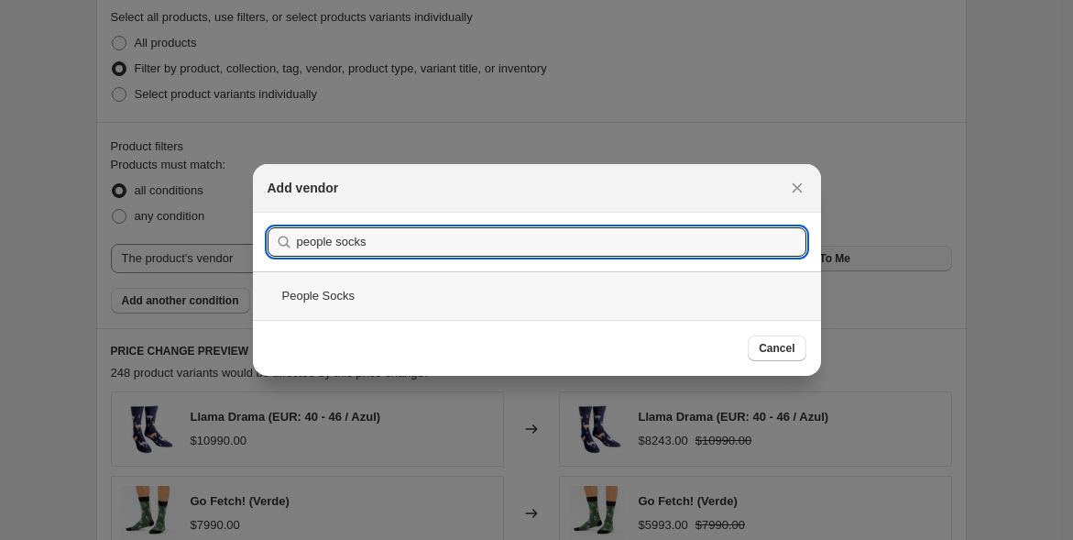
type input "people socks"
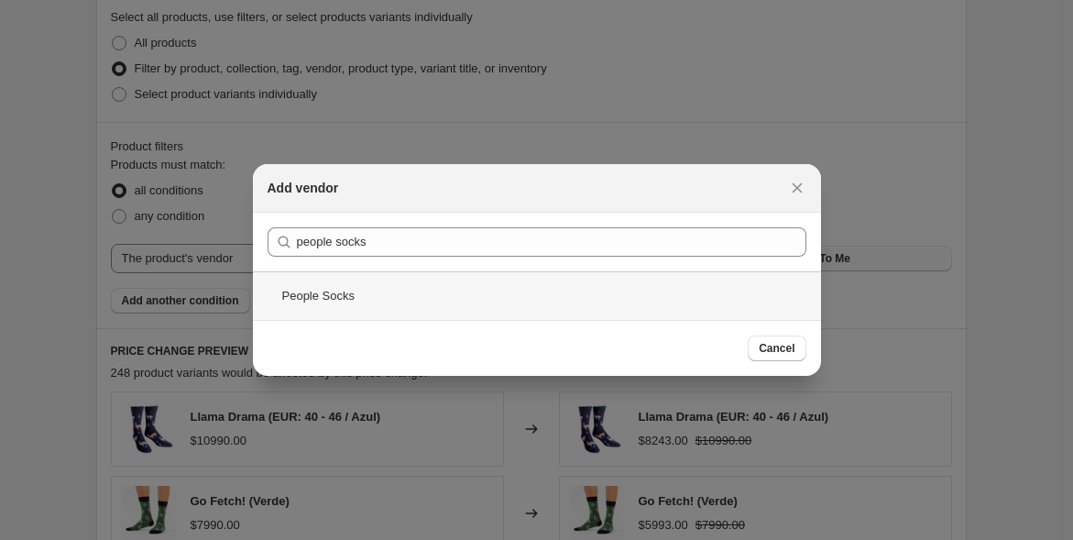
click at [357, 280] on div "People Socks" at bounding box center [537, 295] width 568 height 49
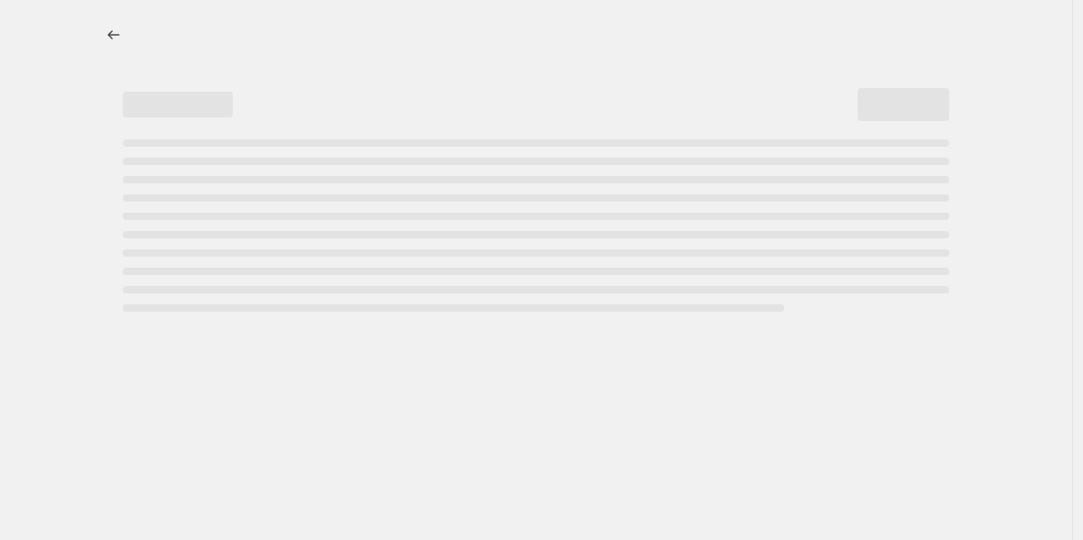
drag, startPoint x: 1076, startPoint y: 301, endPoint x: 1082, endPoint y: 462, distance: 161.4
click at [1082, 462] on html "Home Settings Plans Skip to content "Many Mornings 15%" has reverted!" at bounding box center [541, 270] width 1083 height 540
select select "percentage"
select select "vendor"
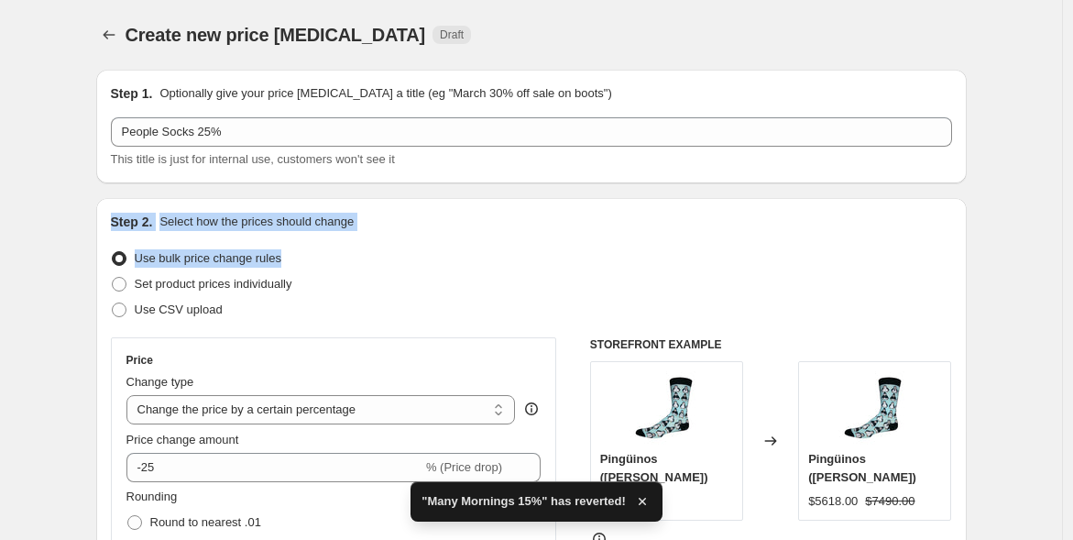
drag, startPoint x: 1071, startPoint y: 152, endPoint x: 1081, endPoint y: 258, distance: 105.8
click at [1073, 258] on html "Home Settings Plans Skip to content Create new price change job. This page is r…" at bounding box center [536, 270] width 1073 height 540
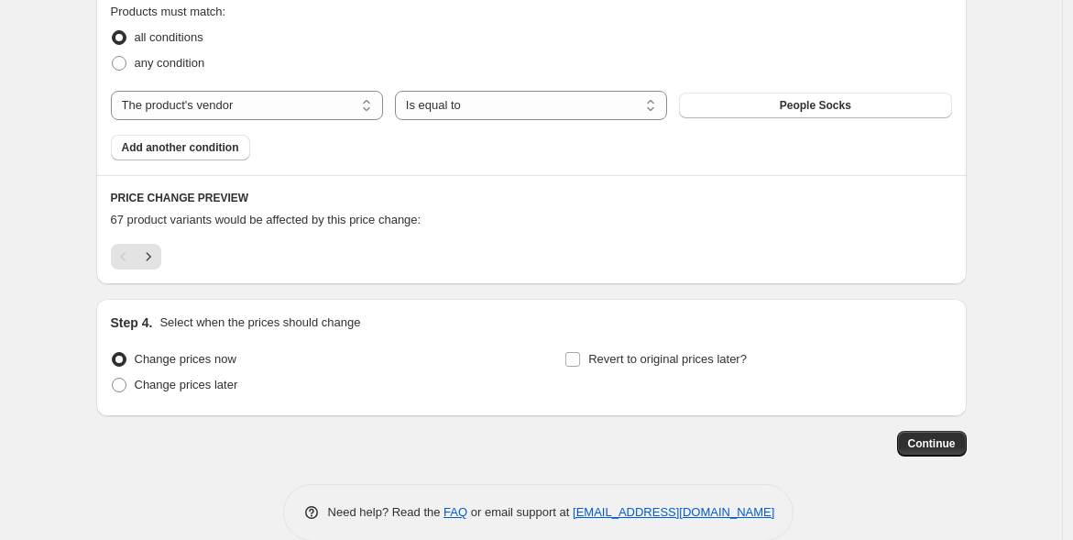
scroll to position [1047, 0]
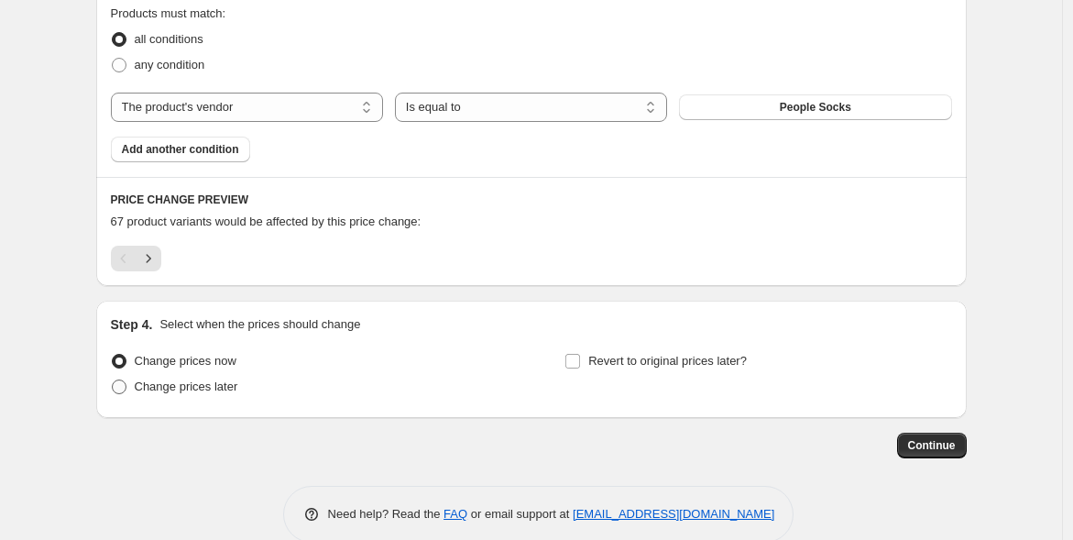
click at [224, 390] on span "Change prices later" at bounding box center [187, 386] width 104 height 14
click at [113, 380] on input "Change prices later" at bounding box center [112, 379] width 1 height 1
radio input "true"
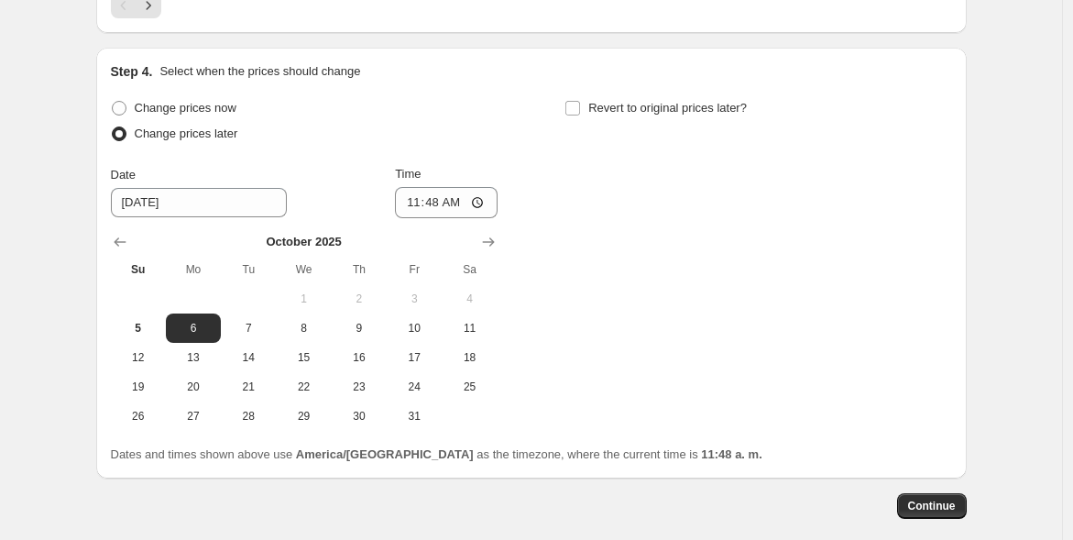
scroll to position [1335, 0]
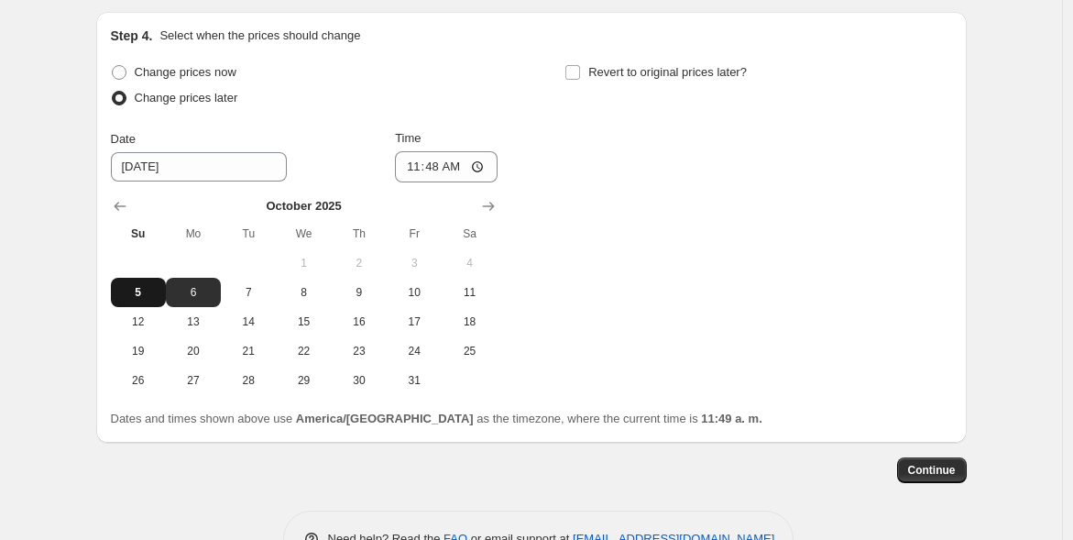
click at [147, 290] on span "5" at bounding box center [138, 292] width 40 height 15
type input "10/5/2025"
click at [445, 148] on div "Time 11:48" at bounding box center [446, 155] width 103 height 53
click at [445, 163] on input "11:48" at bounding box center [446, 166] width 103 height 31
click at [435, 156] on input "23:00" at bounding box center [446, 166] width 103 height 31
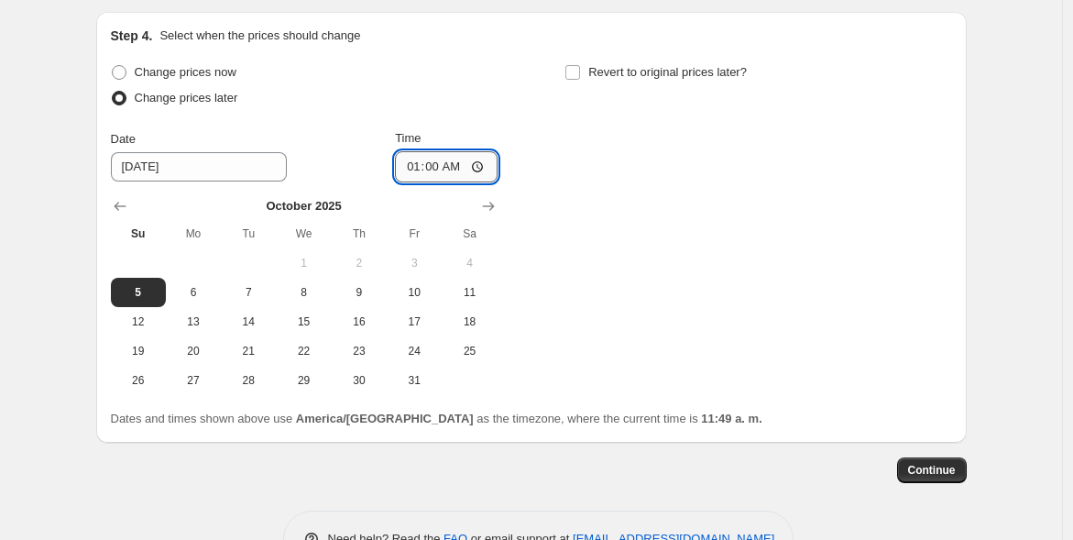
type input "18:00"
click at [580, 76] on input "Revert to original prices later?" at bounding box center [573, 72] width 15 height 15
checkbox input "true"
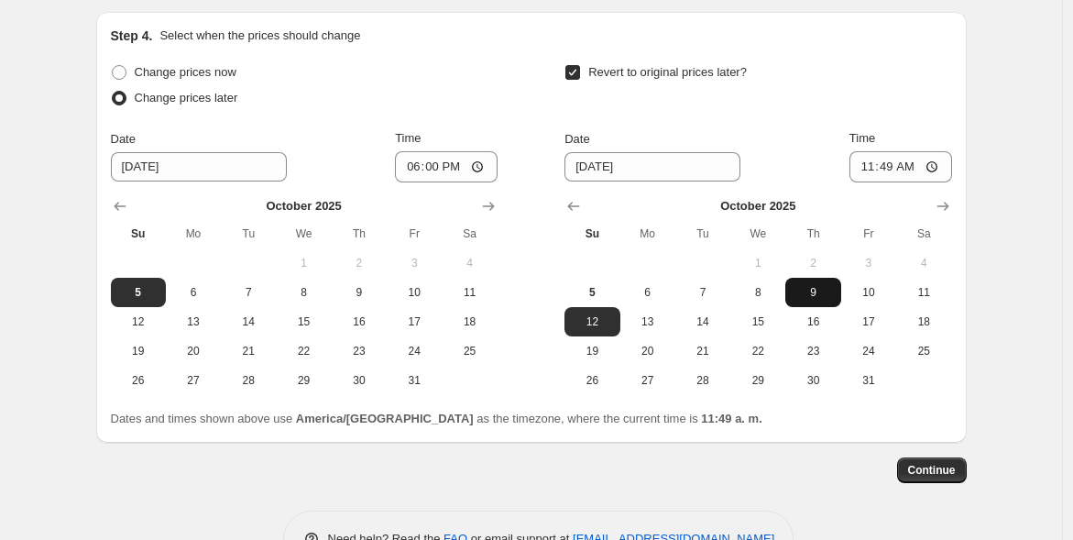
click at [814, 285] on span "9" at bounding box center [813, 292] width 40 height 15
type input "10/9/2025"
click at [893, 170] on input "11:49" at bounding box center [901, 166] width 103 height 31
type input "00:05"
click at [933, 469] on span "Continue" at bounding box center [932, 470] width 48 height 15
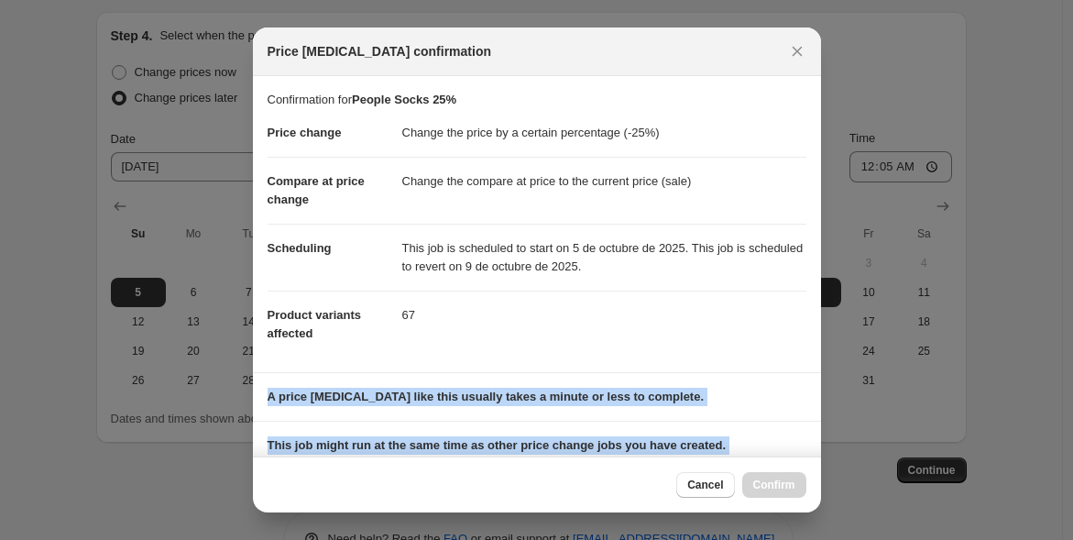
scroll to position [225, 0]
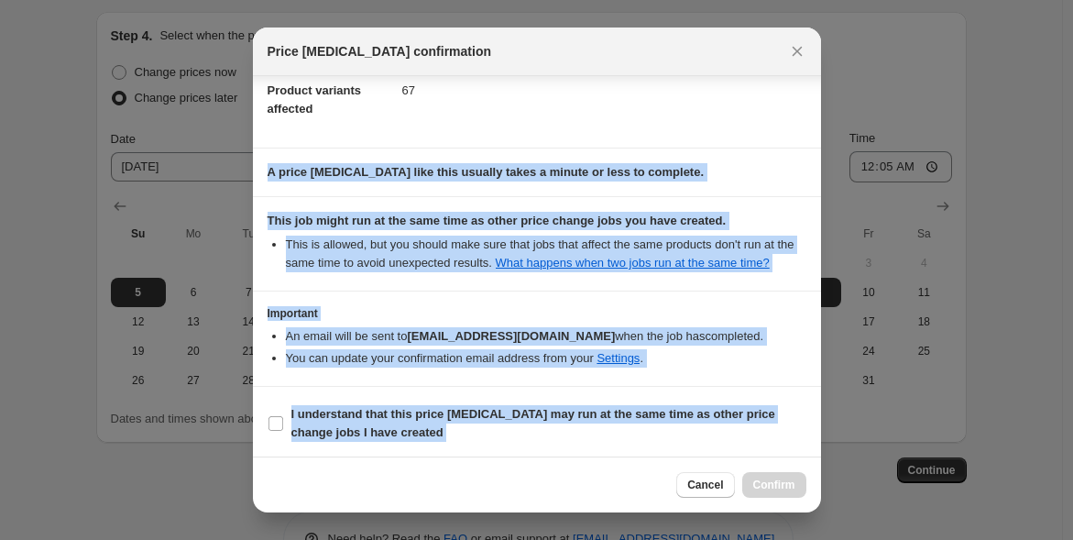
drag, startPoint x: 809, startPoint y: 298, endPoint x: 814, endPoint y: 500, distance: 202.6
click at [814, 500] on div "Price change job confirmation Confirmation for People Socks 25% Price change Ch…" at bounding box center [537, 269] width 568 height 485
click at [273, 421] on input "I understand that this price change job may run at the same time as other price…" at bounding box center [276, 423] width 15 height 15
checkbox input "true"
click at [786, 493] on button "Confirm" at bounding box center [774, 485] width 64 height 26
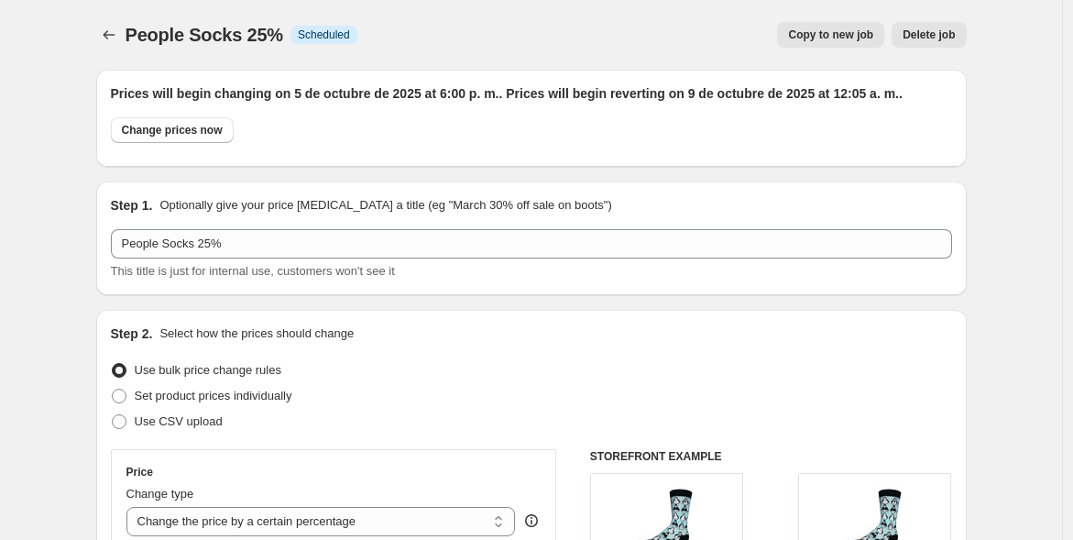
click at [862, 37] on span "Copy to new job" at bounding box center [830, 34] width 85 height 15
select select "percentage"
select select "vendor"
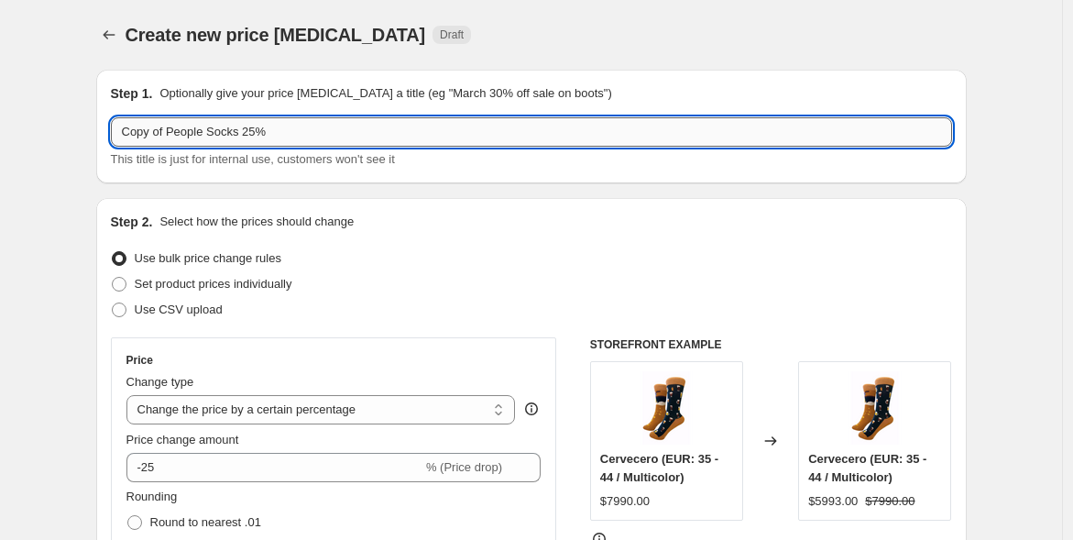
click at [172, 137] on input "Copy of People Socks 25%" at bounding box center [531, 131] width 841 height 29
click at [172, 137] on input "People Socks 25%" at bounding box center [531, 131] width 841 height 29
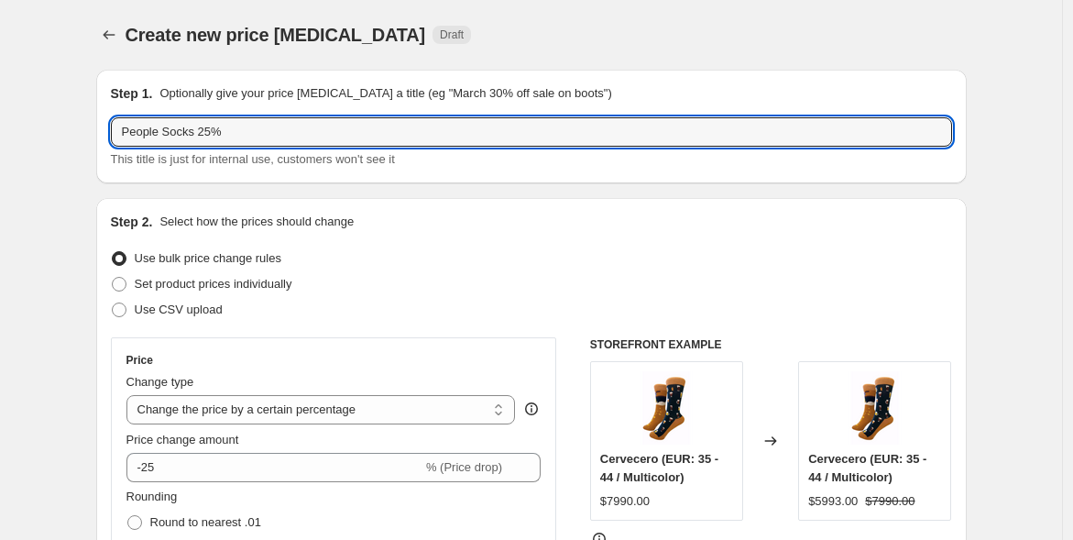
drag, startPoint x: 227, startPoint y: 133, endPoint x: -13, endPoint y: 107, distance: 241.5
click at [0, 107] on html "Home Settings Plans Skip to content Create new price change job. This page is r…" at bounding box center [536, 270] width 1073 height 540
type input "Indesmed 12%"
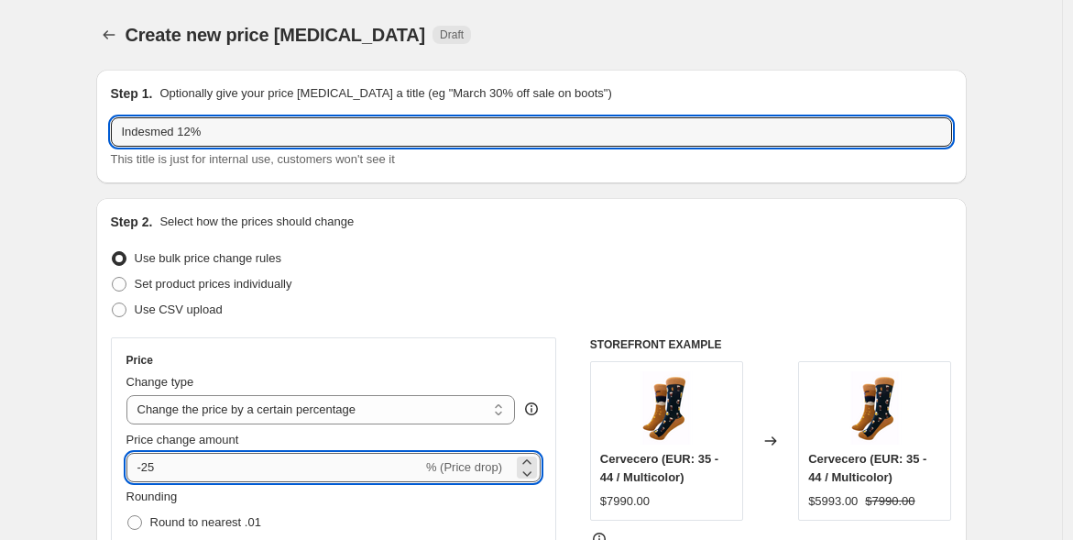
click at [175, 469] on input "-25" at bounding box center [274, 467] width 296 height 29
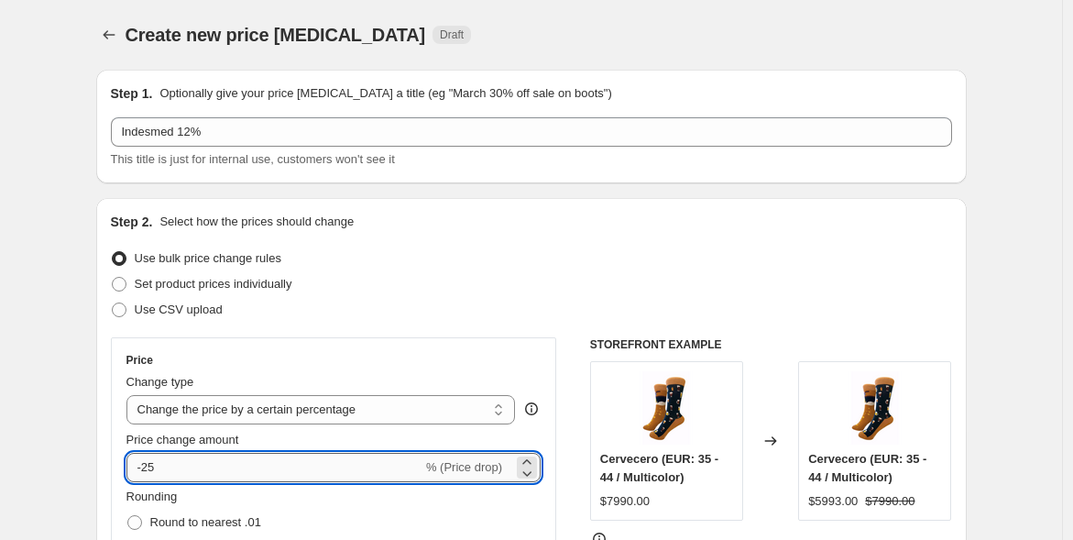
type input "-2"
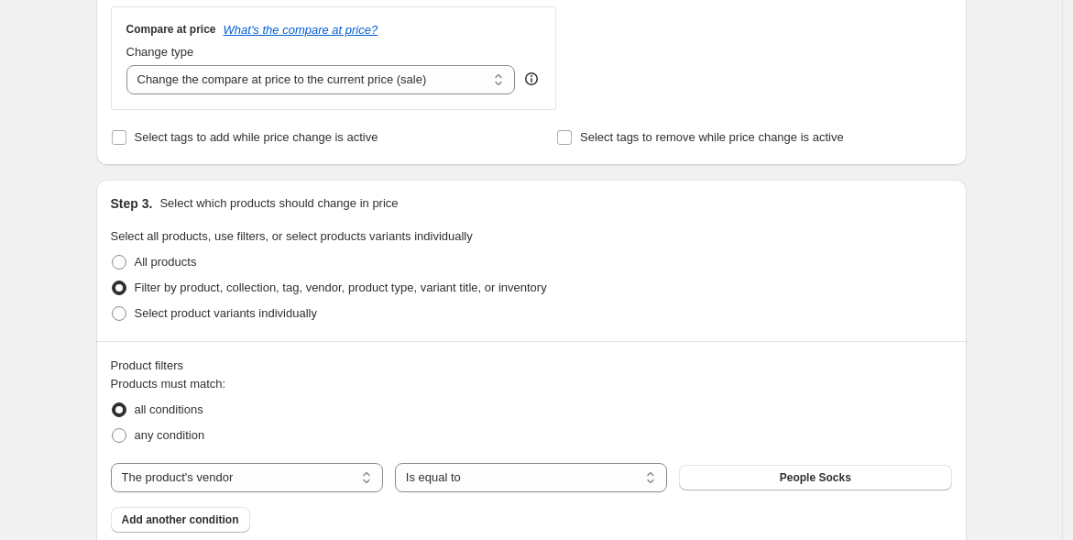
scroll to position [689, 0]
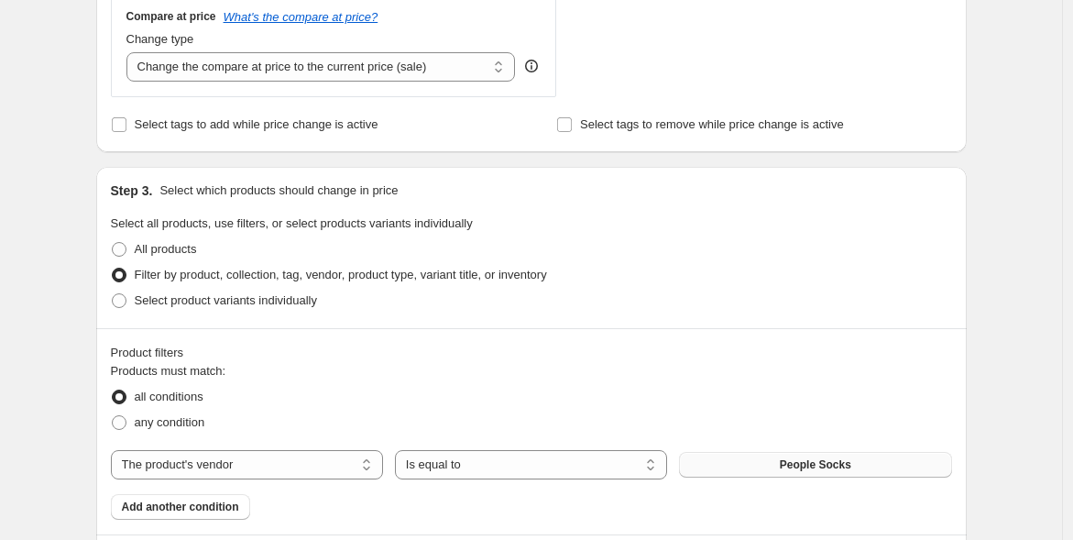
type input "-12"
click at [845, 464] on span "People Socks" at bounding box center [815, 464] width 71 height 15
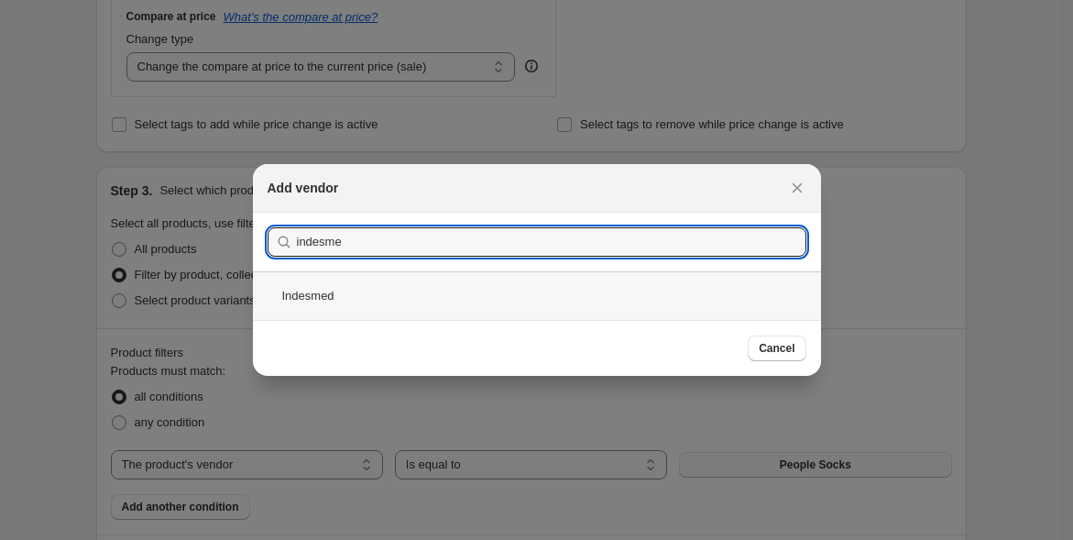
type input "indesme"
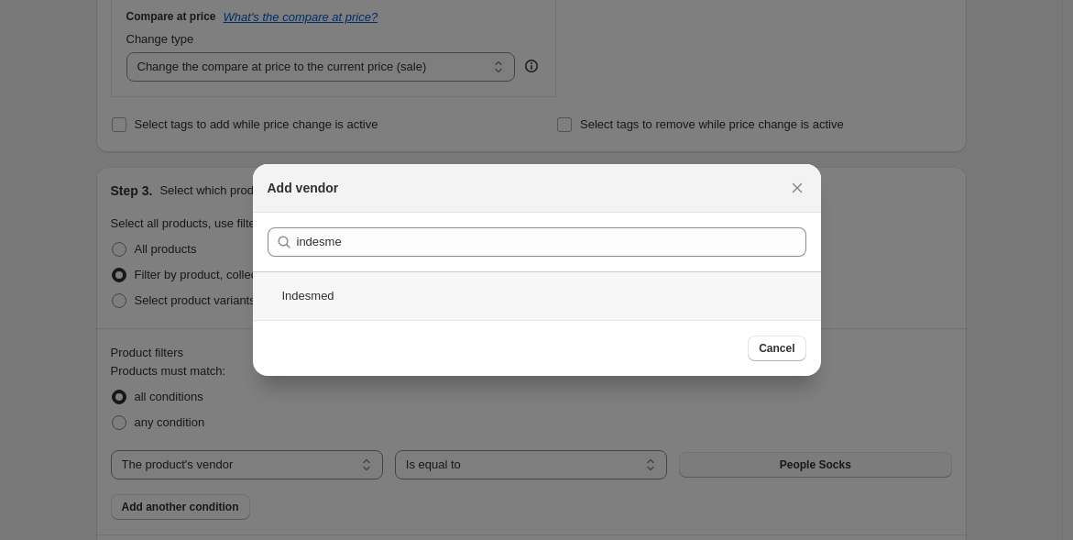
click at [372, 299] on div "Indesmed" at bounding box center [537, 295] width 568 height 49
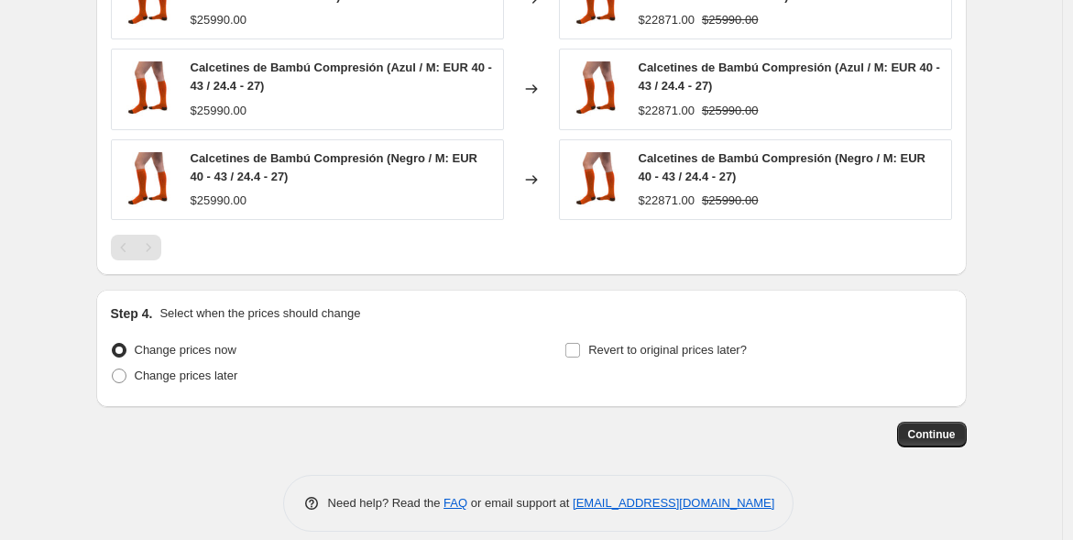
scroll to position [1523, 0]
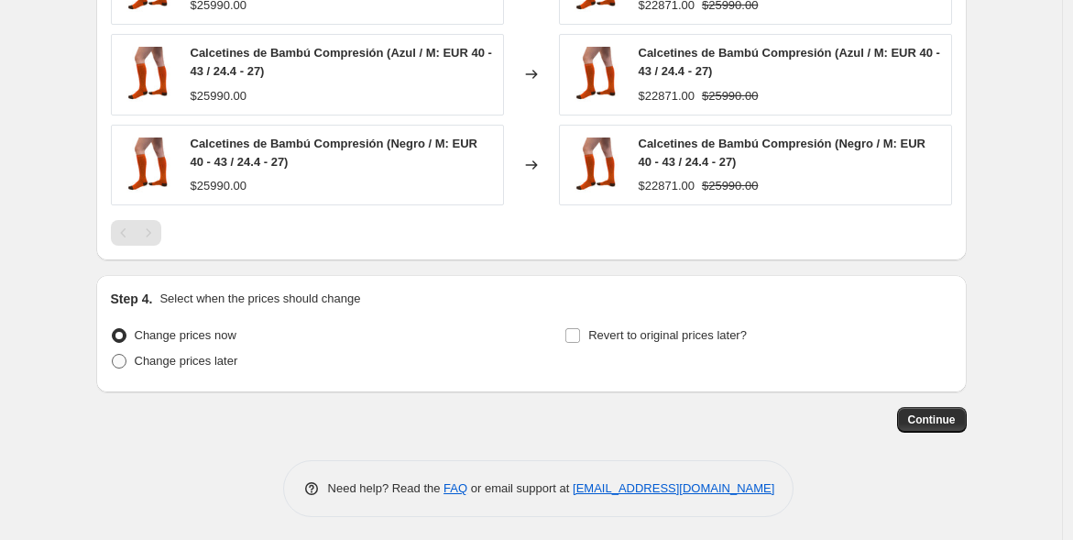
click at [192, 363] on span "Change prices later" at bounding box center [187, 361] width 104 height 14
click at [113, 355] on input "Change prices later" at bounding box center [112, 354] width 1 height 1
radio input "true"
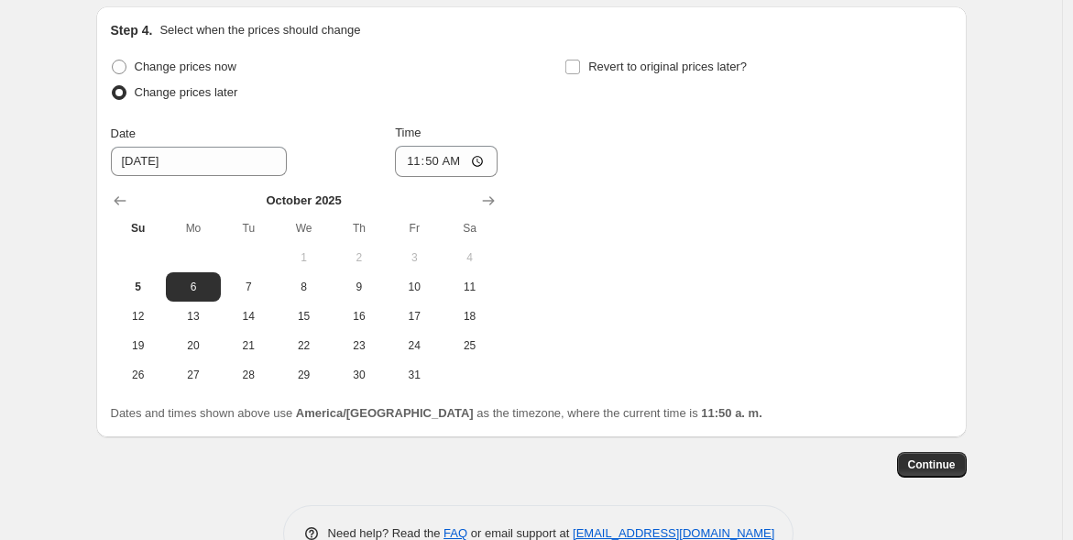
scroll to position [1788, 0]
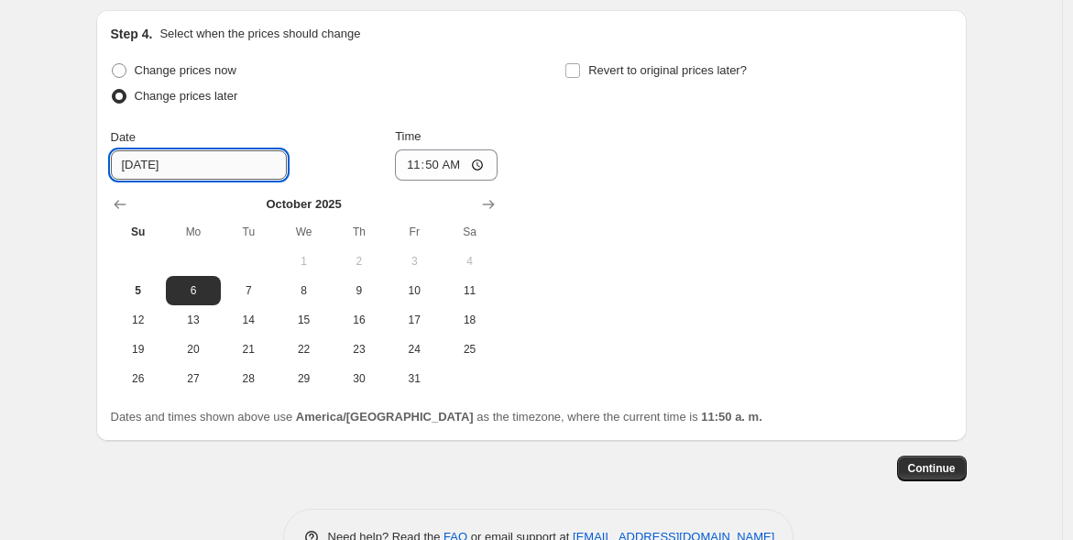
click at [181, 162] on input "10/6/2025" at bounding box center [199, 164] width 176 height 29
click at [137, 297] on button "5" at bounding box center [138, 290] width 55 height 29
type input "10/5/2025"
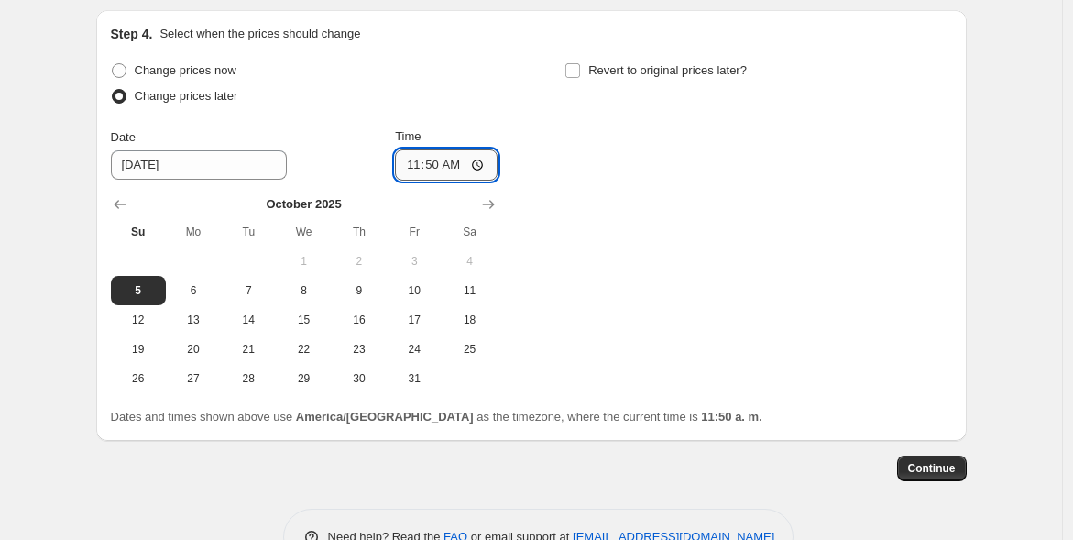
click at [444, 164] on input "11:50" at bounding box center [446, 164] width 103 height 31
type input "18:00"
click at [578, 74] on label "Revert to original prices later?" at bounding box center [656, 71] width 182 height 26
click at [578, 74] on input "Revert to original prices later?" at bounding box center [573, 70] width 15 height 15
checkbox input "true"
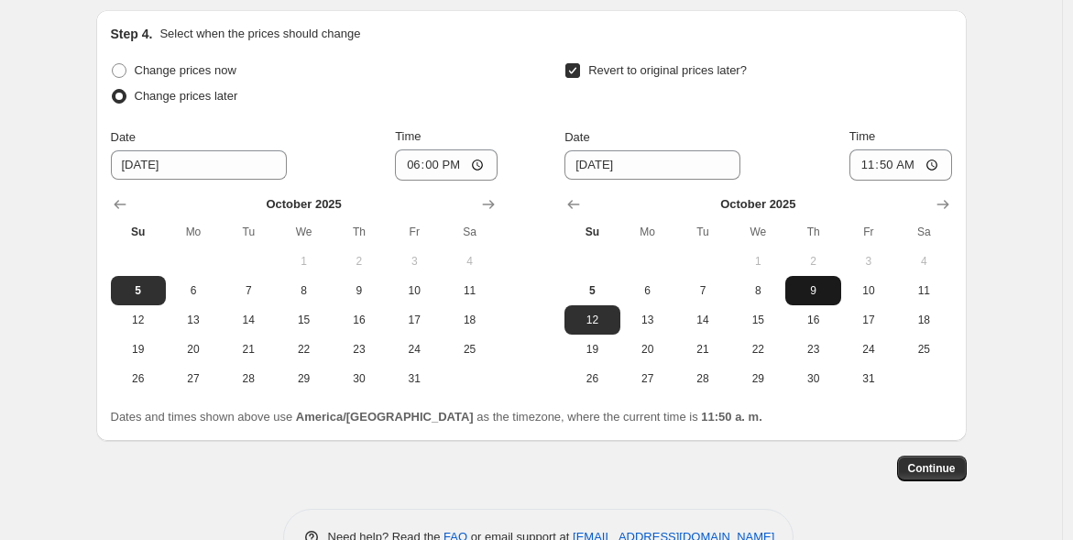
click at [808, 290] on span "9" at bounding box center [813, 290] width 40 height 15
type input "10/9/2025"
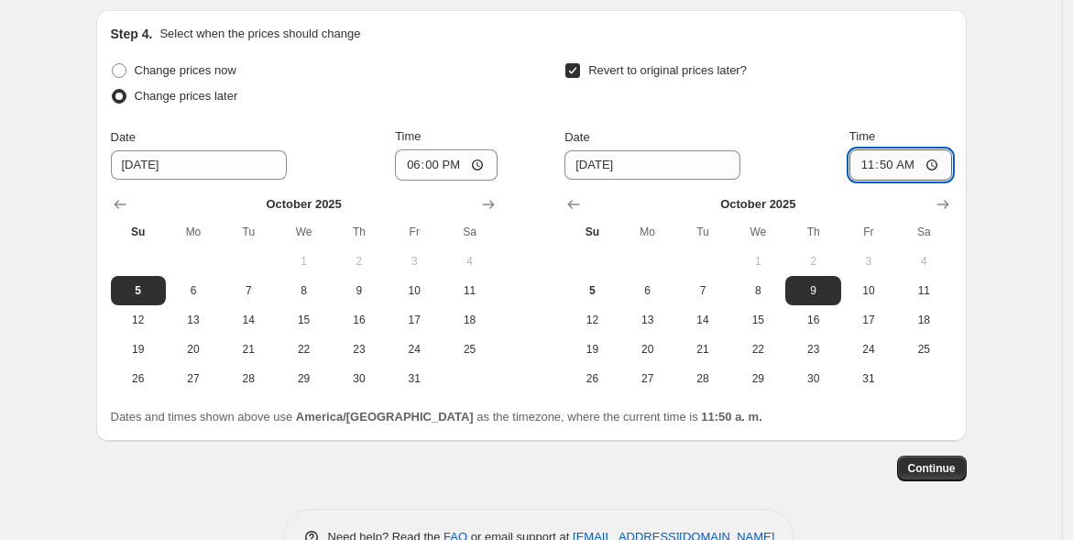
click at [896, 164] on input "11:50" at bounding box center [901, 164] width 103 height 31
type input "00:05"
click at [939, 463] on span "Continue" at bounding box center [932, 468] width 48 height 15
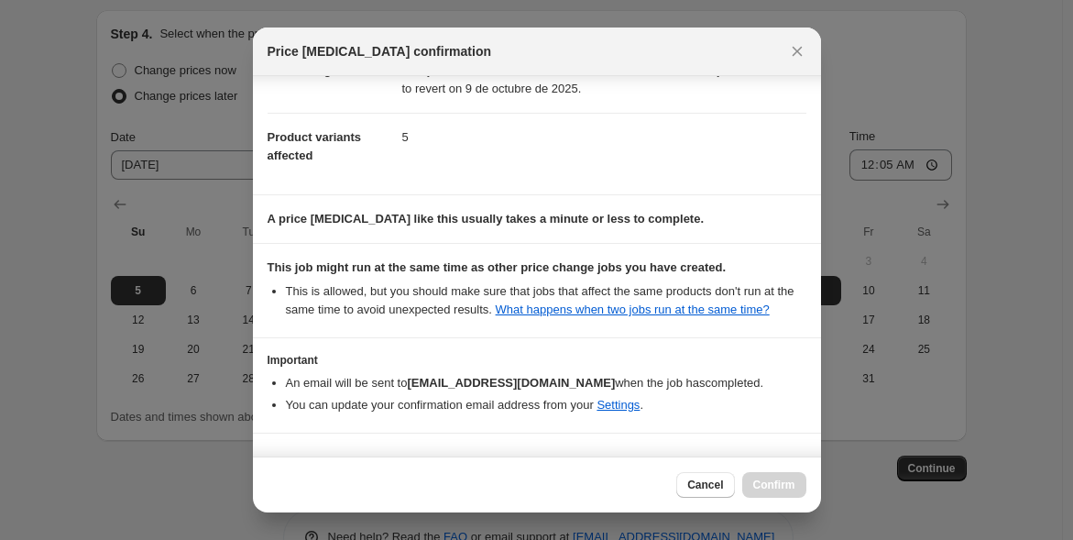
scroll to position [225, 0]
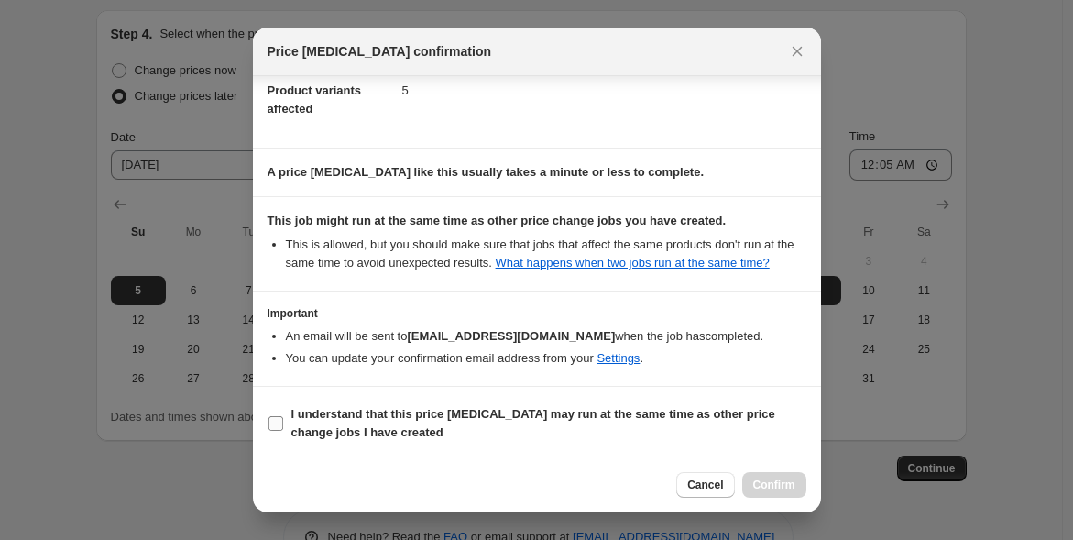
click at [275, 420] on input "I understand that this price change job may run at the same time as other price…" at bounding box center [276, 423] width 15 height 15
checkbox input "true"
click at [784, 489] on span "Confirm" at bounding box center [774, 485] width 42 height 15
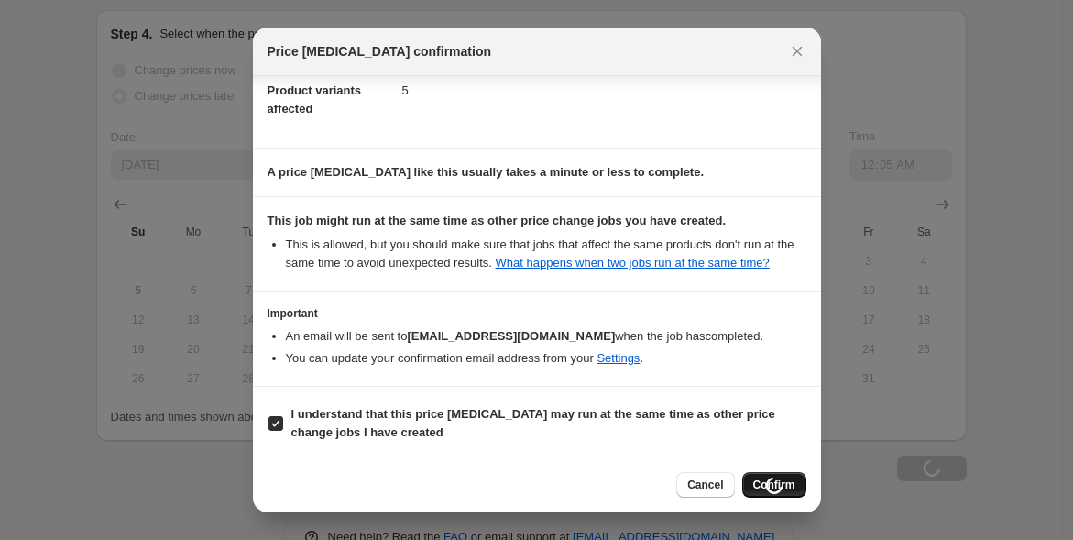
scroll to position [1788, 0]
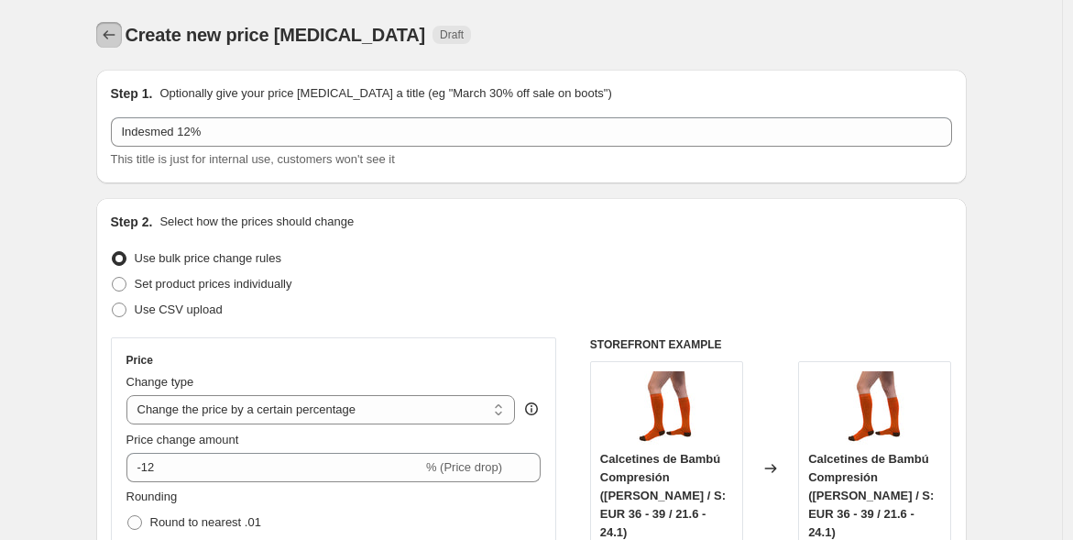
click at [110, 40] on icon "Price change jobs" at bounding box center [109, 35] width 18 height 18
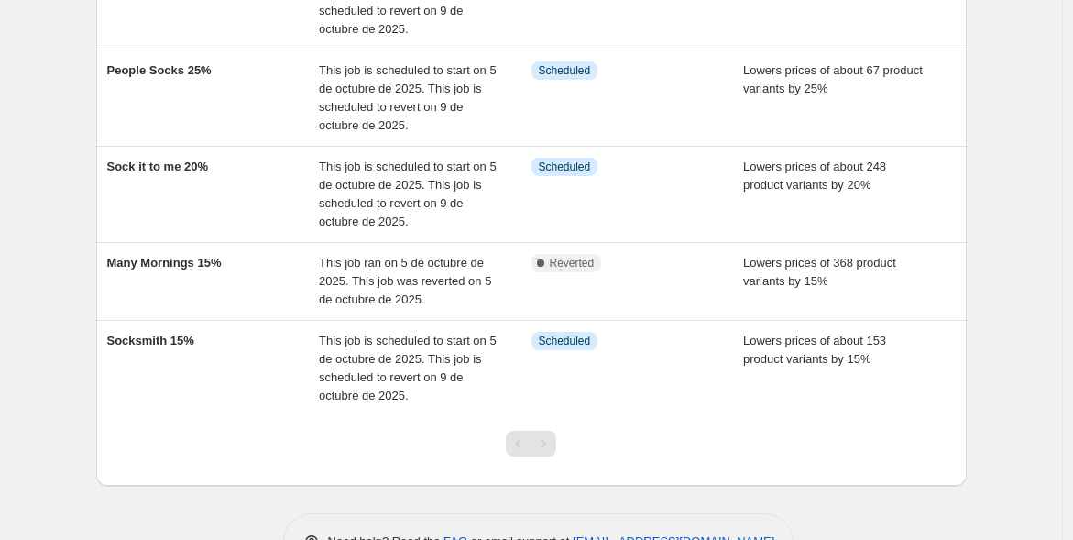
scroll to position [238, 0]
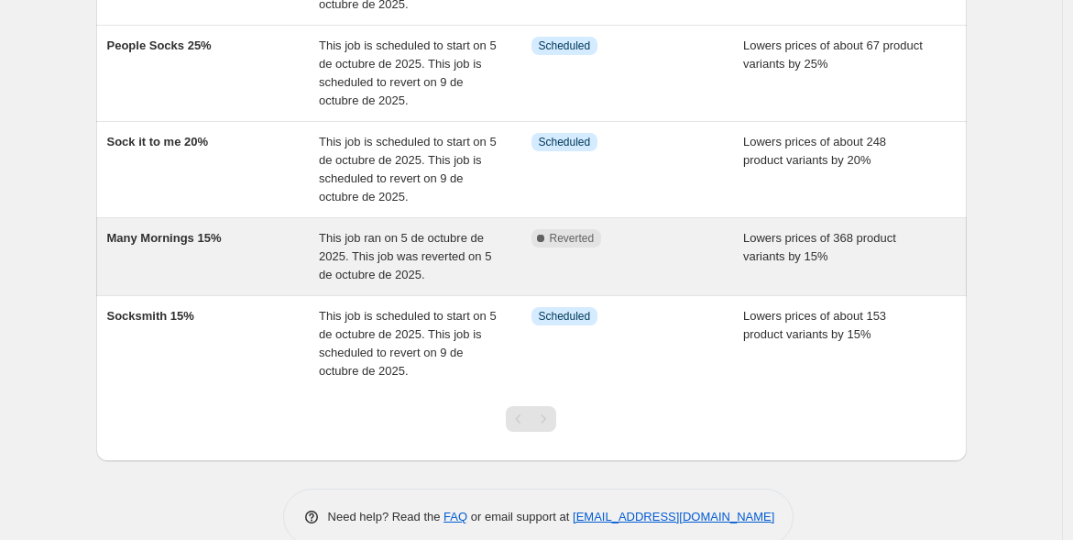
click at [408, 242] on span "This job ran on 5 de octubre de 2025. This job was reverted on 5 de octubre de …" at bounding box center [405, 256] width 172 height 50
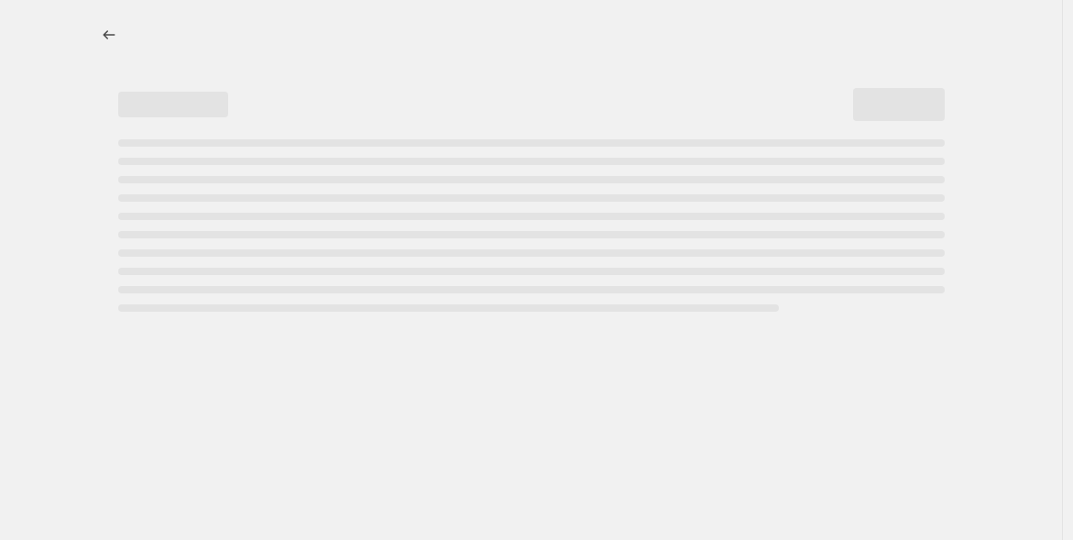
select select "percentage"
select select "vendor"
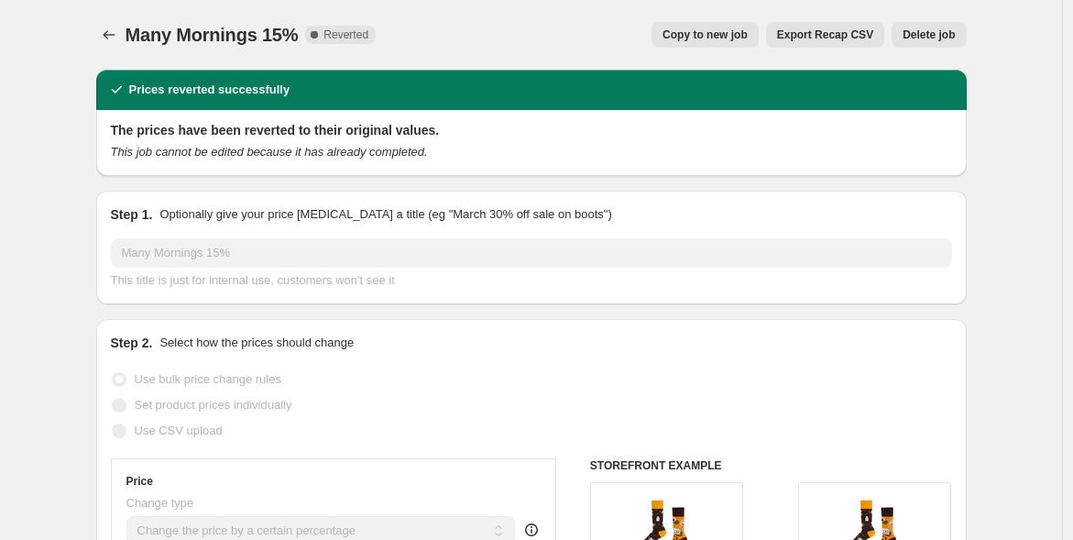
click at [701, 33] on span "Copy to new job" at bounding box center [705, 34] width 85 height 15
select select "percentage"
select select "vendor"
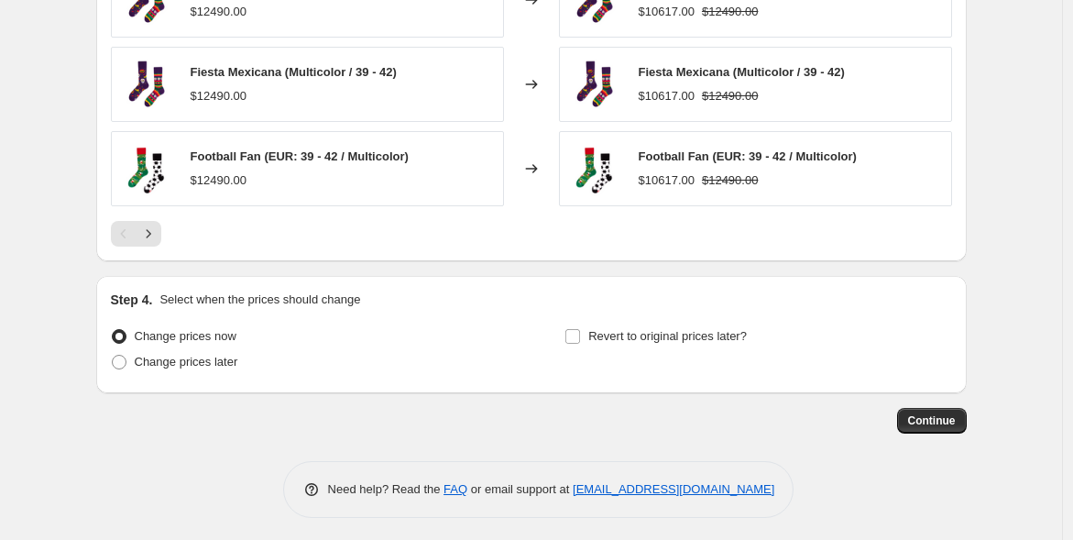
scroll to position [1494, 0]
click at [181, 362] on span "Change prices later" at bounding box center [187, 361] width 104 height 14
click at [113, 355] on input "Change prices later" at bounding box center [112, 354] width 1 height 1
radio input "true"
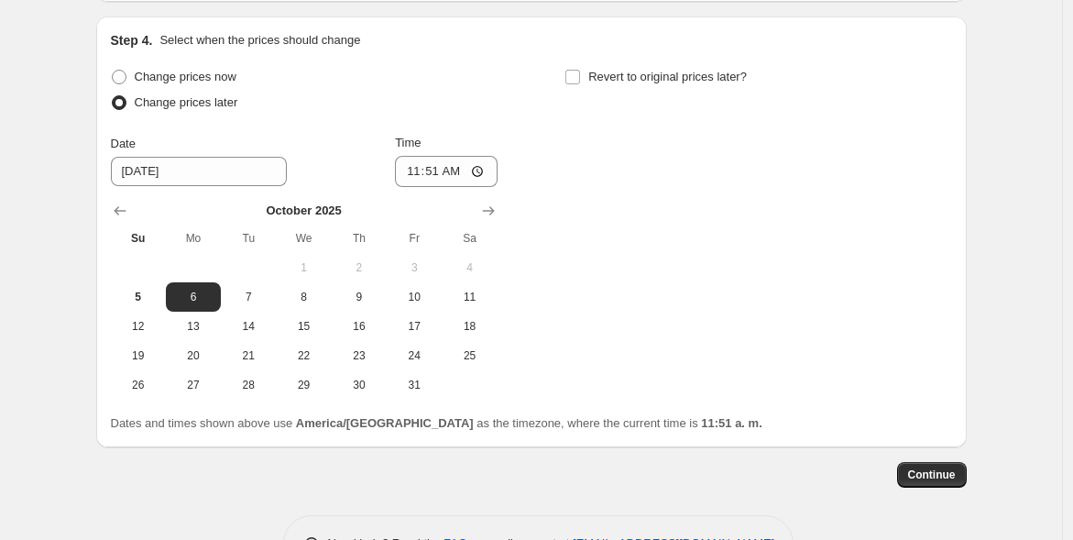
scroll to position [1786, 0]
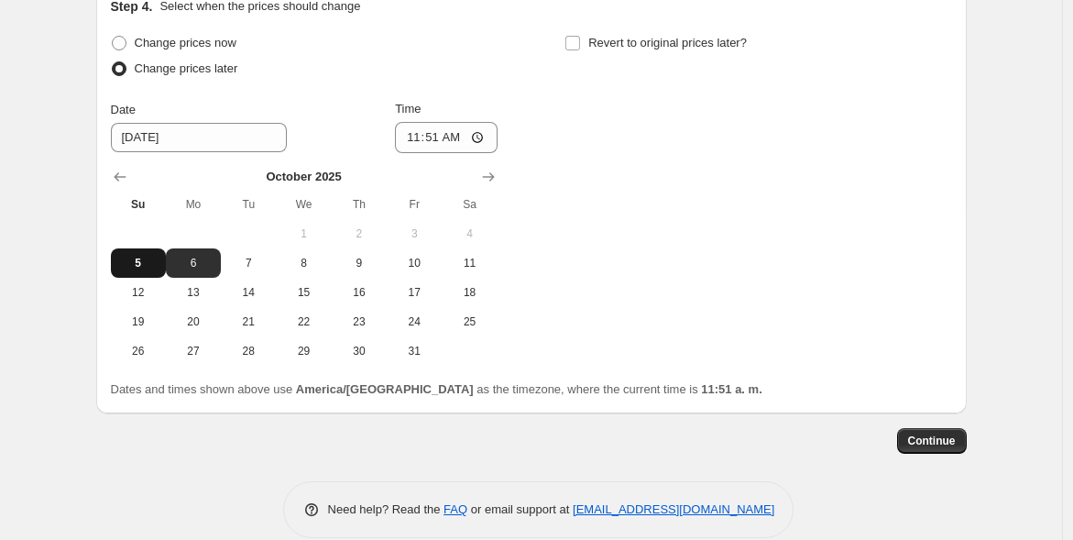
click at [159, 269] on button "5" at bounding box center [138, 262] width 55 height 29
type input "10/5/2025"
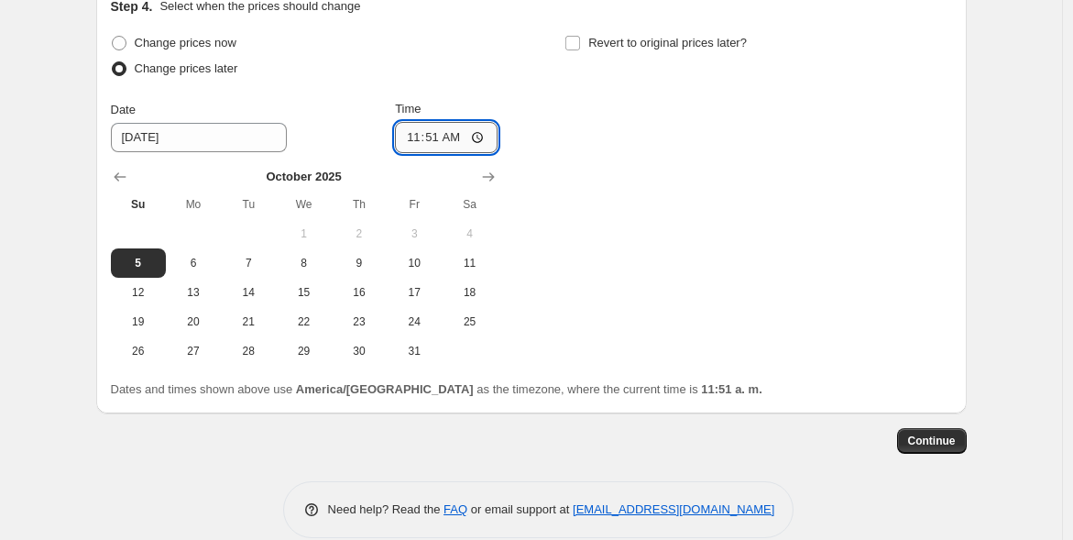
click at [442, 132] on input "11:51" at bounding box center [446, 137] width 103 height 31
type input "18:00"
click at [584, 30] on label "Revert to original prices later?" at bounding box center [656, 43] width 182 height 26
click at [580, 36] on input "Revert to original prices later?" at bounding box center [573, 43] width 15 height 15
checkbox input "true"
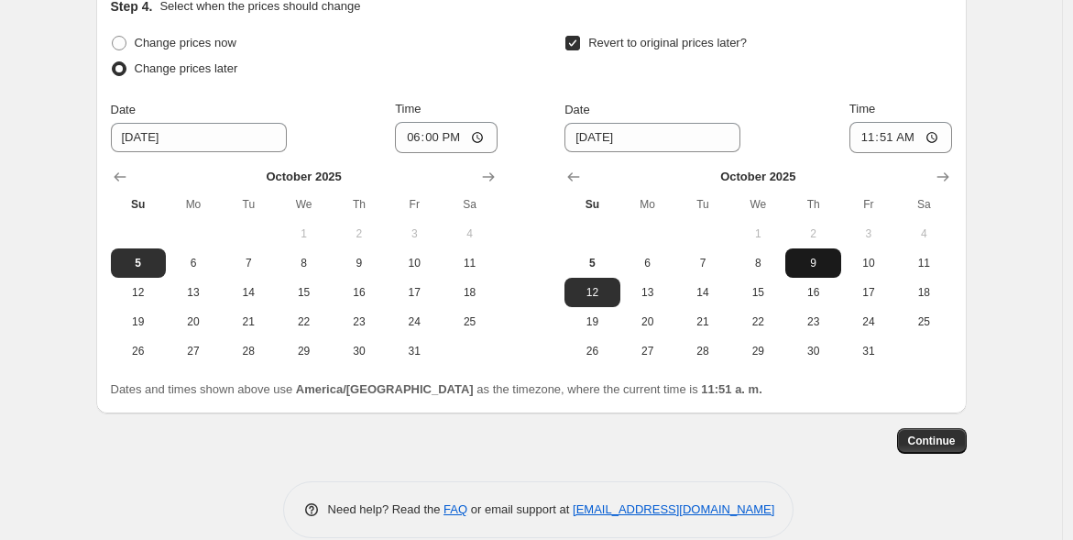
click at [805, 264] on span "9" at bounding box center [813, 263] width 40 height 15
type input "10/9/2025"
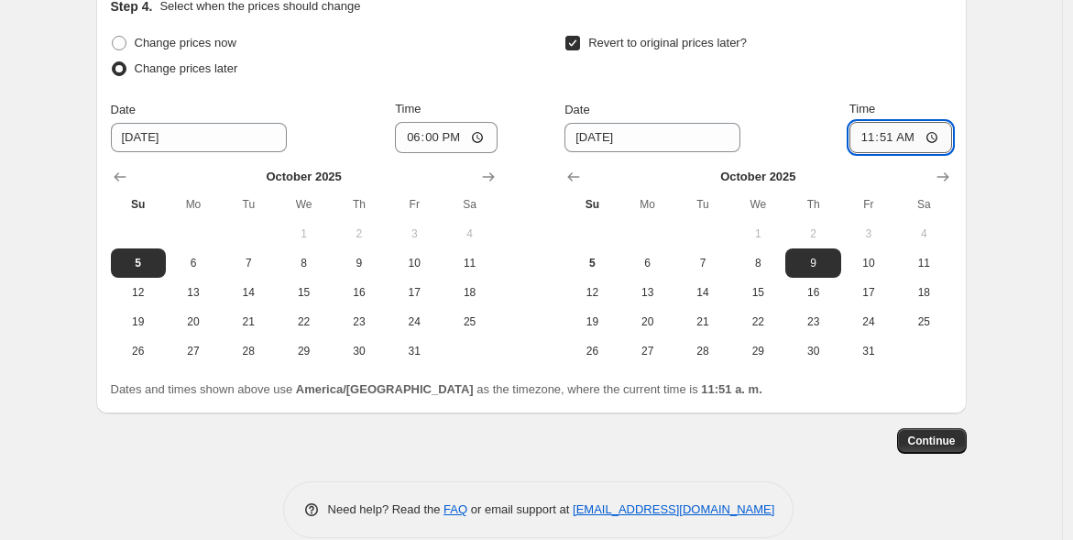
click at [896, 137] on input "11:51" at bounding box center [901, 137] width 103 height 31
type input "00:05"
click at [928, 439] on span "Continue" at bounding box center [932, 441] width 48 height 15
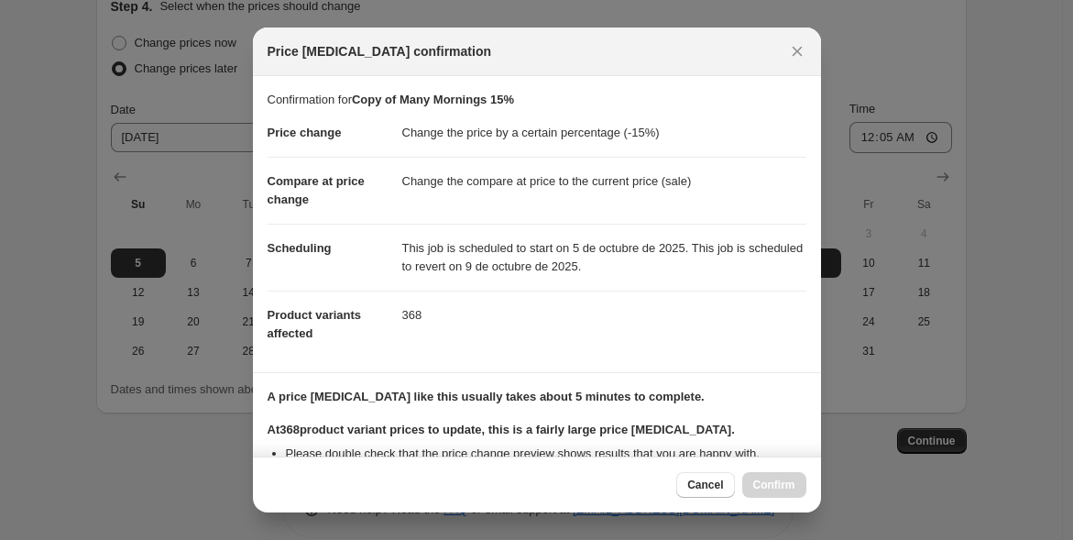
scroll to position [326, 0]
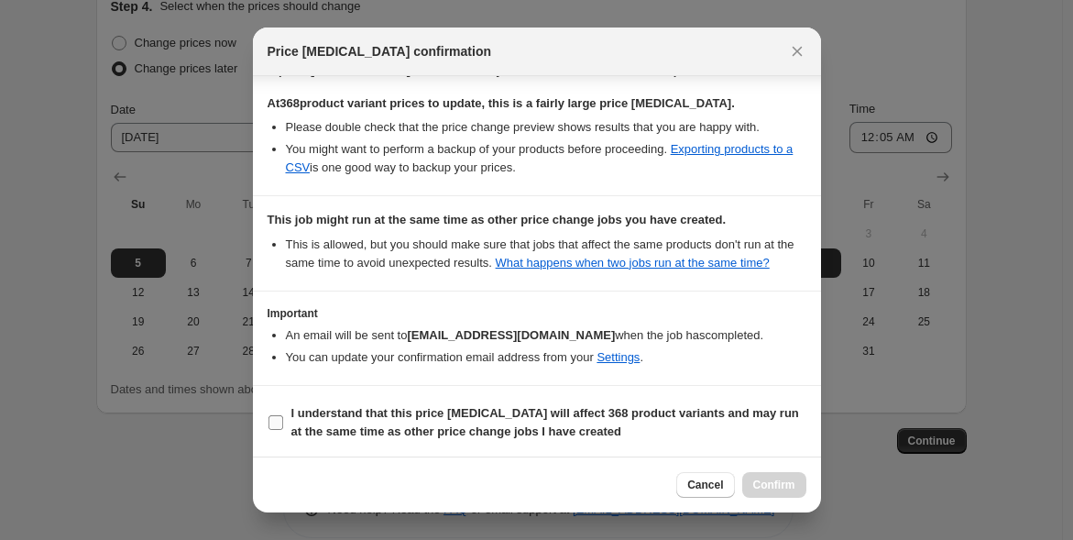
click at [276, 420] on input "I understand that this price change job will affect 368 product variants and ma…" at bounding box center [276, 422] width 15 height 15
checkbox input "true"
click at [777, 482] on span "Confirm" at bounding box center [774, 485] width 42 height 15
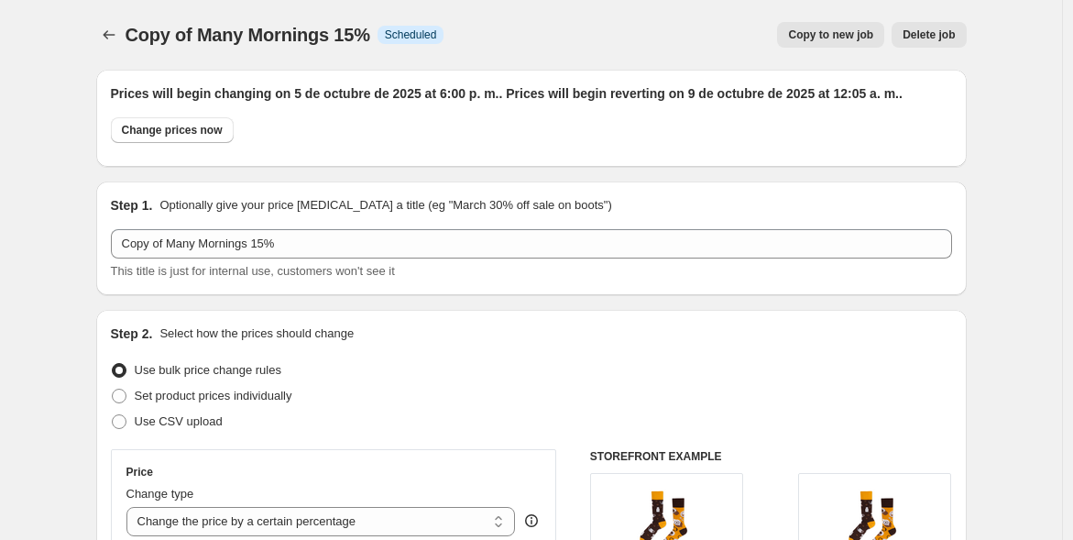
scroll to position [1786, 0]
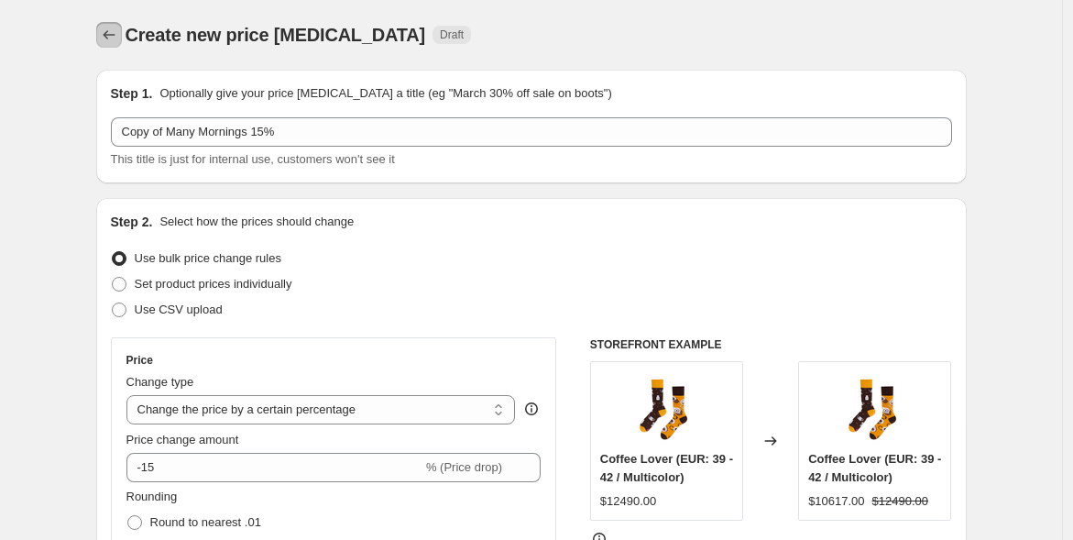
click at [115, 29] on icon "Price change jobs" at bounding box center [109, 35] width 18 height 18
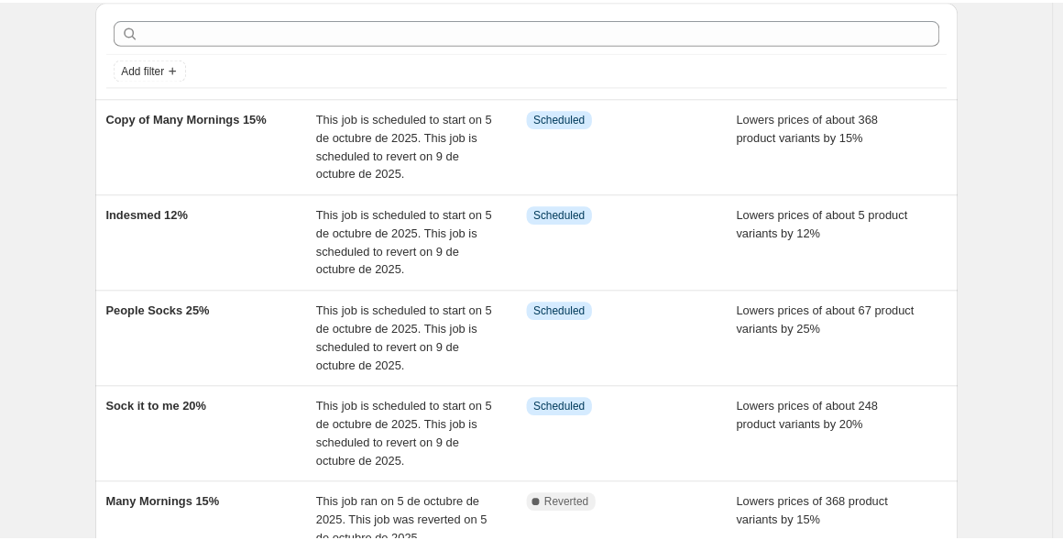
scroll to position [16, 0]
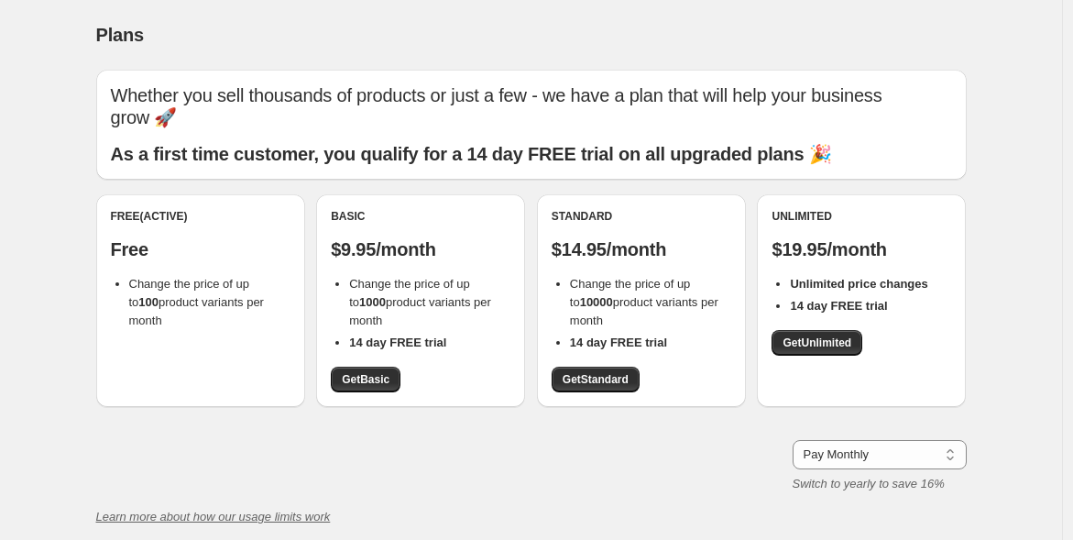
click at [199, 238] on p "Free" at bounding box center [201, 249] width 180 height 22
click at [254, 518] on icon "Learn more about how our usage limits work" at bounding box center [213, 517] width 235 height 14
click at [377, 376] on span "Get Basic" at bounding box center [366, 379] width 48 height 15
